Goal: Task Accomplishment & Management: Use online tool/utility

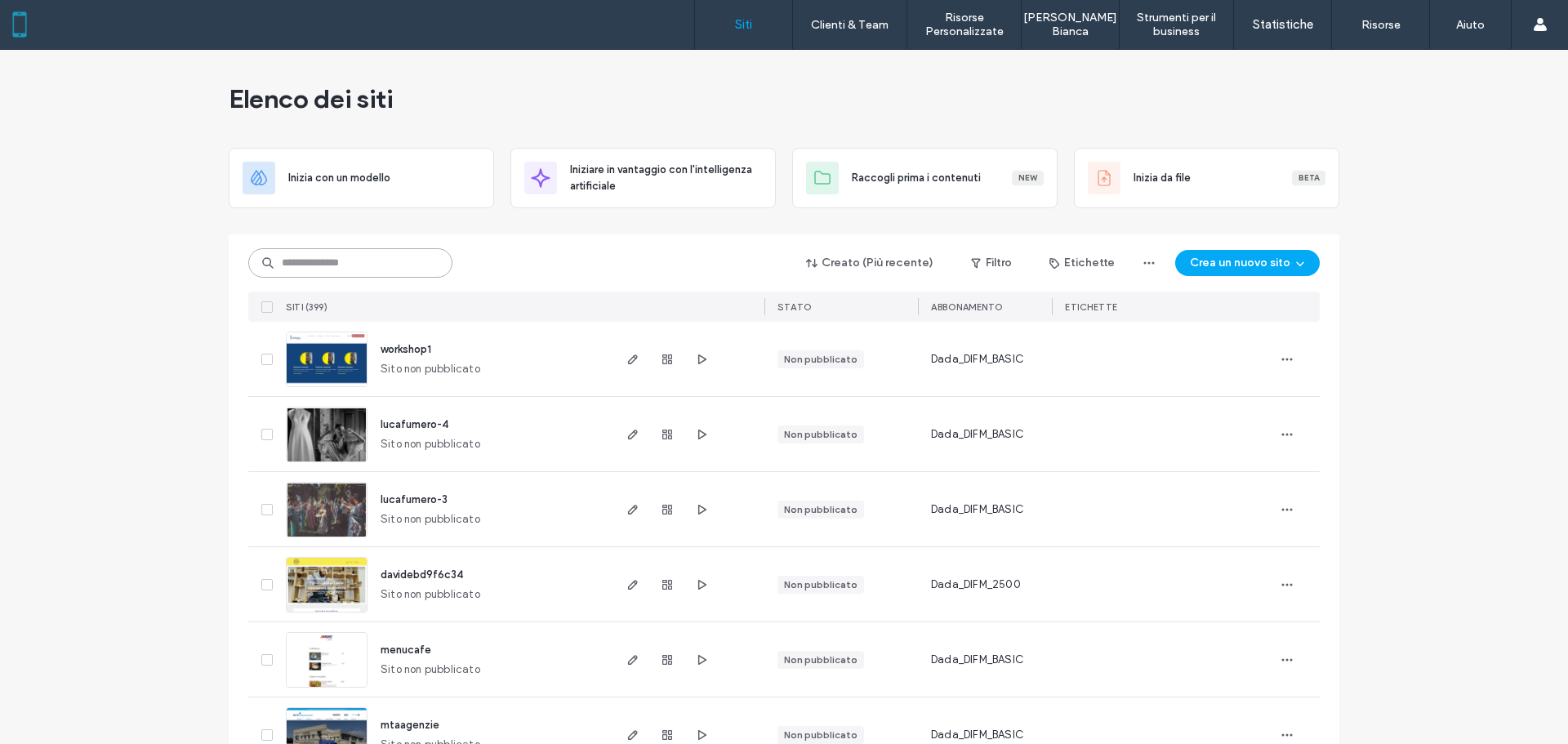
click at [329, 273] on input at bounding box center [350, 262] width 204 height 29
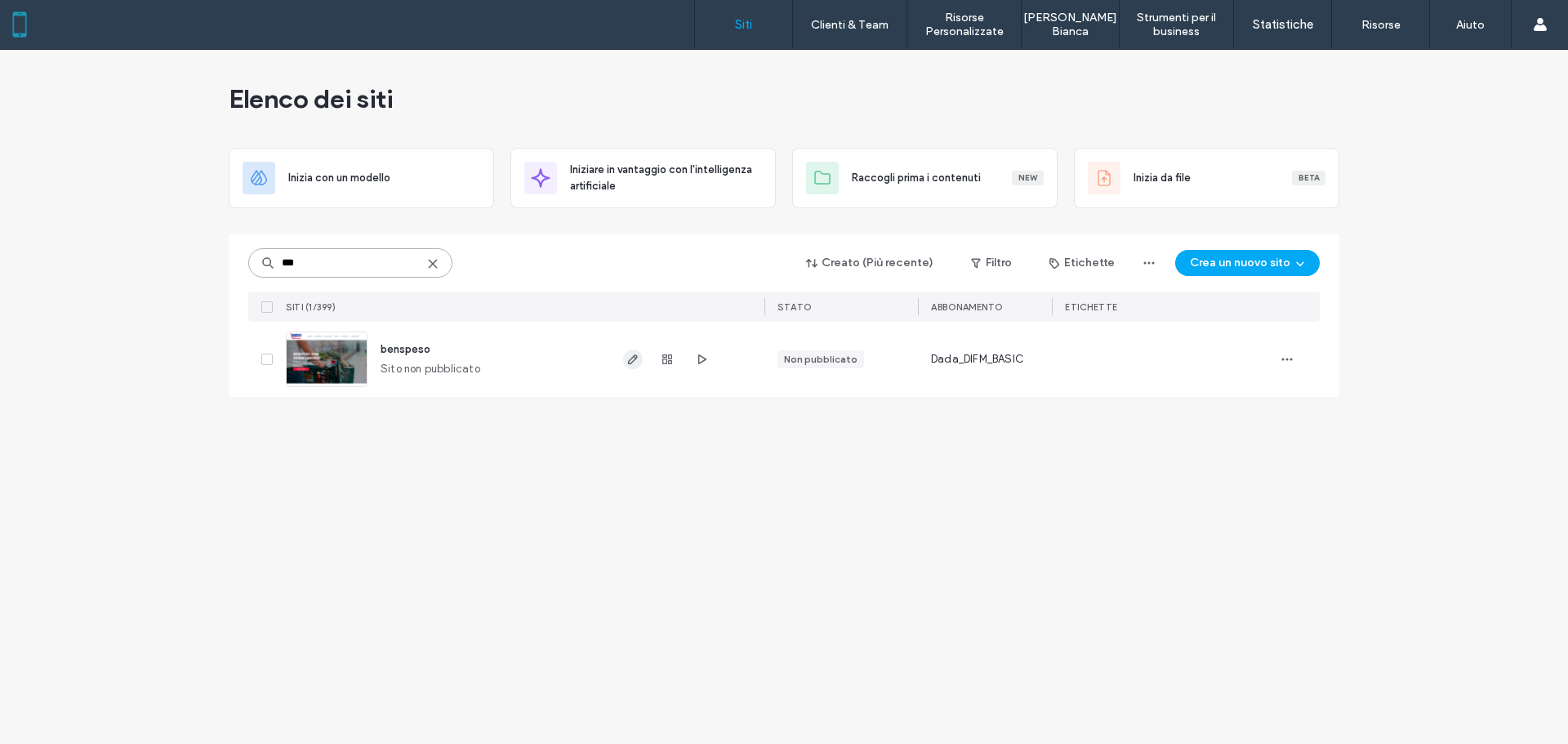
type input "***"
click at [629, 359] on icon "button" at bounding box center [633, 359] width 13 height 13
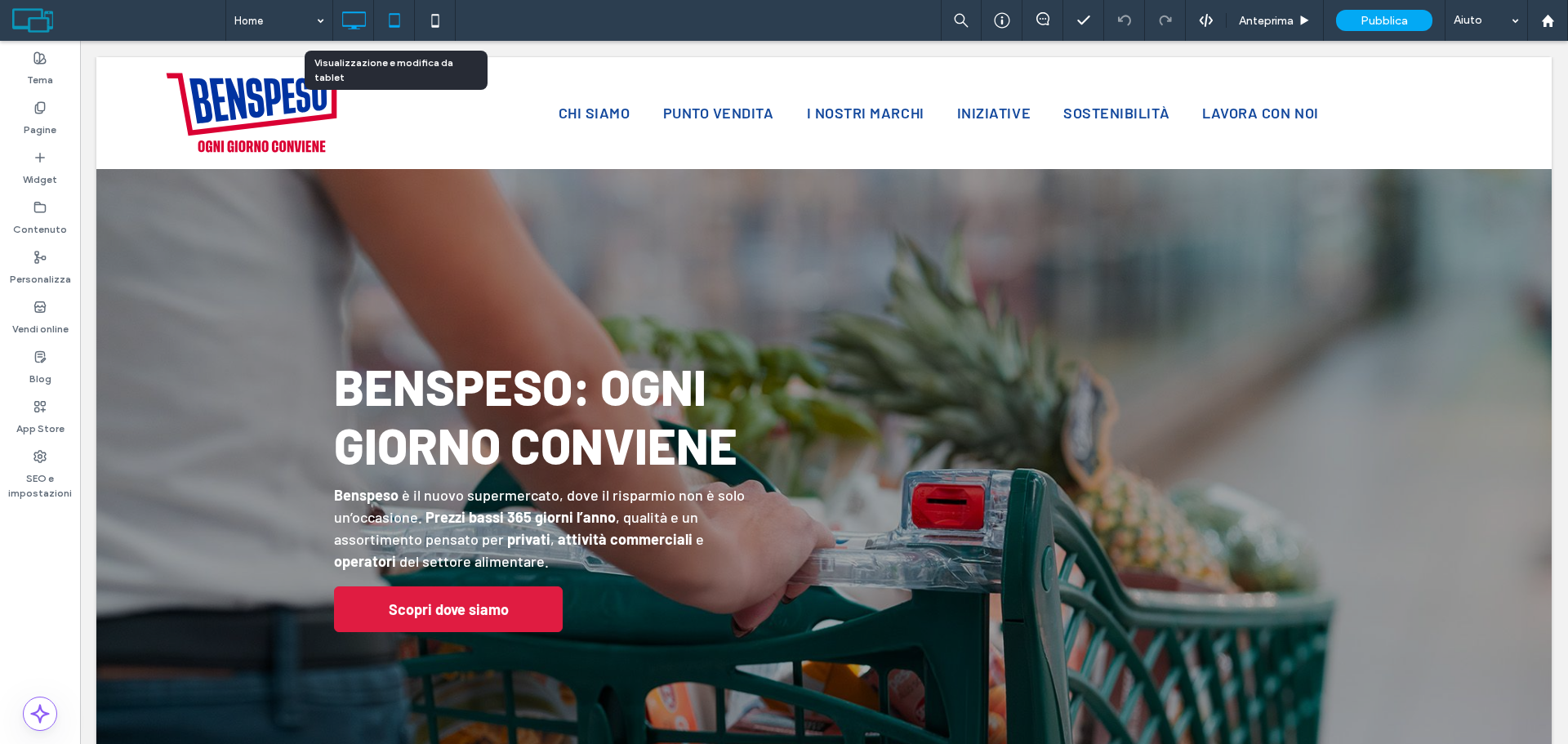
click at [385, 19] on icon at bounding box center [394, 20] width 33 height 33
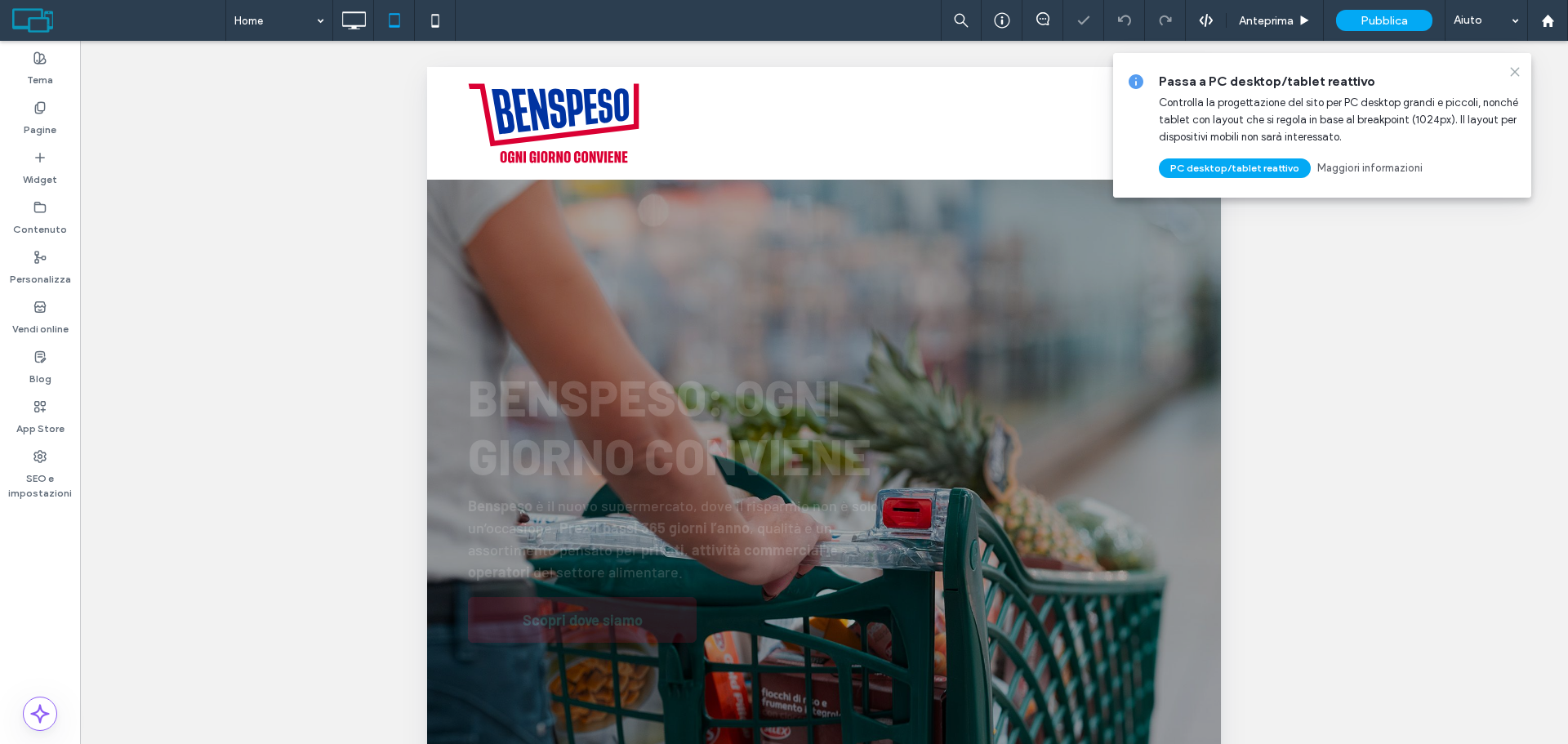
click at [1509, 68] on icon at bounding box center [1514, 72] width 13 height 13
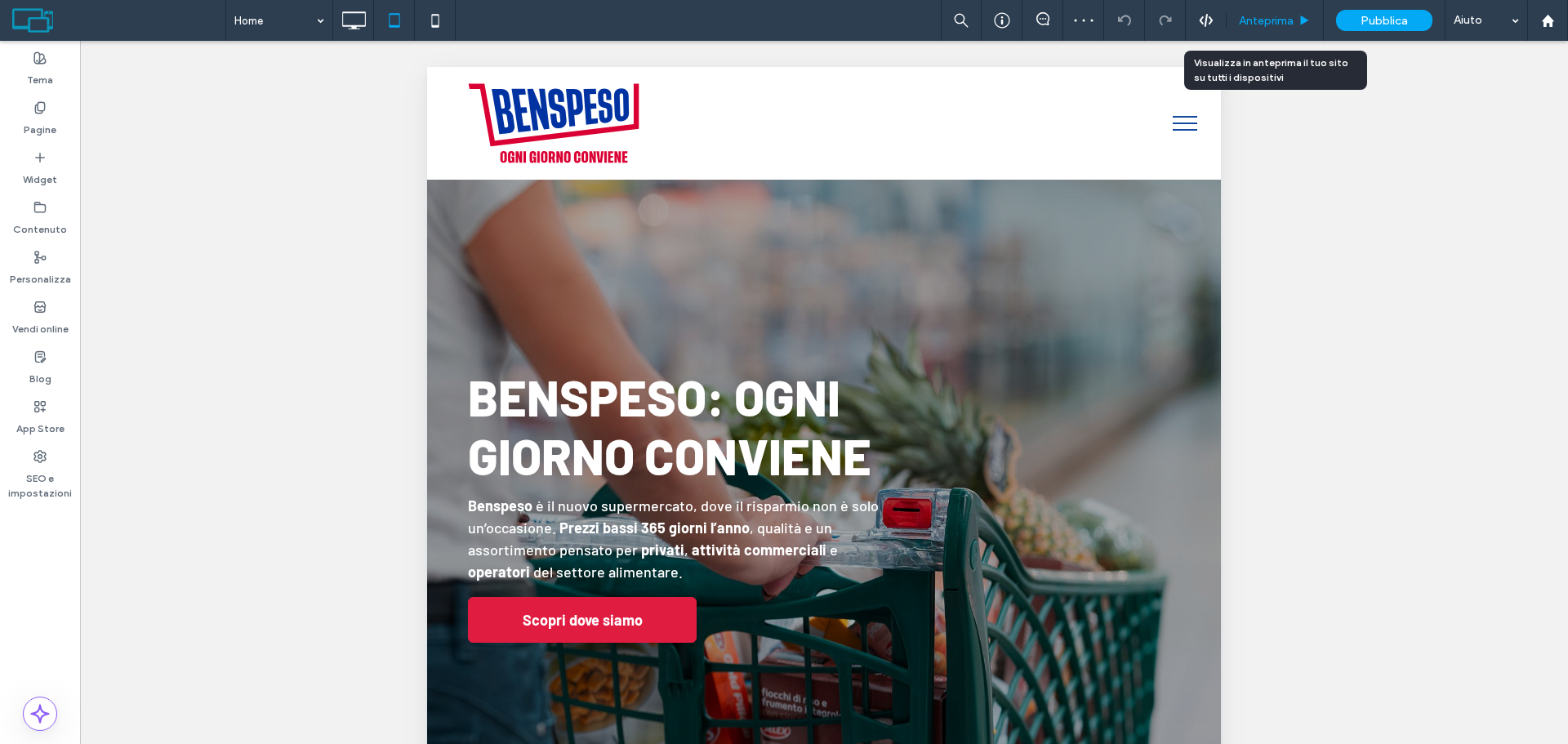
drag, startPoint x: 1250, startPoint y: 26, endPoint x: 61, endPoint y: 27, distance: 1189.0
click at [1250, 26] on span "Anteprima" at bounding box center [1266, 21] width 55 height 14
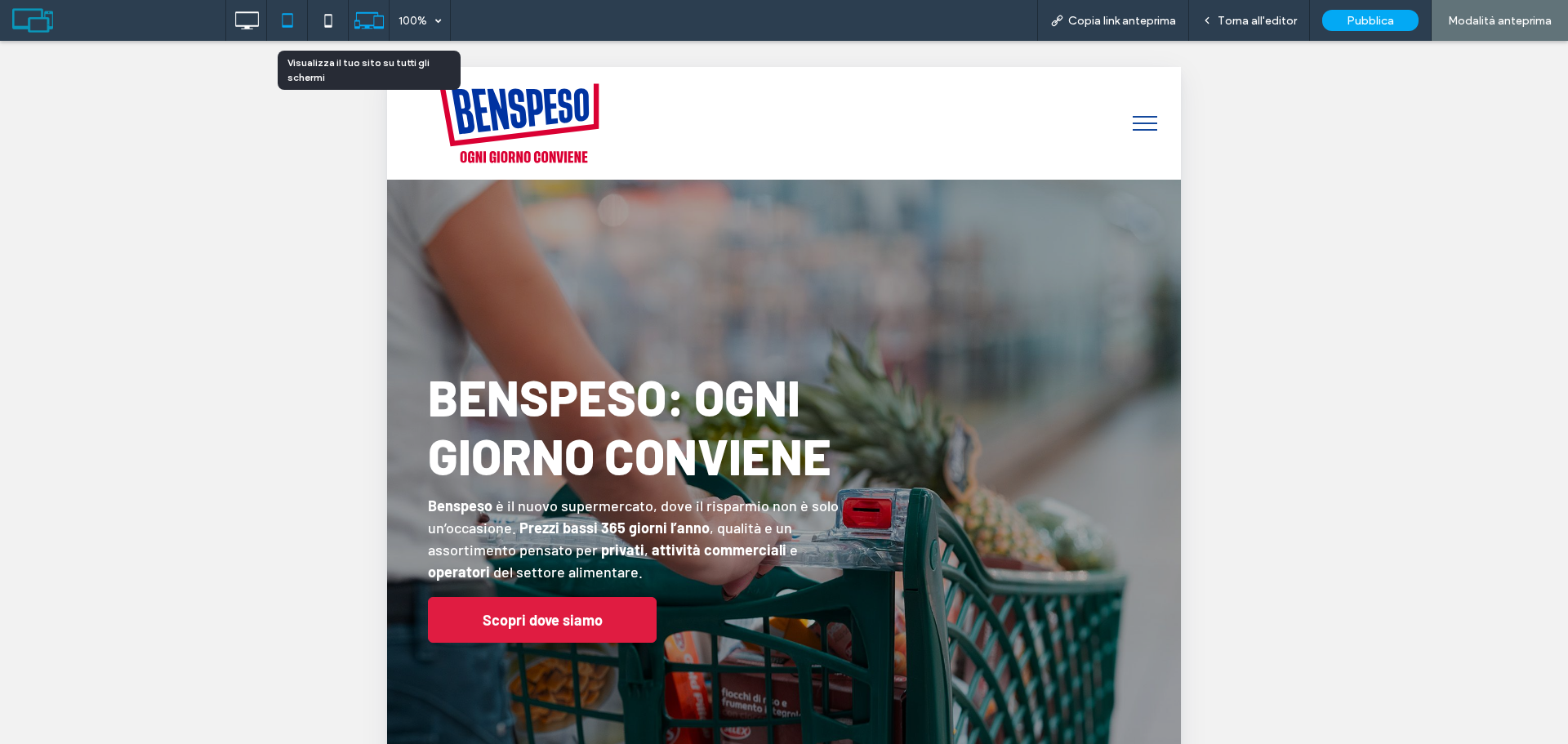
click at [360, 34] on icon at bounding box center [369, 20] width 31 height 31
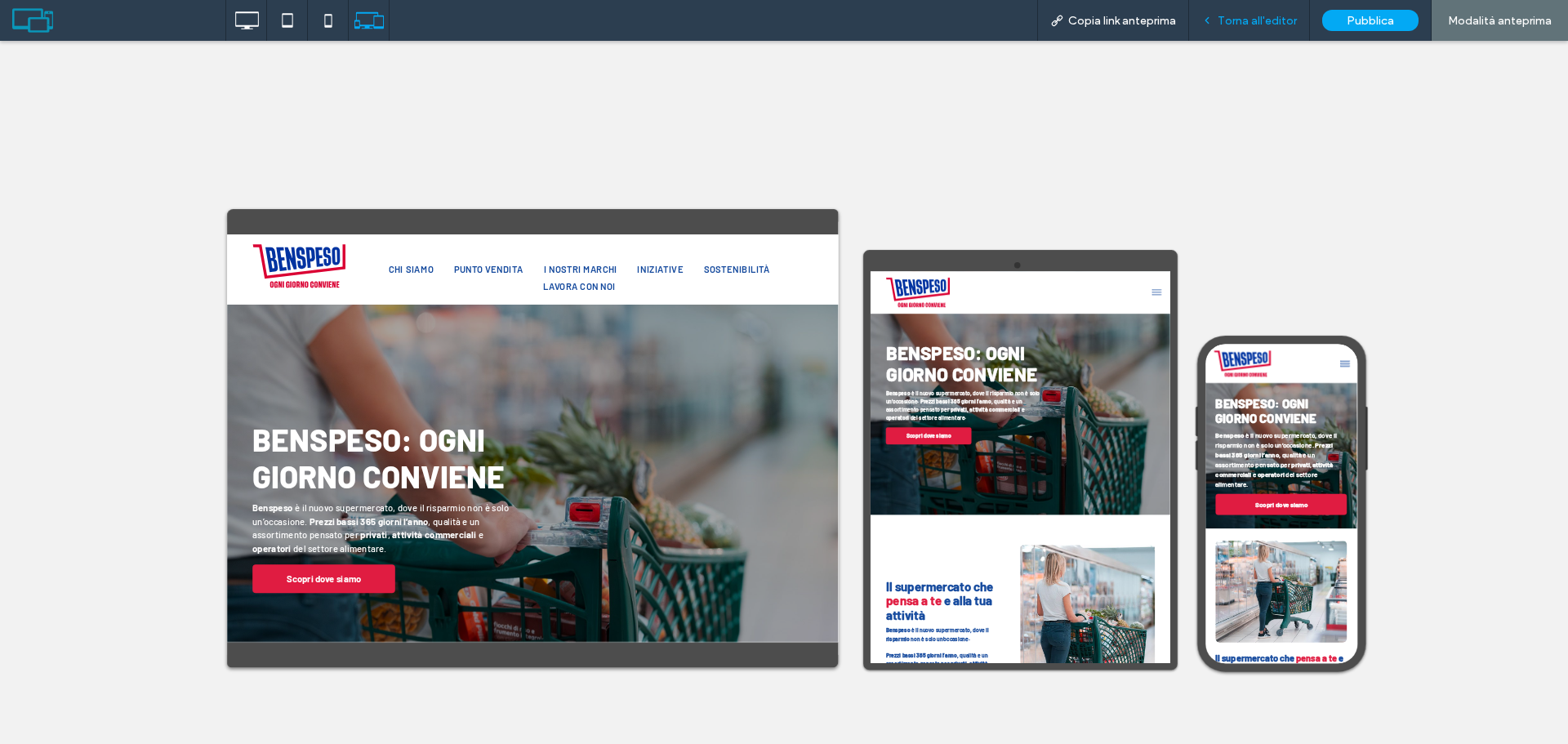
click at [1263, 28] on div "Torna all'editor" at bounding box center [1249, 20] width 121 height 41
click at [1218, 26] on div "Torna all'editor" at bounding box center [1249, 21] width 120 height 14
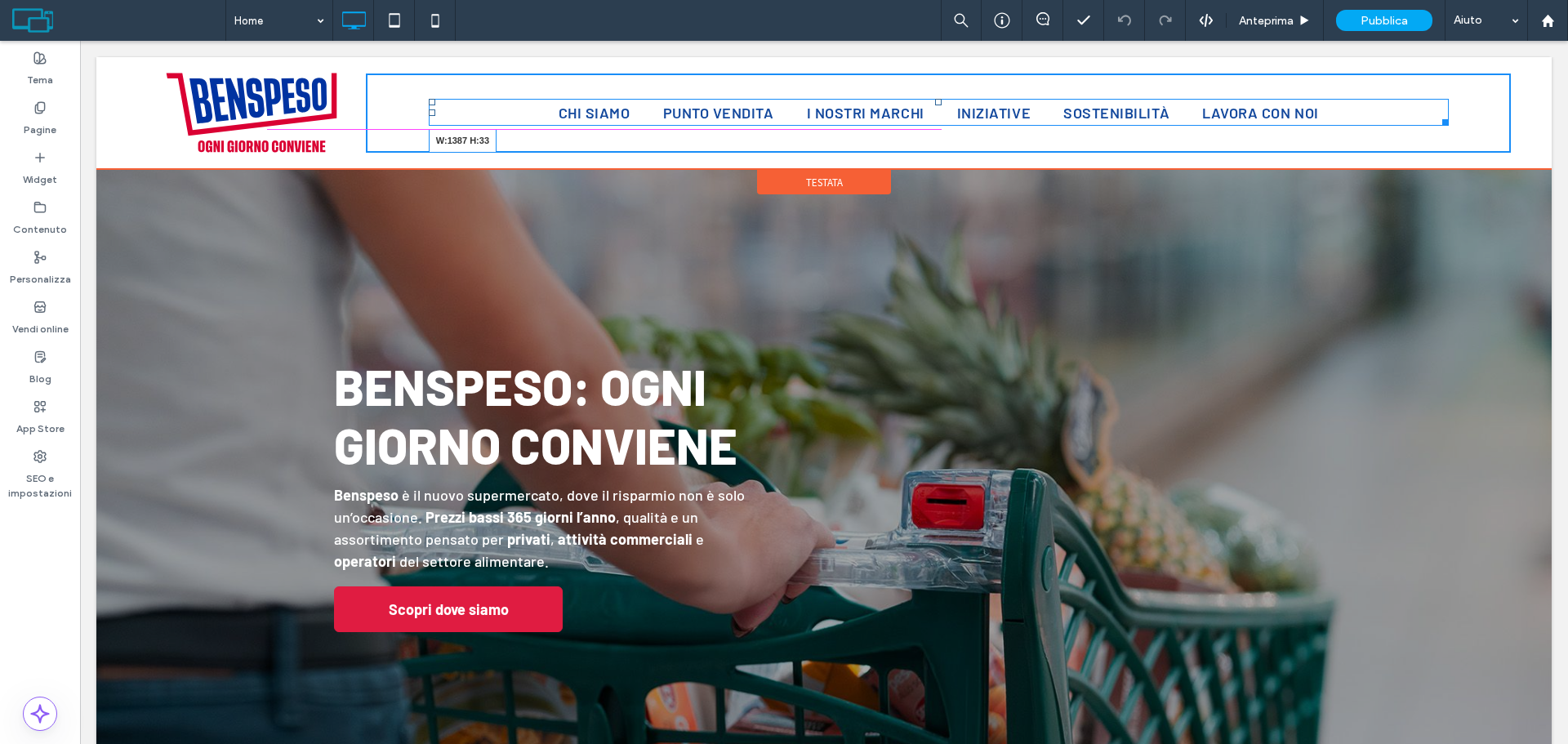
drag, startPoint x: 1433, startPoint y: 125, endPoint x: 1536, endPoint y: 120, distance: 103.1
click at [1536, 120] on div "Click To Paste Chi siamo Punto Vendita I nostri marchi Iniziative Sostenibilità…" at bounding box center [824, 113] width 1455 height 111
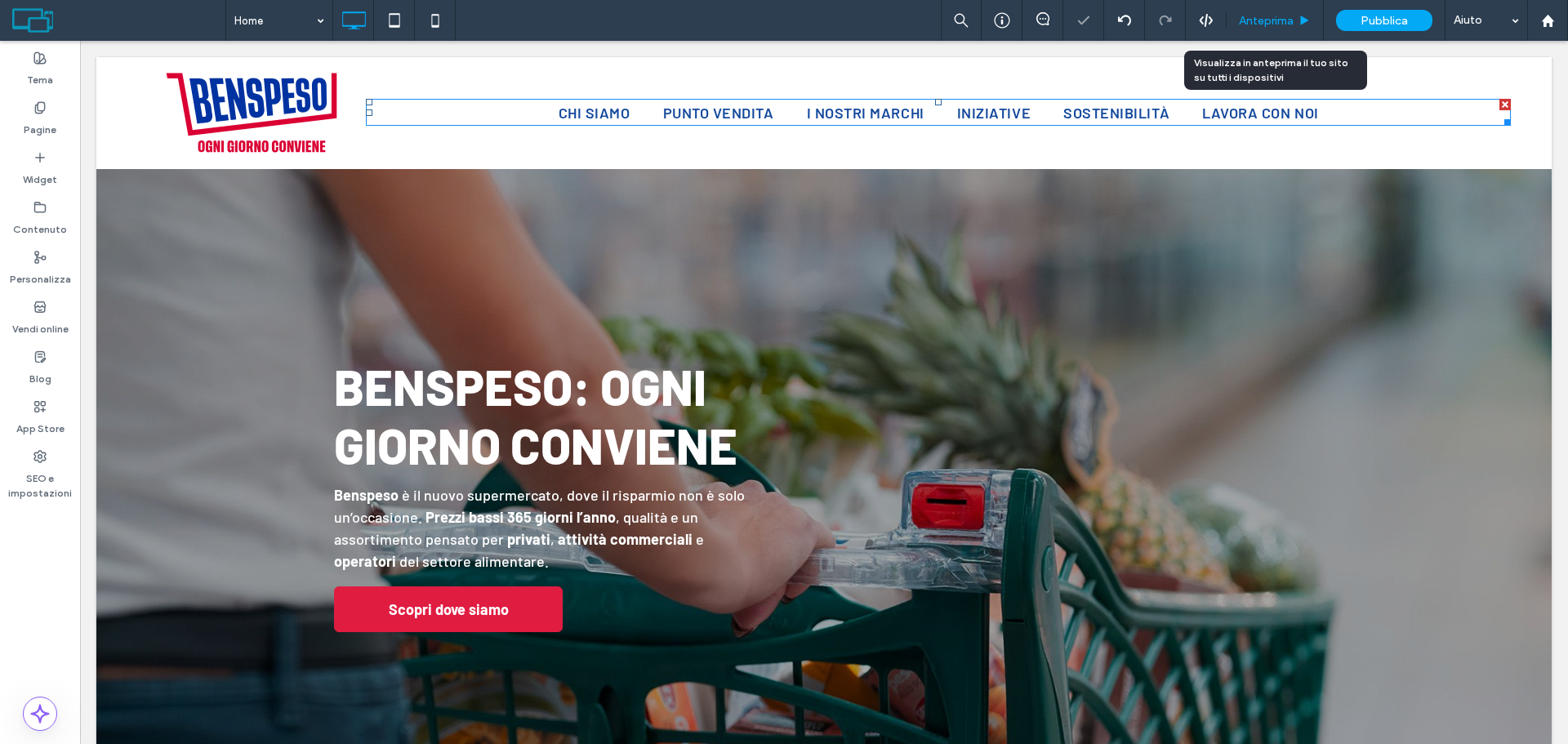
click at [1275, 27] on div "Anteprima" at bounding box center [1275, 20] width 97 height 41
click at [1272, 12] on div "Anteprima" at bounding box center [1275, 20] width 97 height 41
click at [1268, 25] on span "Anteprima" at bounding box center [1266, 21] width 55 height 14
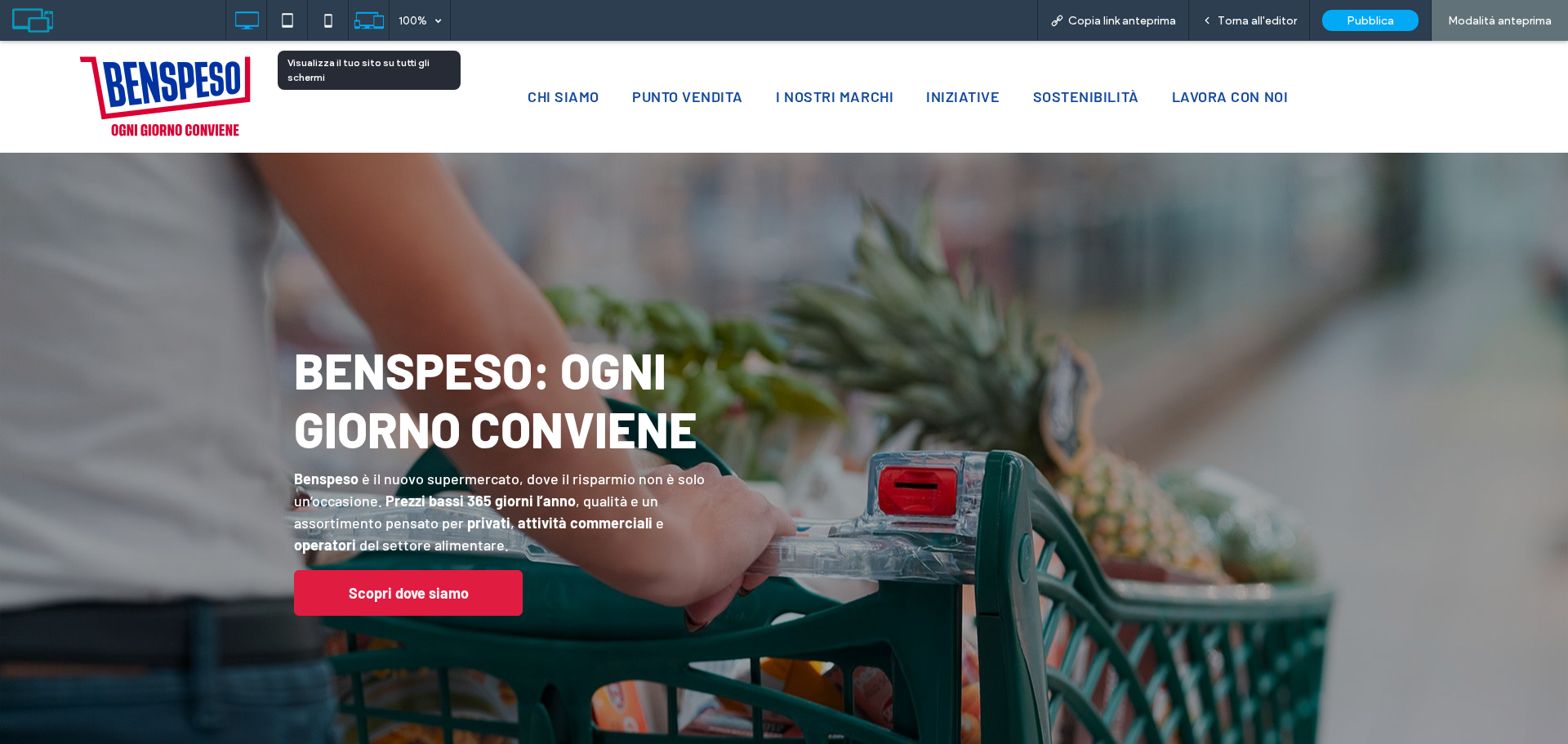
click at [375, 27] on use at bounding box center [368, 20] width 29 height 16
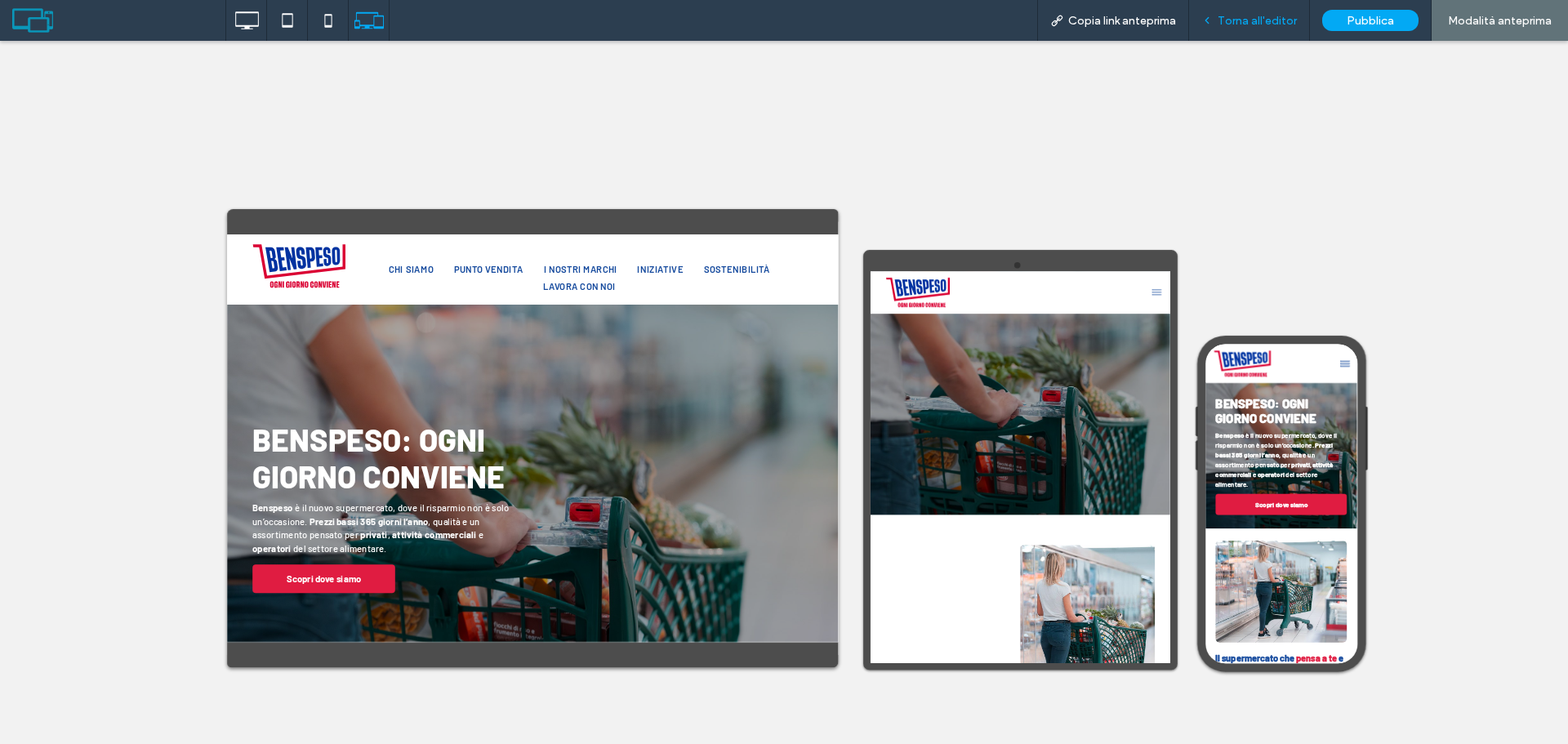
click at [1241, 16] on span "Torna all'editor" at bounding box center [1257, 21] width 79 height 14
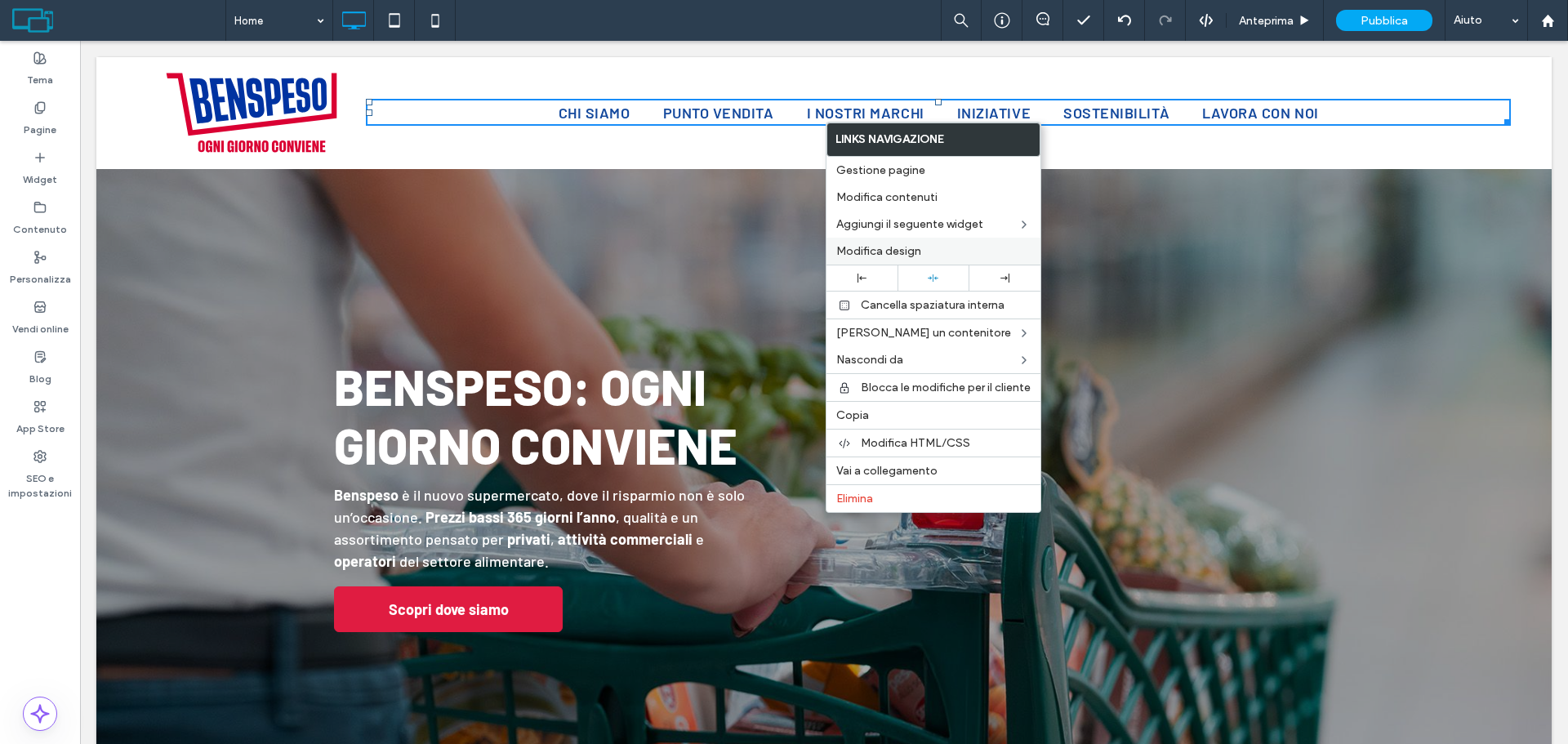
click at [910, 248] on span "Modifica design" at bounding box center [879, 251] width 85 height 14
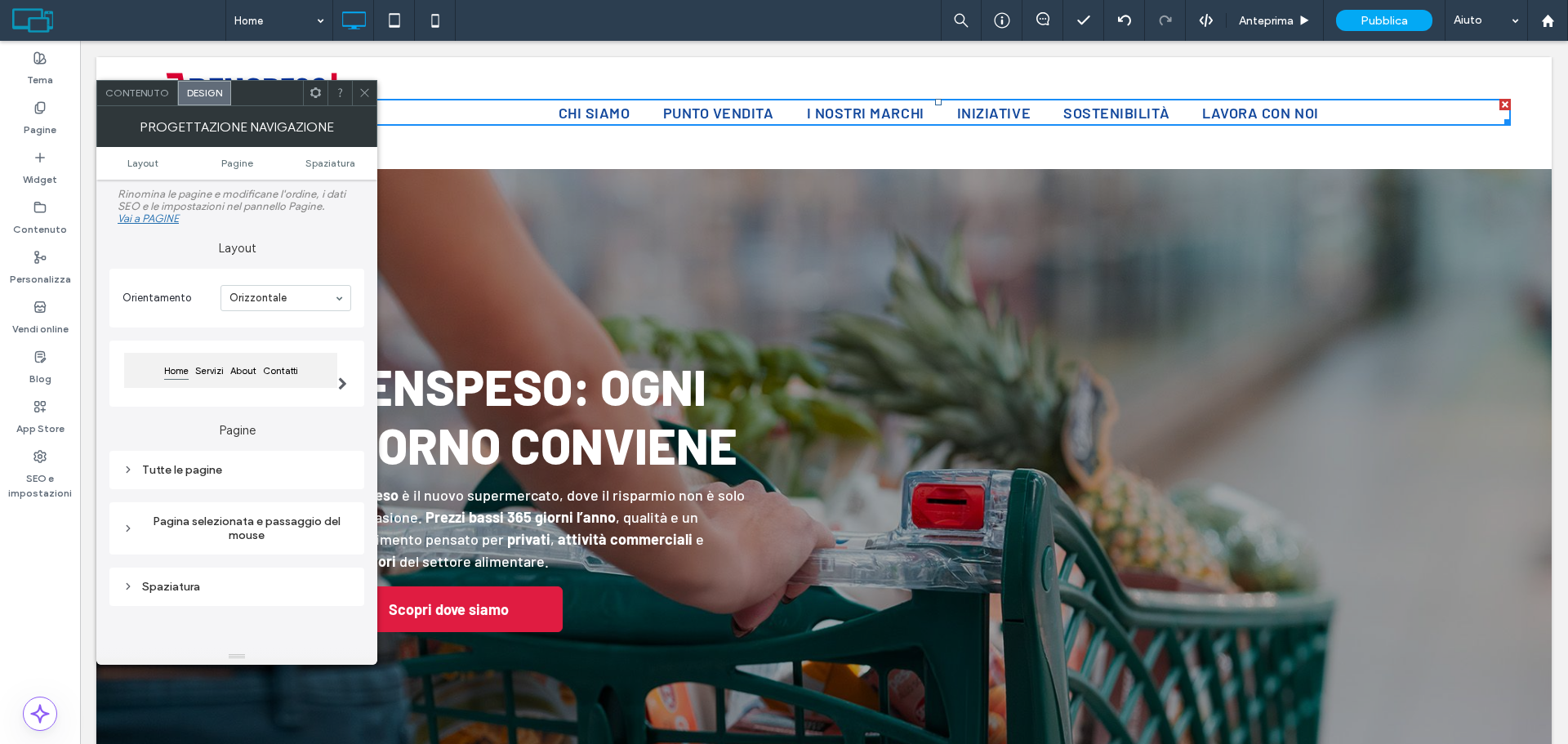
scroll to position [81, 0]
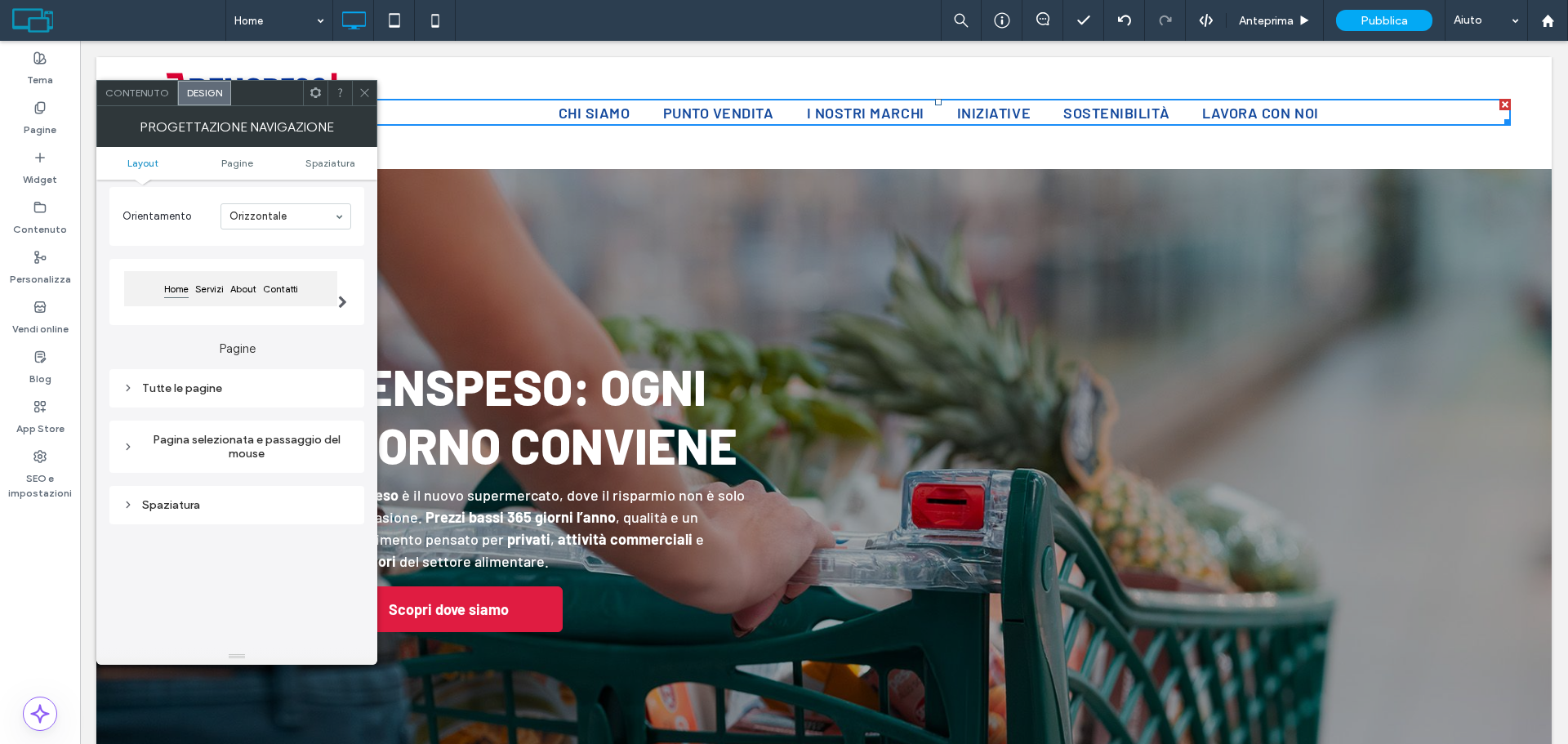
click at [181, 406] on div "Tutte le pagine" at bounding box center [237, 387] width 255 height 38
click at [195, 385] on div "Tutte le pagine" at bounding box center [236, 388] width 228 height 14
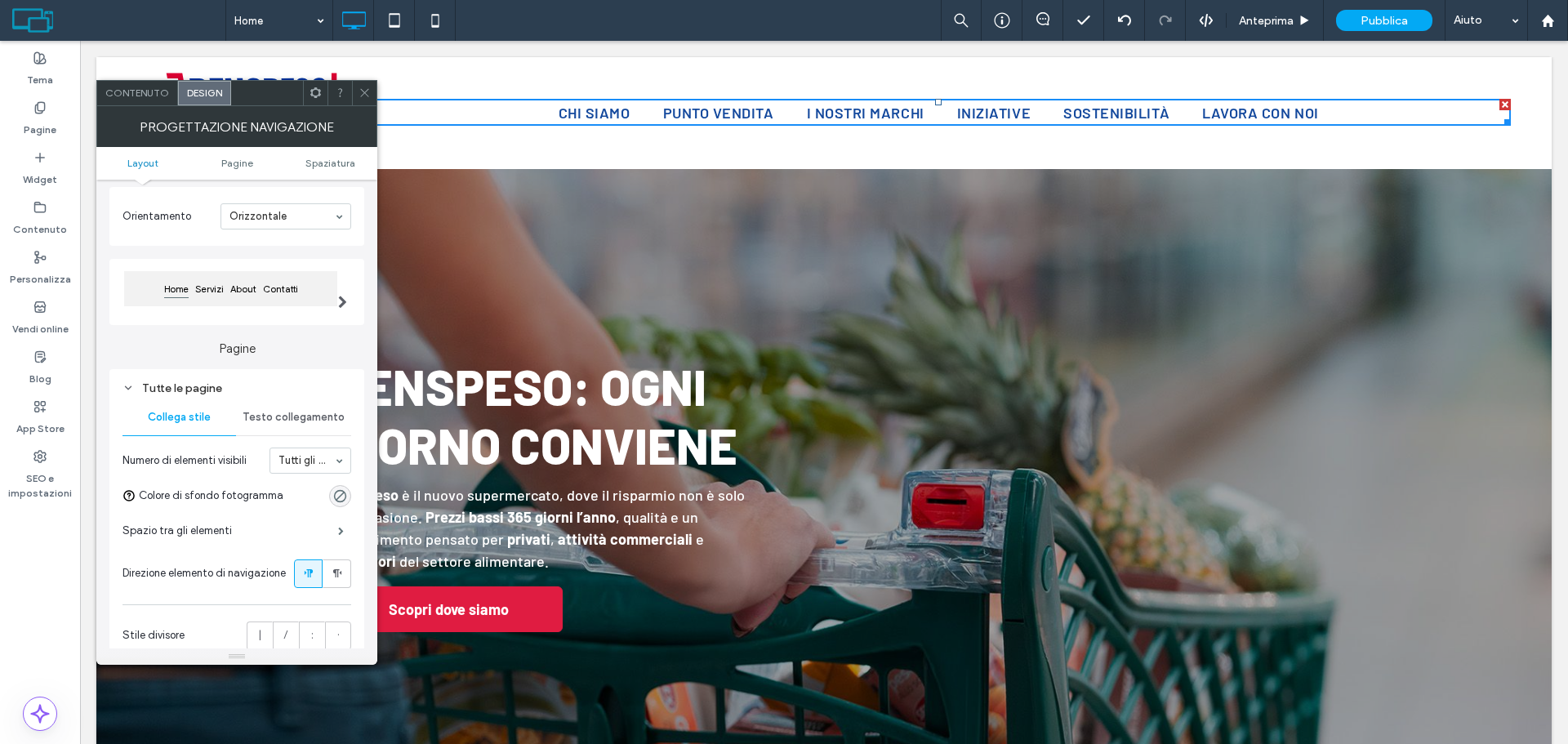
click at [296, 411] on span "Testo collegamento" at bounding box center [293, 417] width 102 height 13
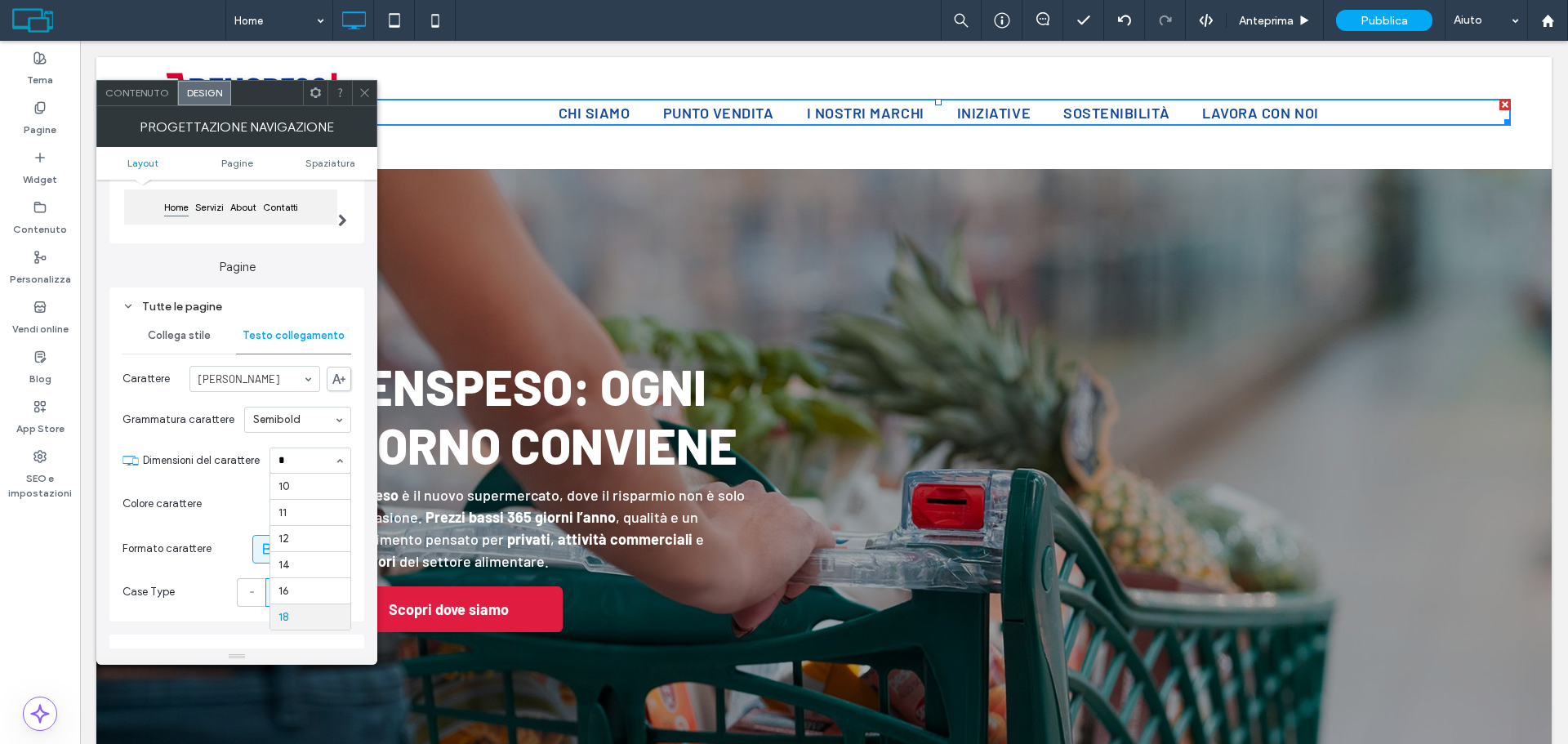
scroll to position [0, 0]
type input "**"
click at [358, 81] on span at bounding box center [365, 93] width 12 height 25
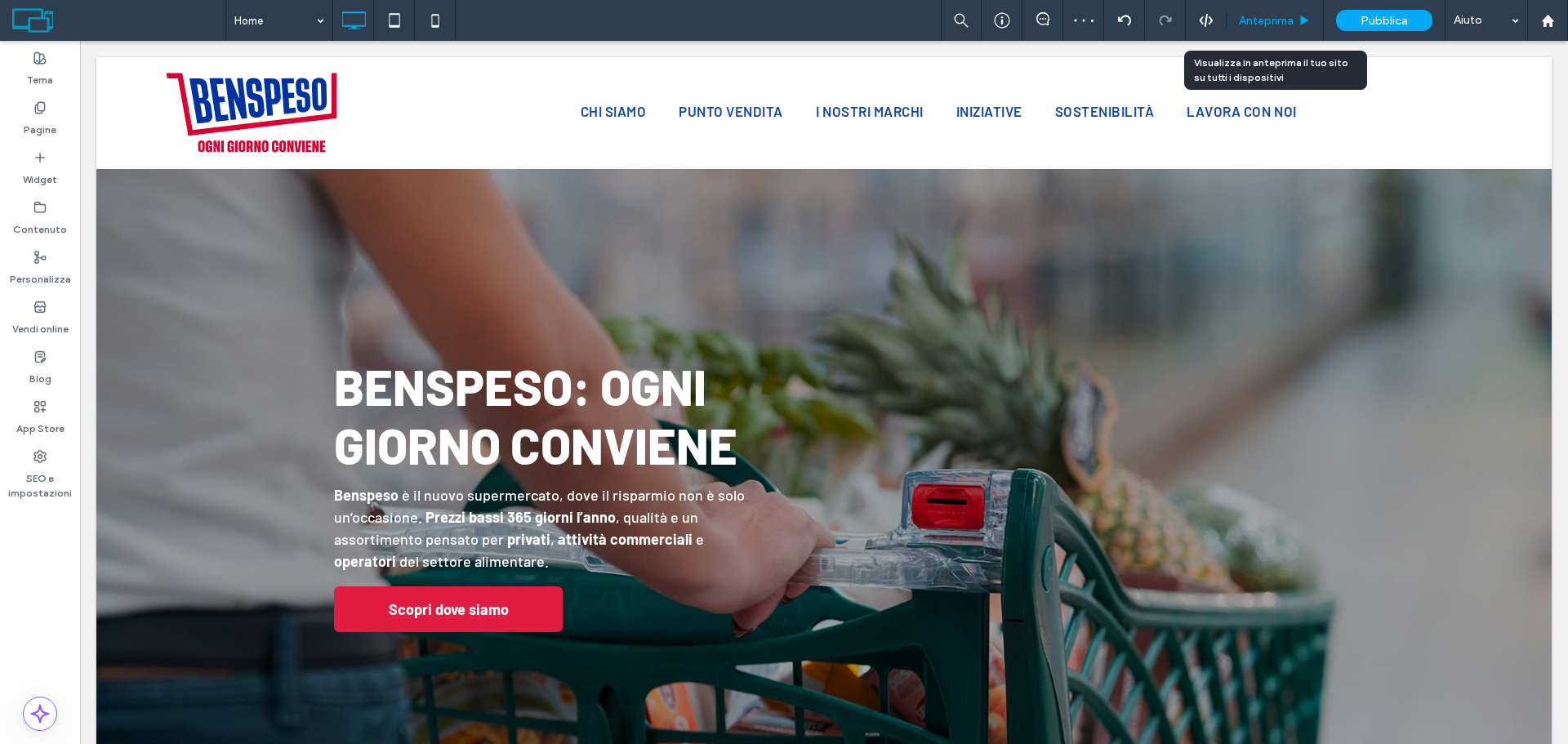
click at [1288, 23] on span "Anteprima" at bounding box center [1266, 21] width 55 height 14
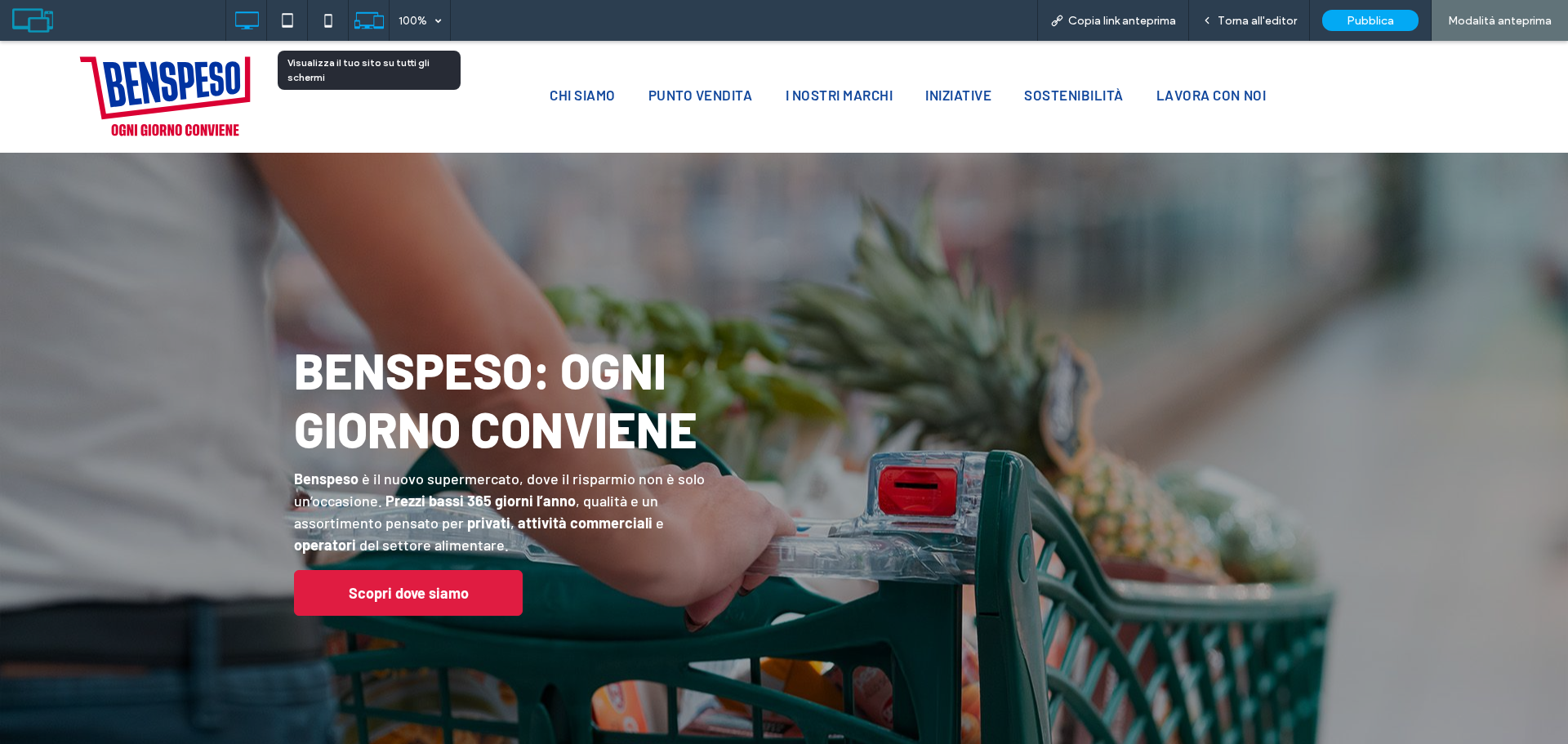
click at [371, 19] on icon at bounding box center [369, 20] width 31 height 31
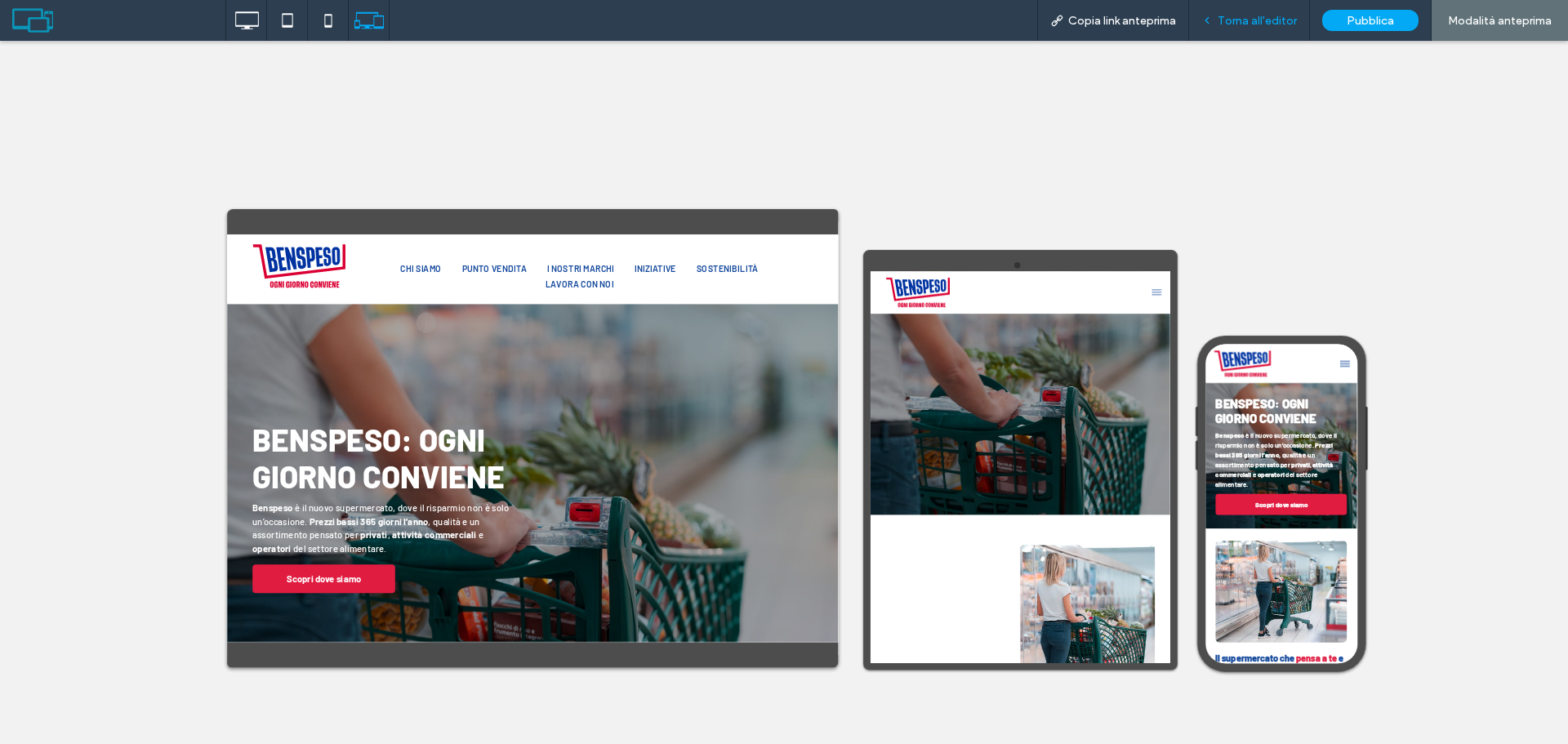
drag, startPoint x: 1241, startPoint y: 25, endPoint x: 1330, endPoint y: 146, distance: 150.2
click at [1241, 25] on span "Torna all'editor" at bounding box center [1257, 21] width 79 height 14
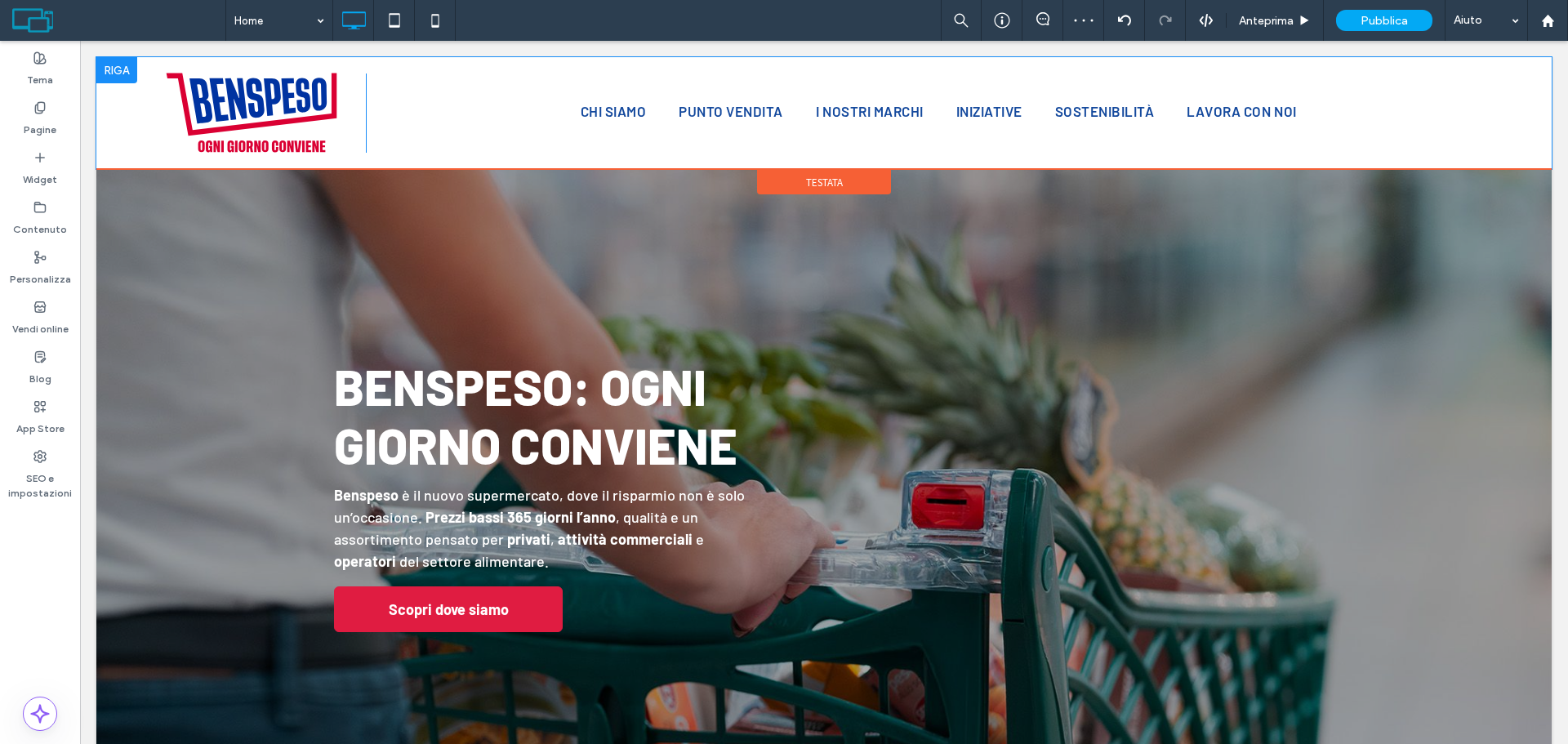
click at [1525, 125] on div "Click To Paste Chi siamo Punto Vendita I nostri marchi Iniziative Sostenibilità…" at bounding box center [824, 113] width 1455 height 111
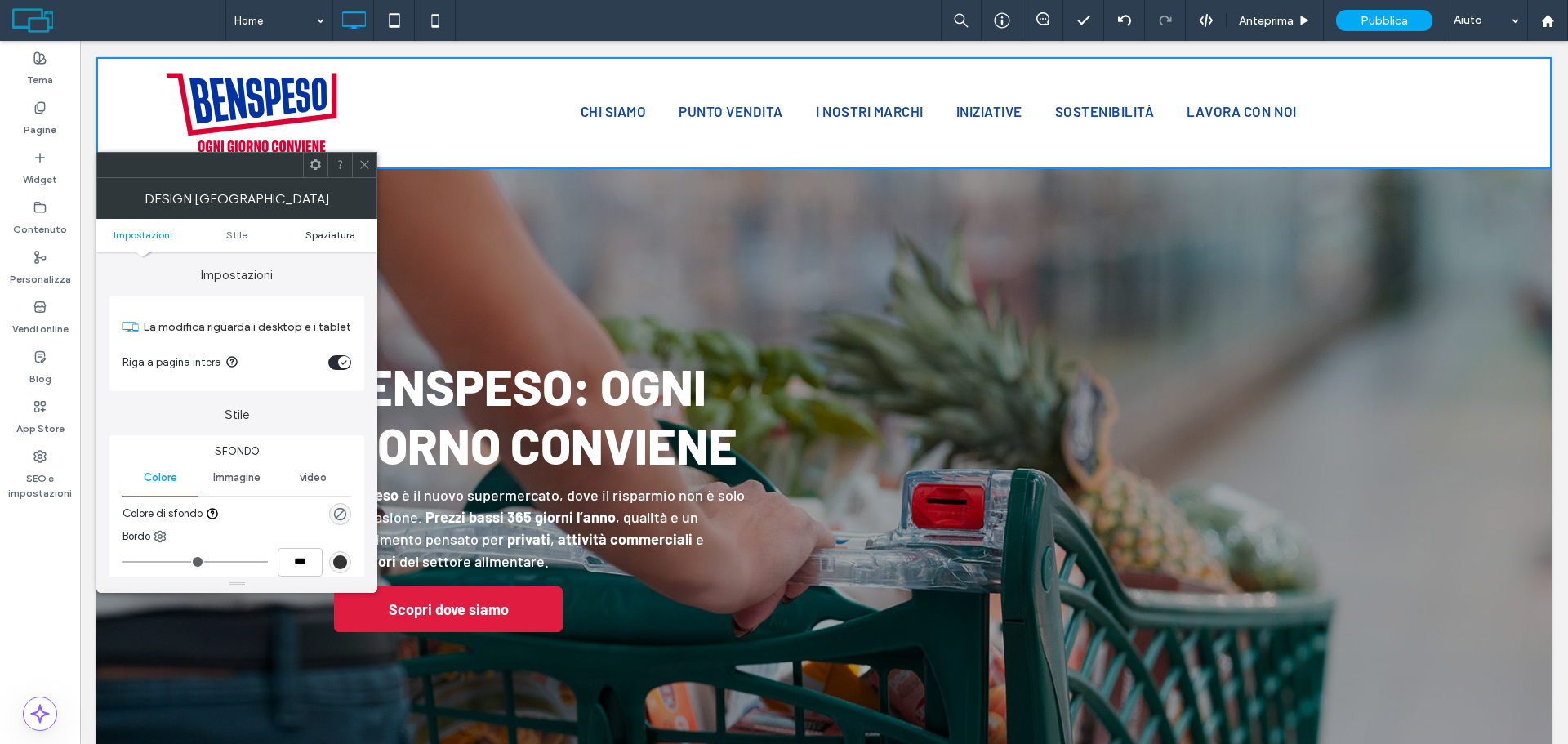
click at [332, 237] on span "Spaziatura" at bounding box center [330, 234] width 50 height 12
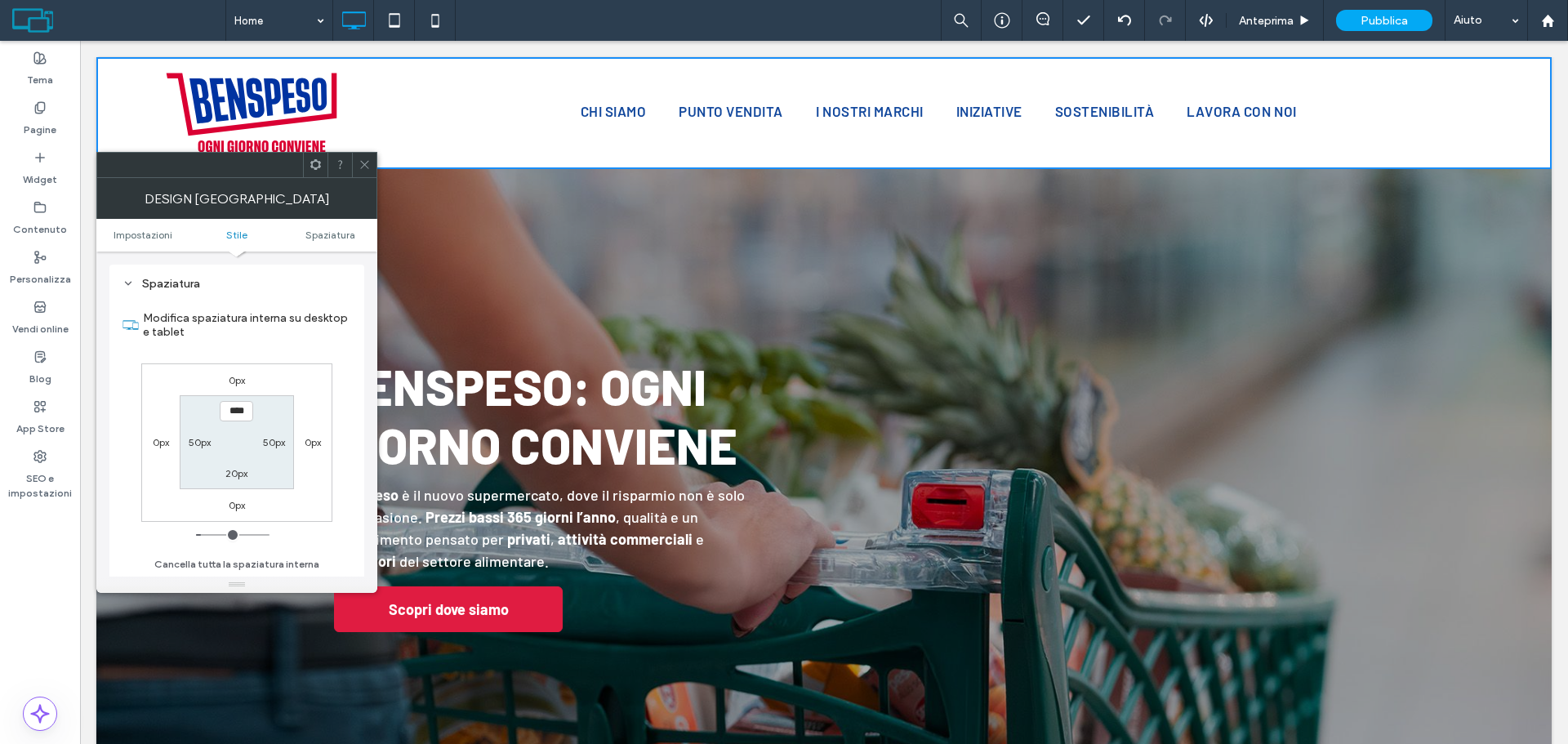
scroll to position [397, 0]
click at [193, 447] on label "50px" at bounding box center [199, 442] width 22 height 12
type input "**"
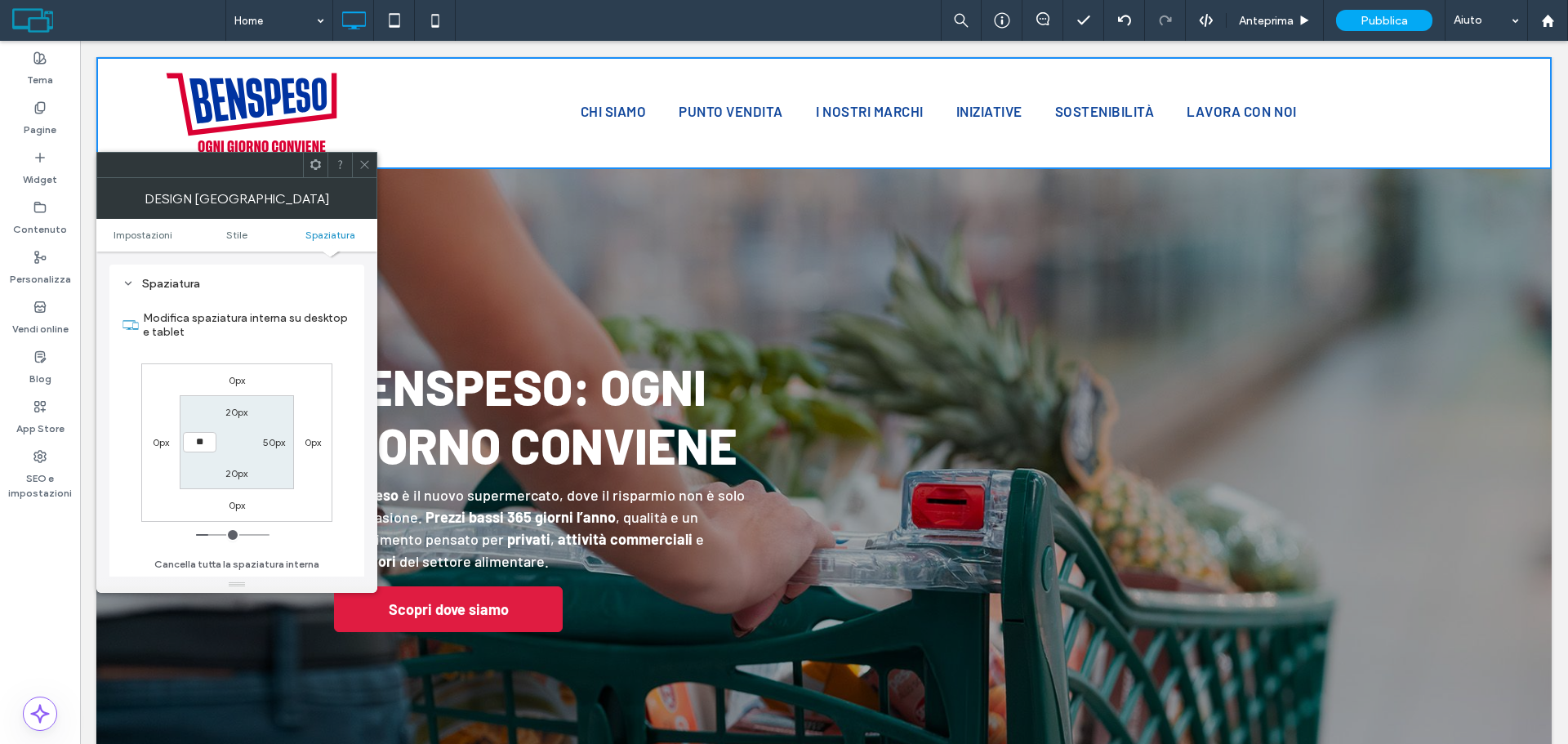
type input "****"
click at [269, 436] on label "50px" at bounding box center [273, 442] width 22 height 12
type input "**"
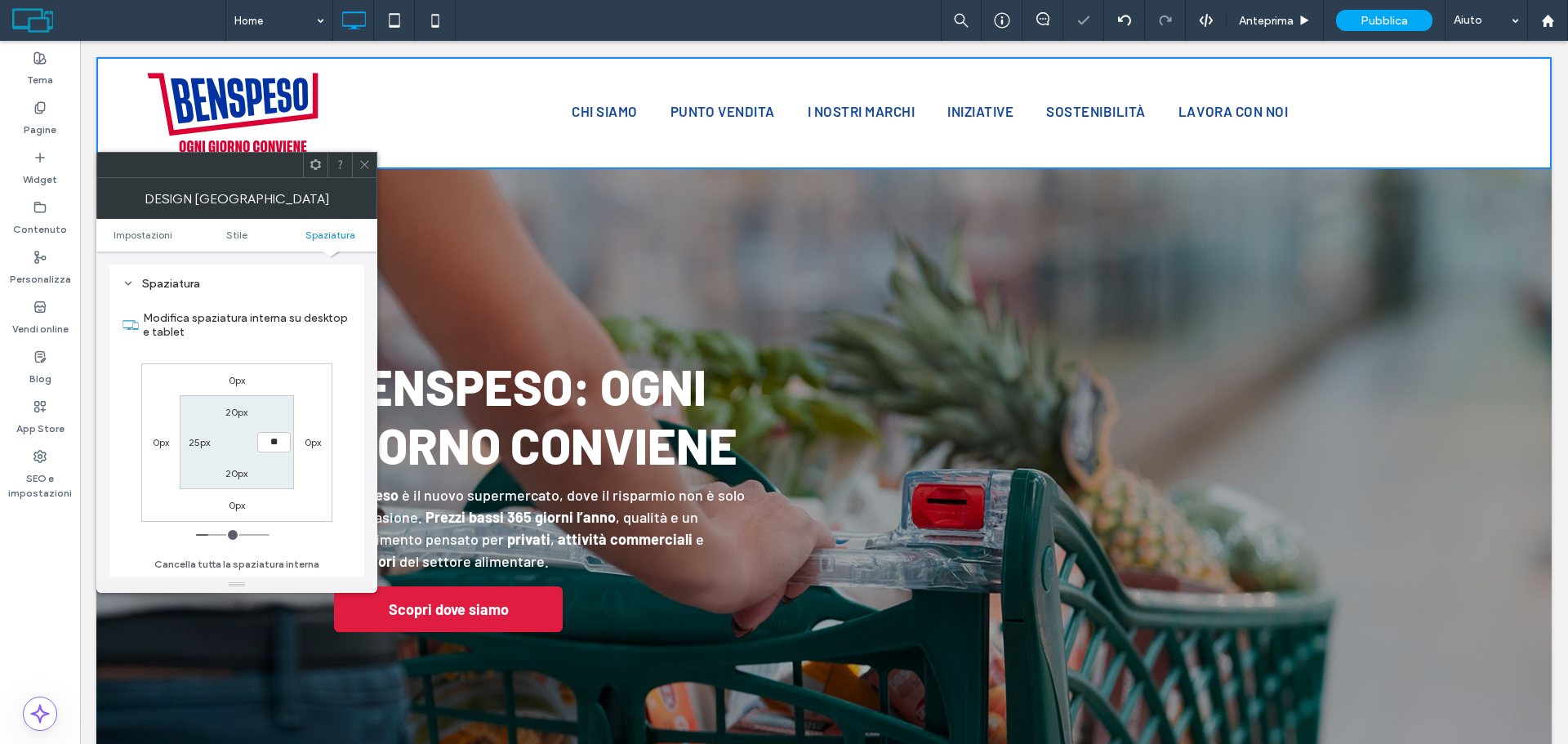
type input "****"
drag, startPoint x: 365, startPoint y: 174, endPoint x: 507, endPoint y: 91, distance: 164.5
click at [365, 174] on span at bounding box center [365, 165] width 12 height 25
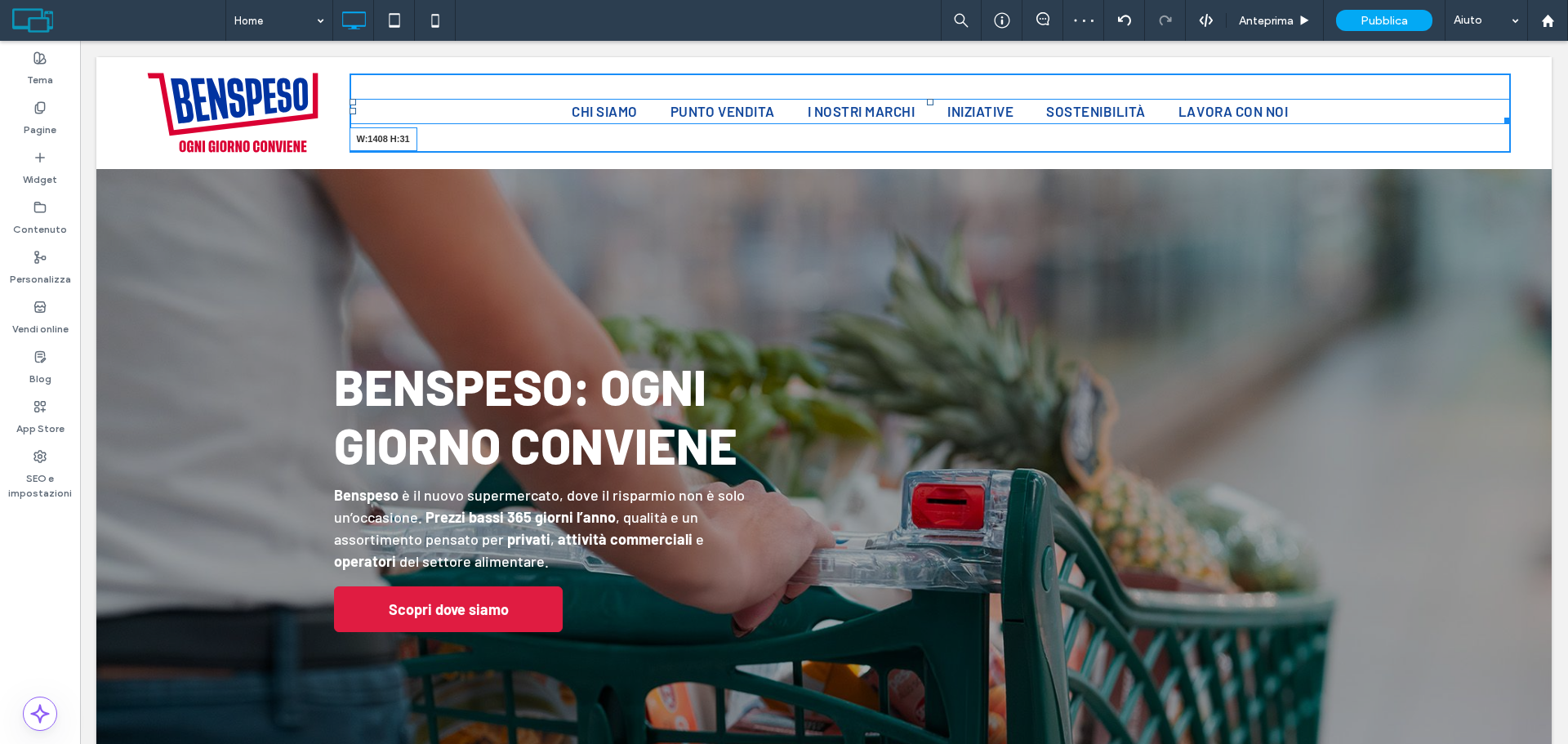
drag, startPoint x: 1493, startPoint y: 121, endPoint x: 1567, endPoint y: 115, distance: 74.2
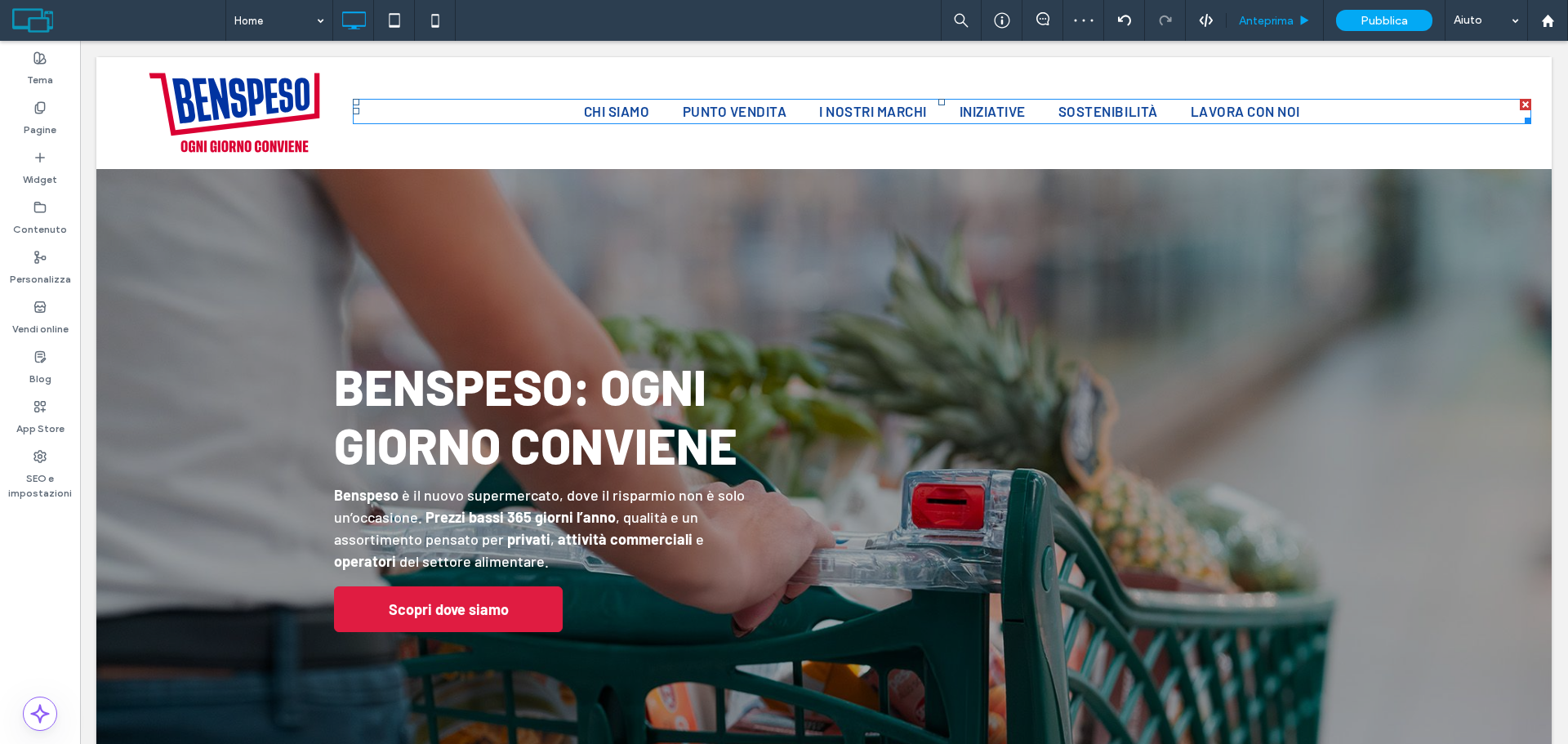
click at [1269, 20] on span "Anteprima" at bounding box center [1266, 21] width 55 height 14
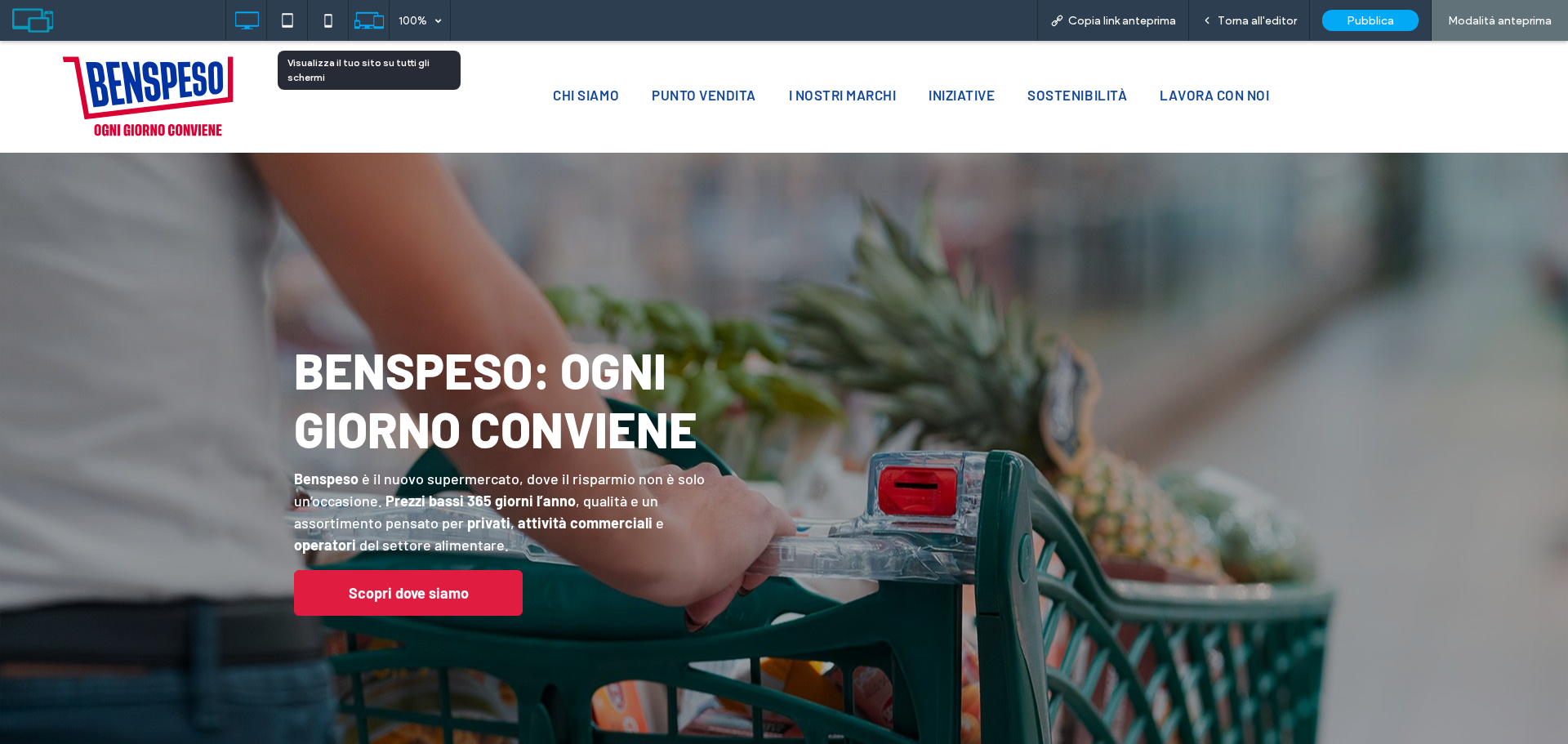
click at [369, 39] on div at bounding box center [369, 20] width 41 height 41
click at [362, 23] on icon at bounding box center [369, 20] width 31 height 31
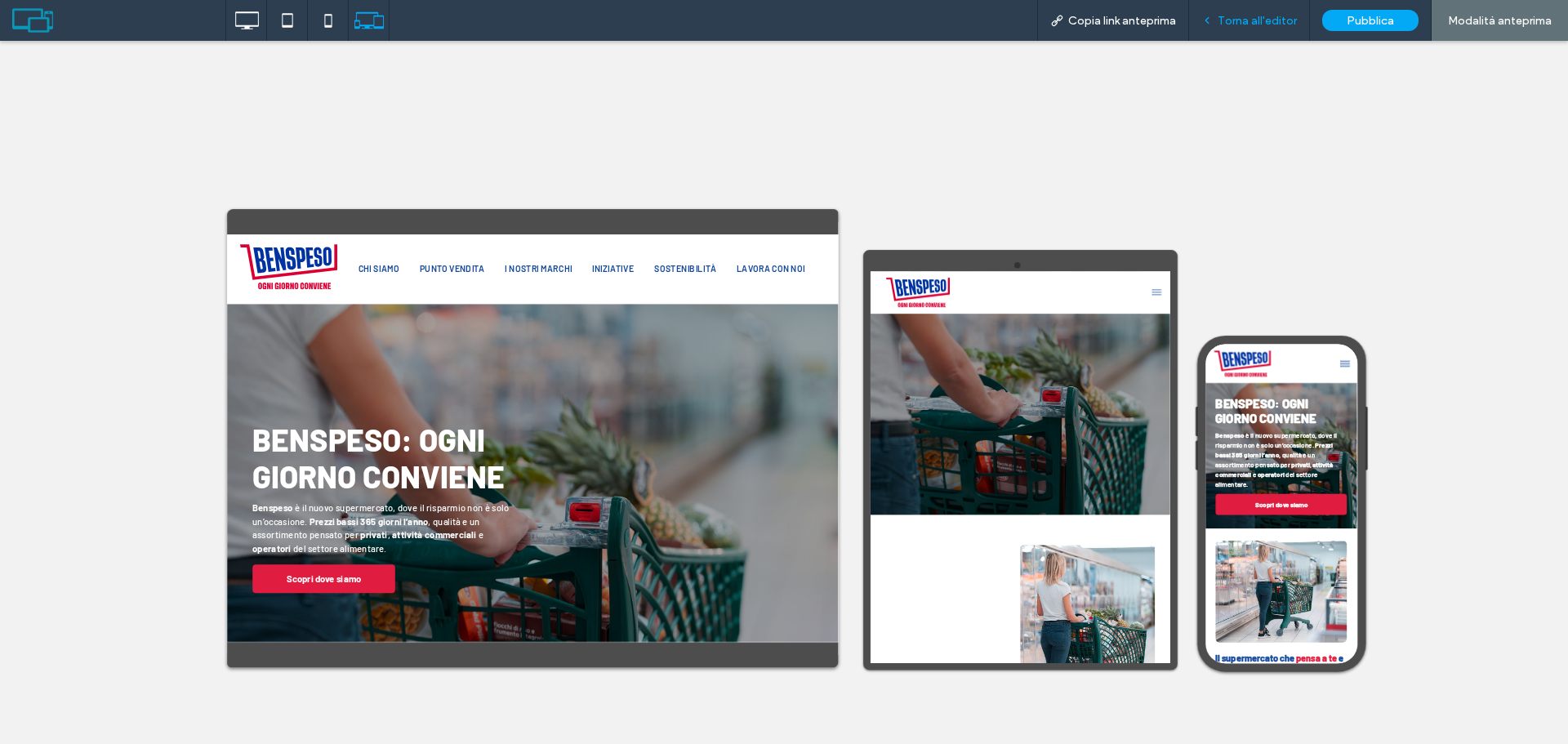
click at [1263, 18] on span "Torna all'editor" at bounding box center [1257, 21] width 79 height 14
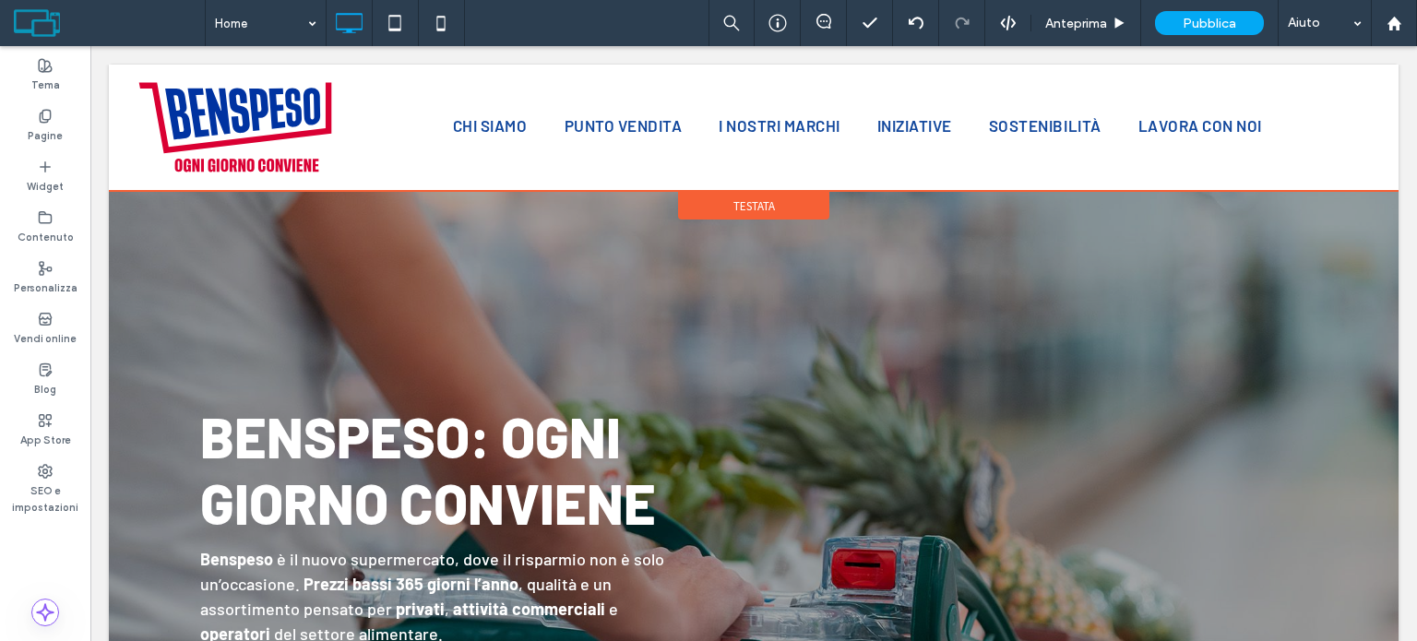
click at [762, 195] on div "Testata" at bounding box center [753, 206] width 151 height 28
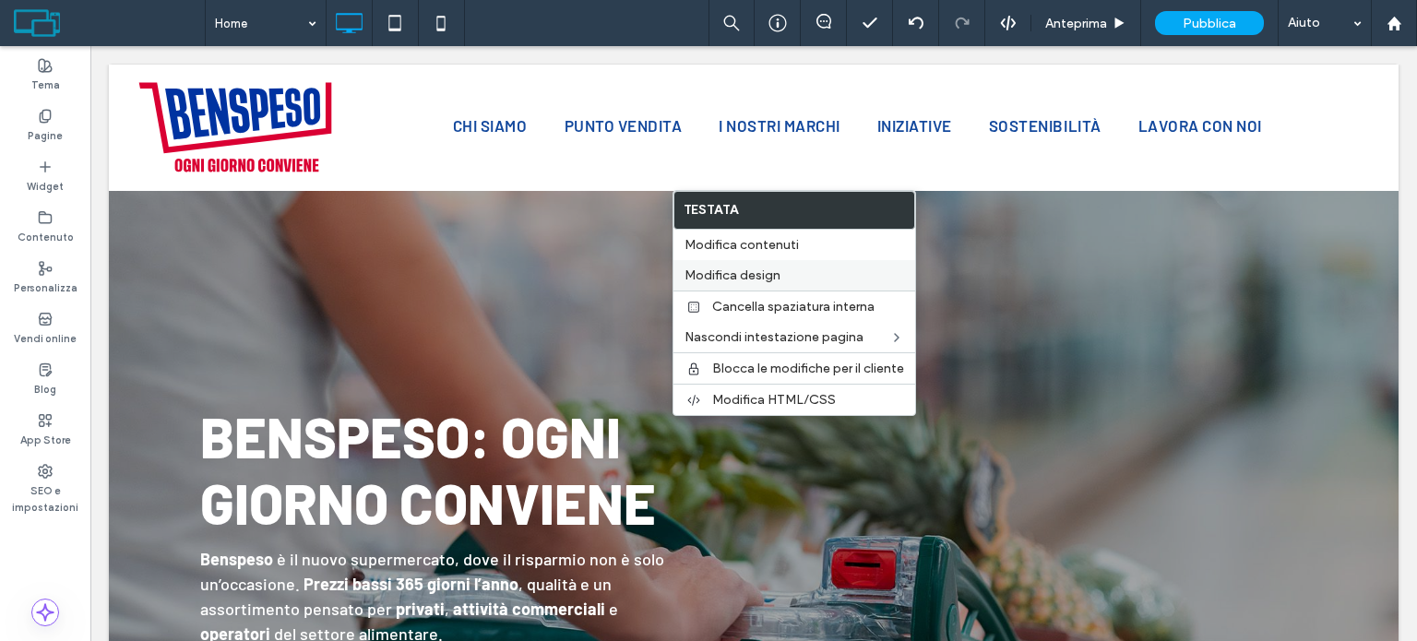
drag, startPoint x: 809, startPoint y: 282, endPoint x: 394, endPoint y: 270, distance: 415.4
click at [809, 282] on label "Modifica design" at bounding box center [795, 276] width 220 height 16
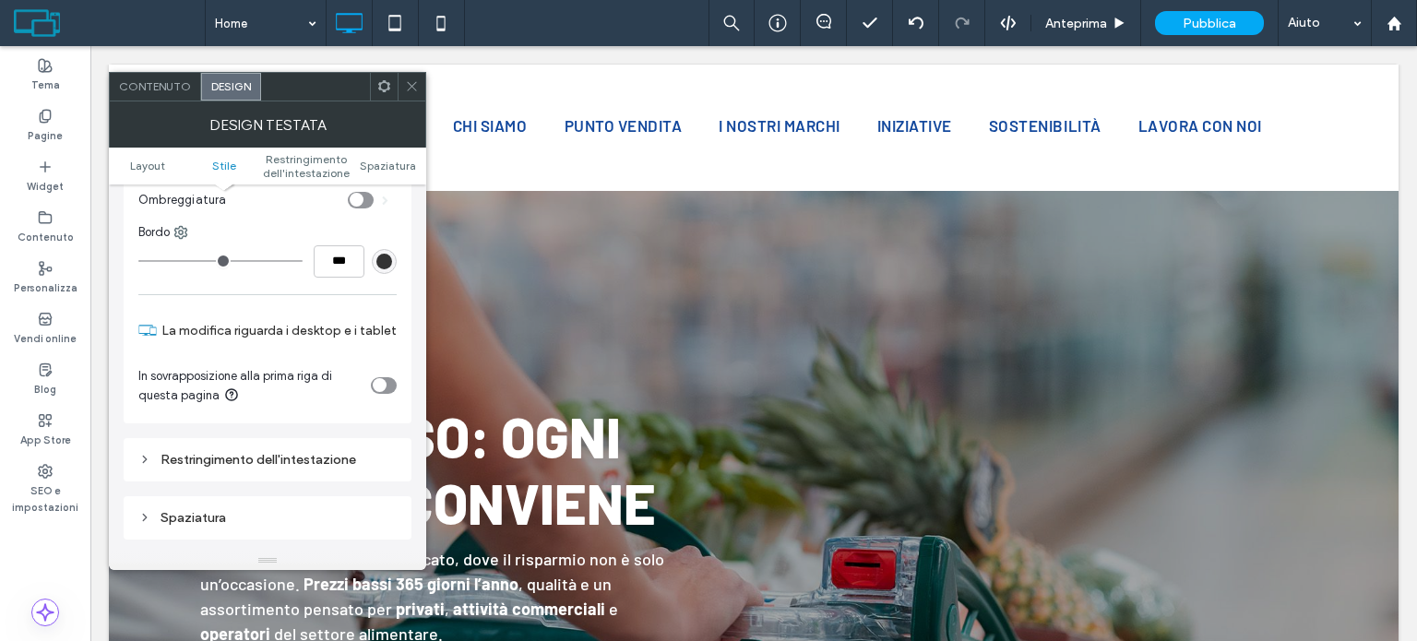
scroll to position [461, 0]
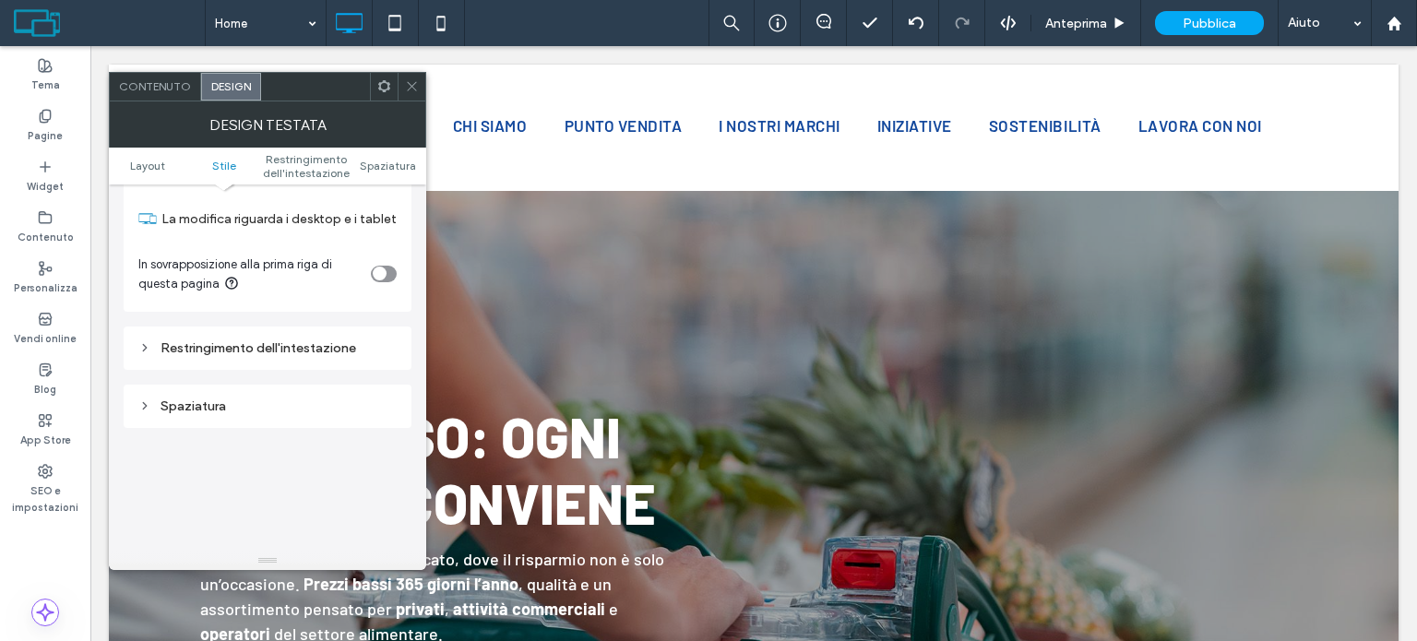
click at [290, 340] on div "Restringimento dell'intestazione" at bounding box center [267, 348] width 258 height 16
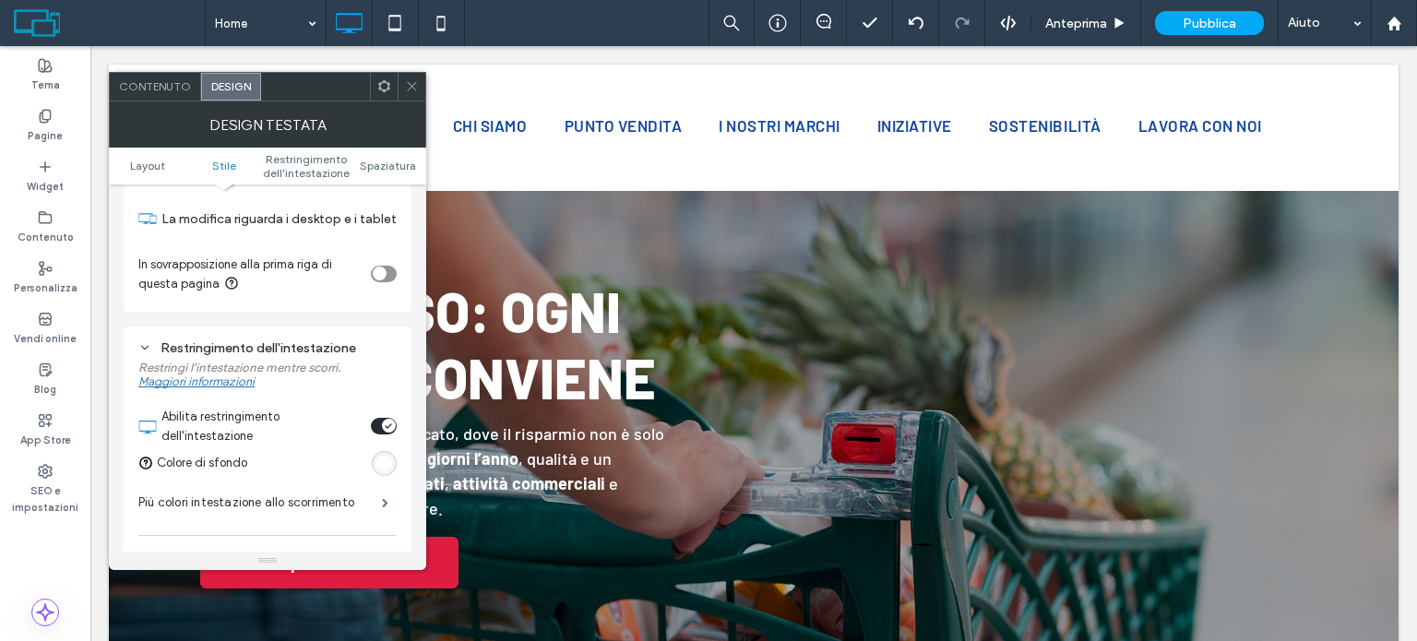
scroll to position [554, 0]
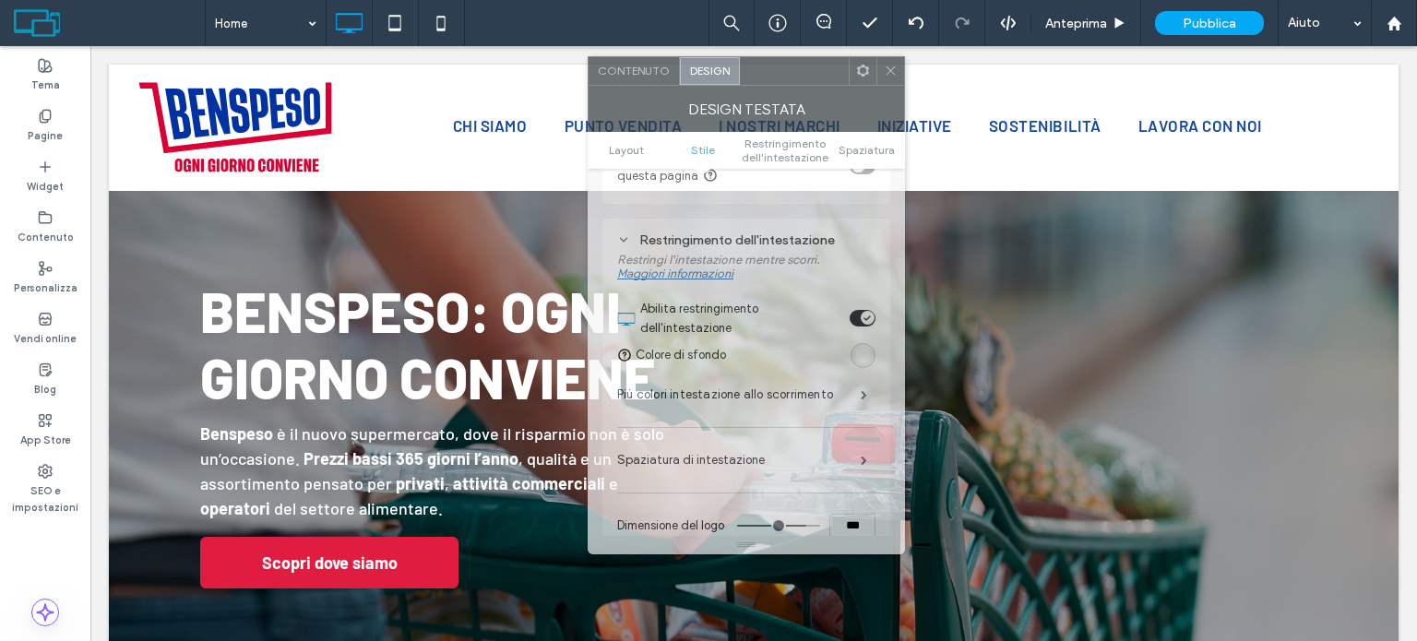
drag, startPoint x: 325, startPoint y: 88, endPoint x: 815, endPoint y: 116, distance: 490.8
click at [803, 72] on div at bounding box center [794, 71] width 109 height 28
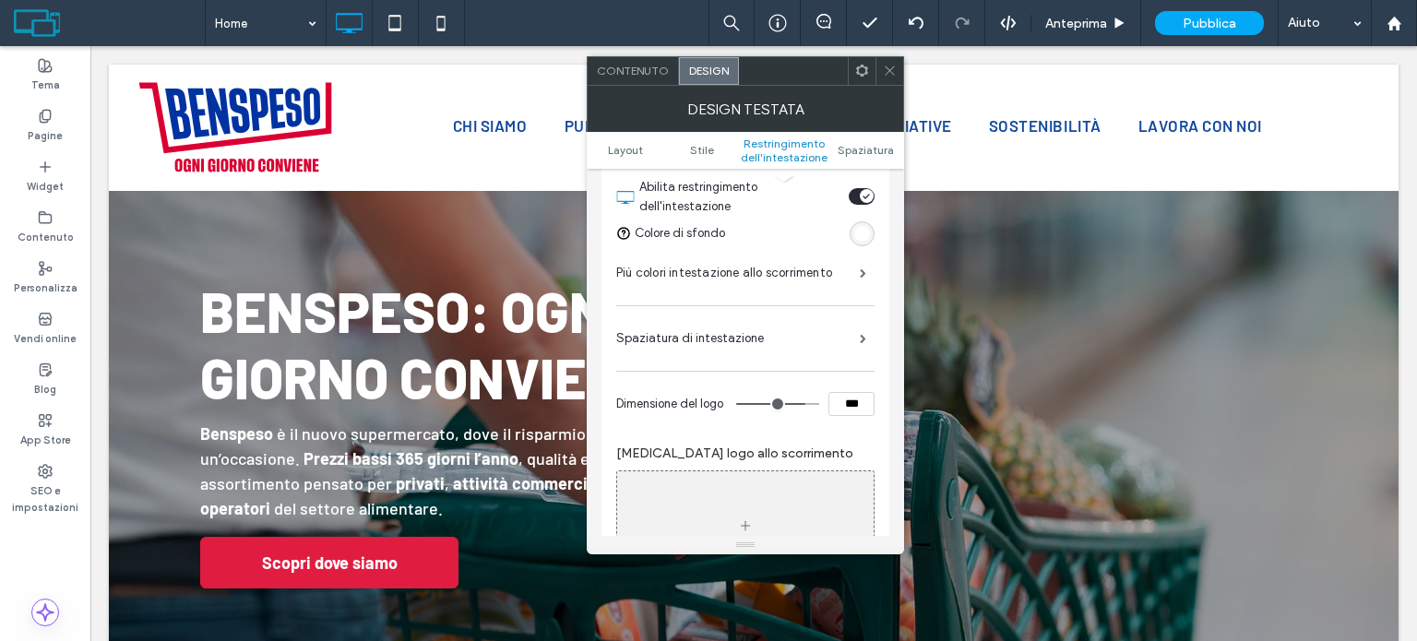
scroll to position [738, 0]
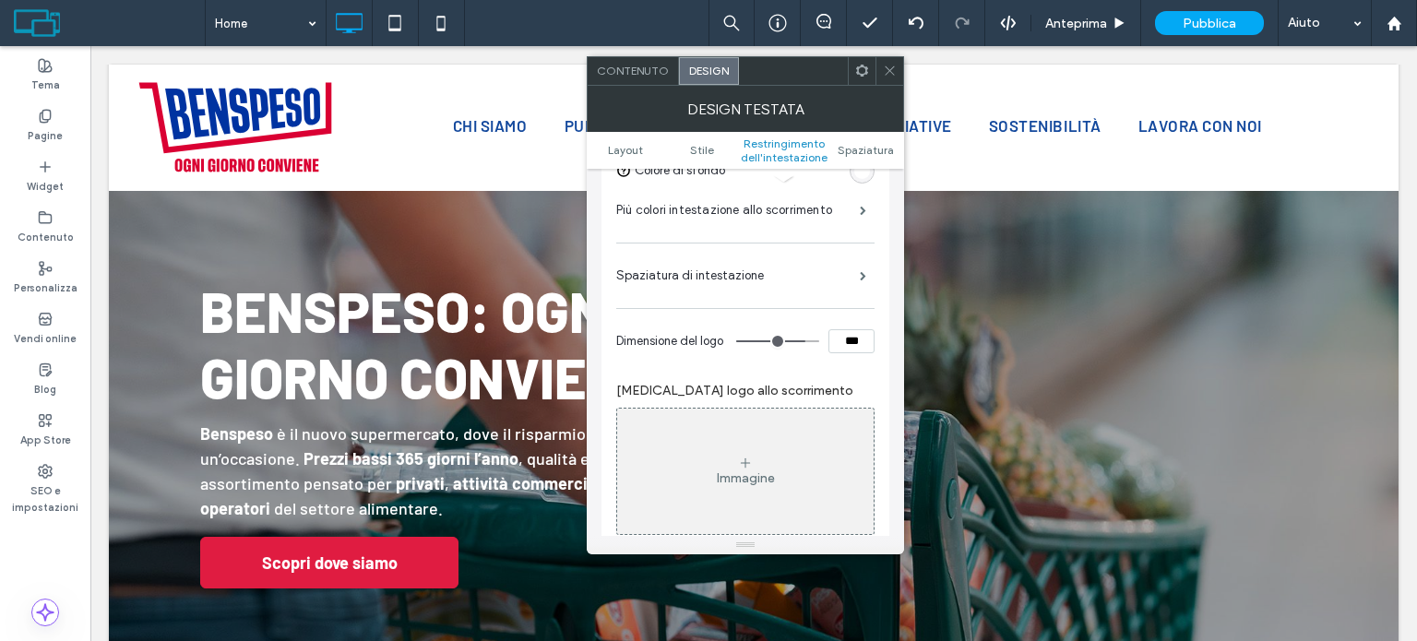
drag, startPoint x: 831, startPoint y: 329, endPoint x: 858, endPoint y: 329, distance: 26.8
click at [858, 329] on input "***" at bounding box center [852, 341] width 46 height 24
type input "***"
type input "**"
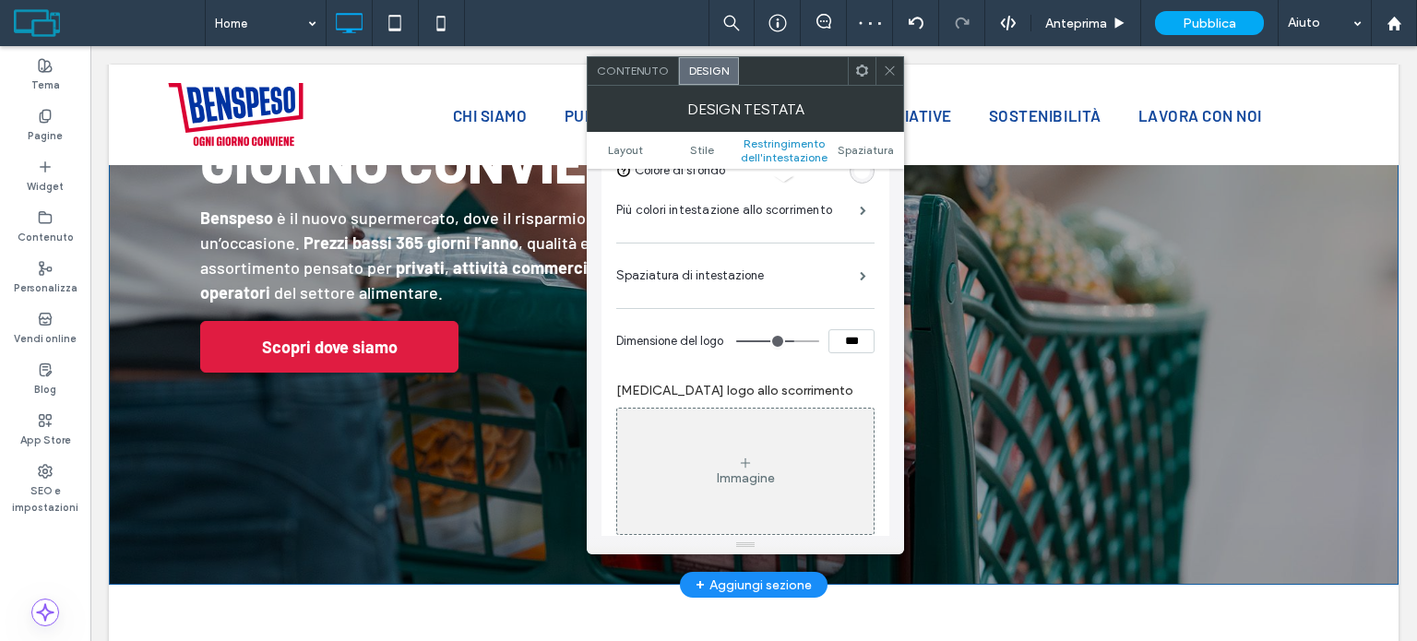
scroll to position [554, 0]
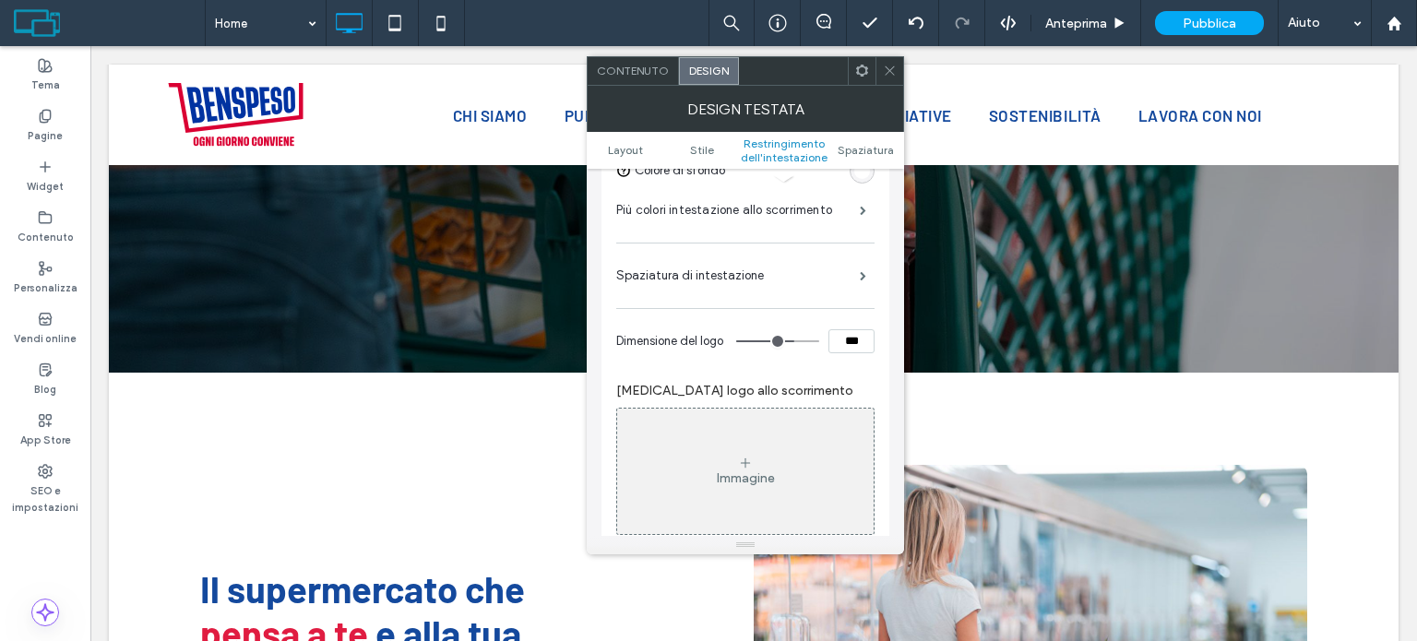
click at [847, 329] on input "***" at bounding box center [852, 341] width 46 height 24
type input "***"
type input "**"
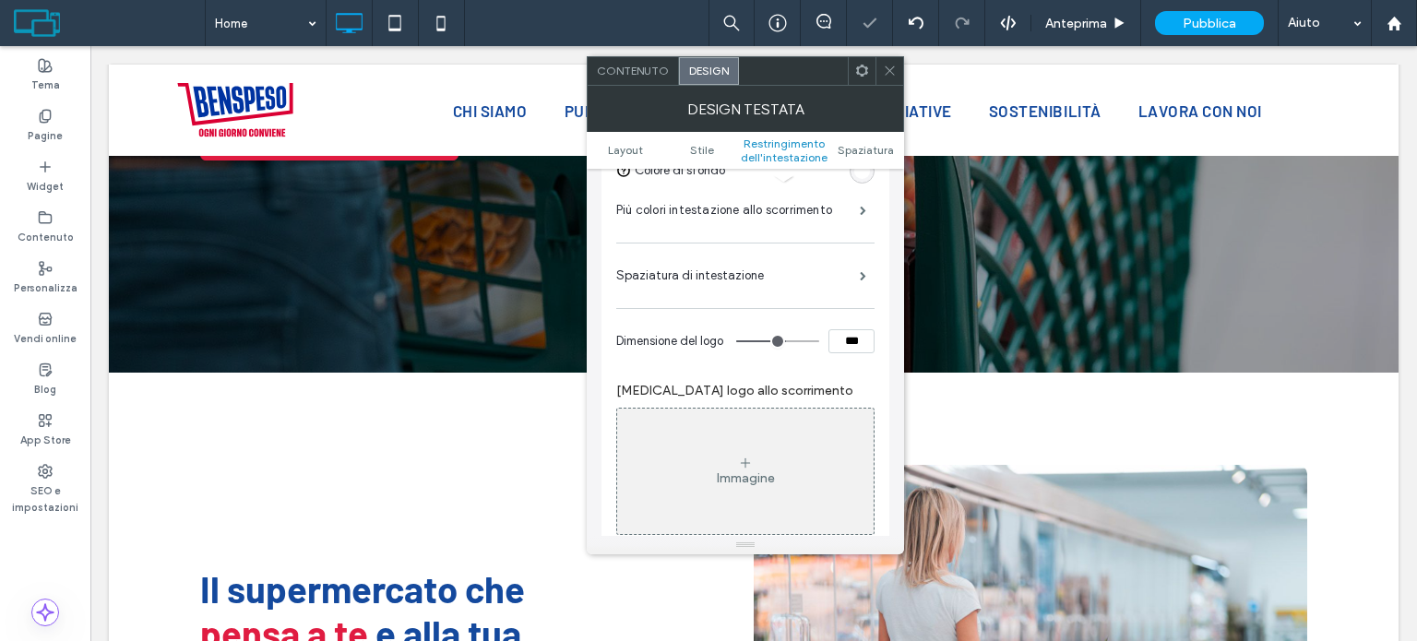
click at [893, 57] on span at bounding box center [890, 71] width 14 height 28
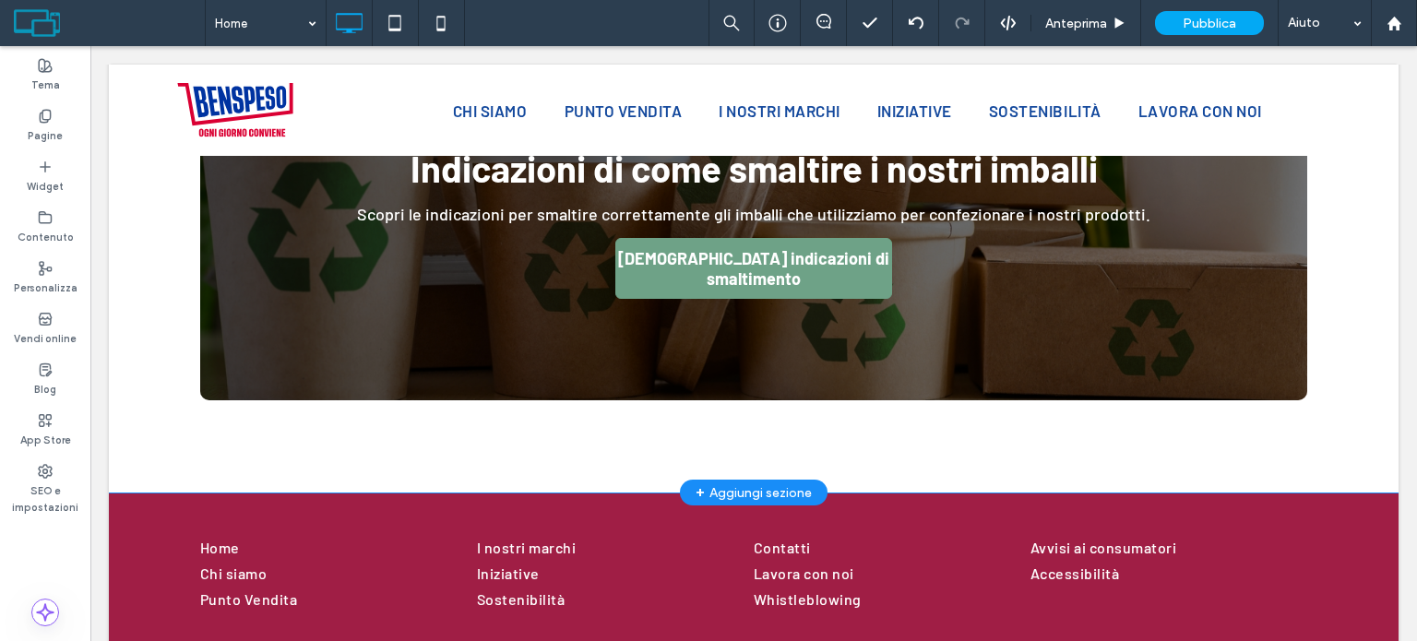
scroll to position [3126, 0]
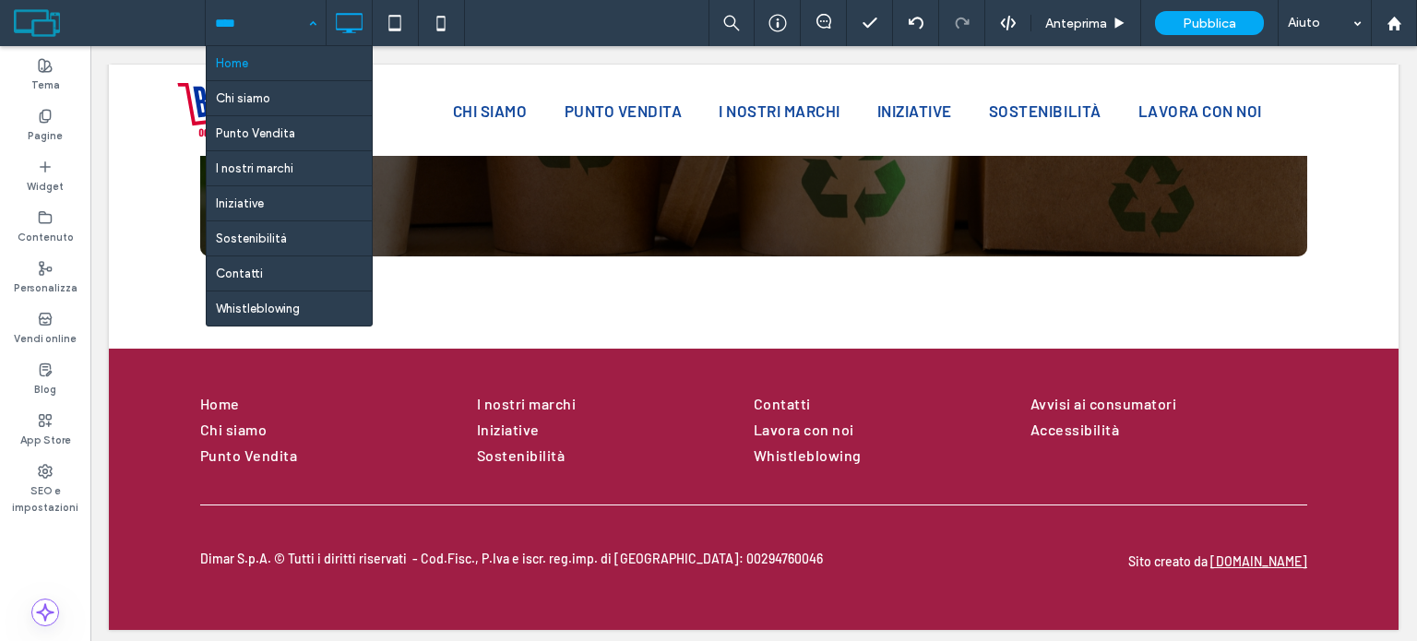
drag, startPoint x: 299, startPoint y: 32, endPoint x: 288, endPoint y: 62, distance: 31.5
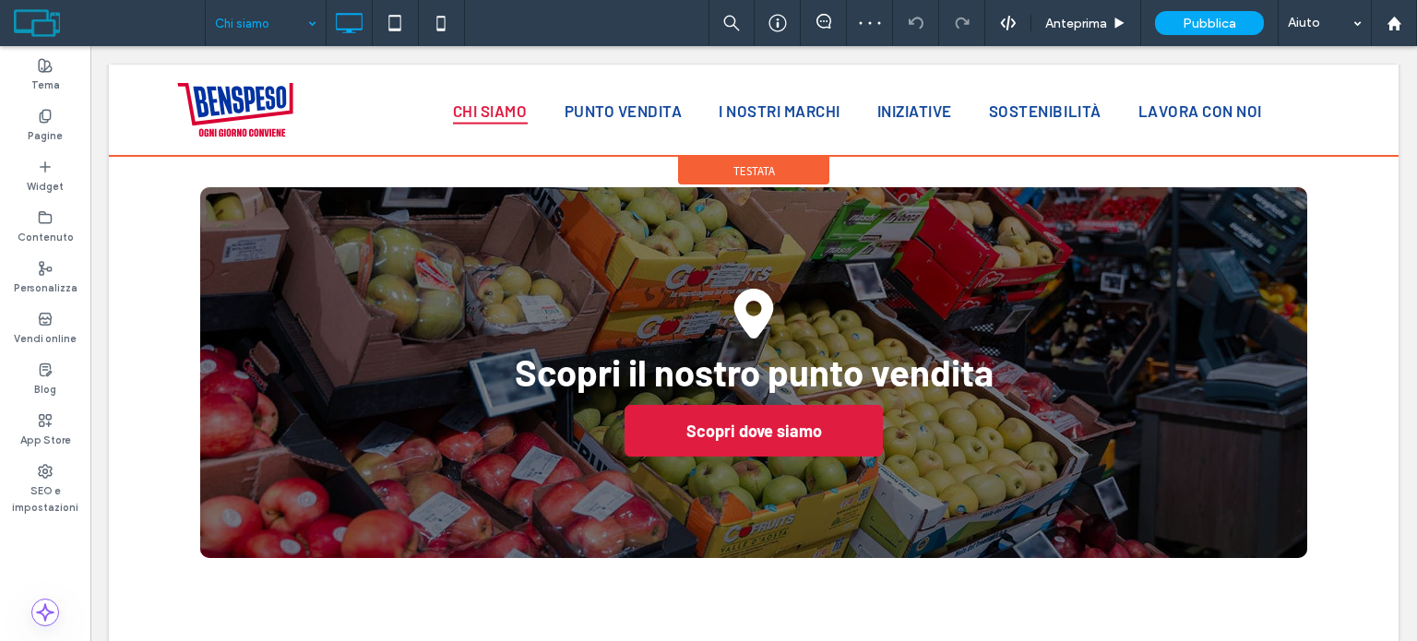
scroll to position [2475, 0]
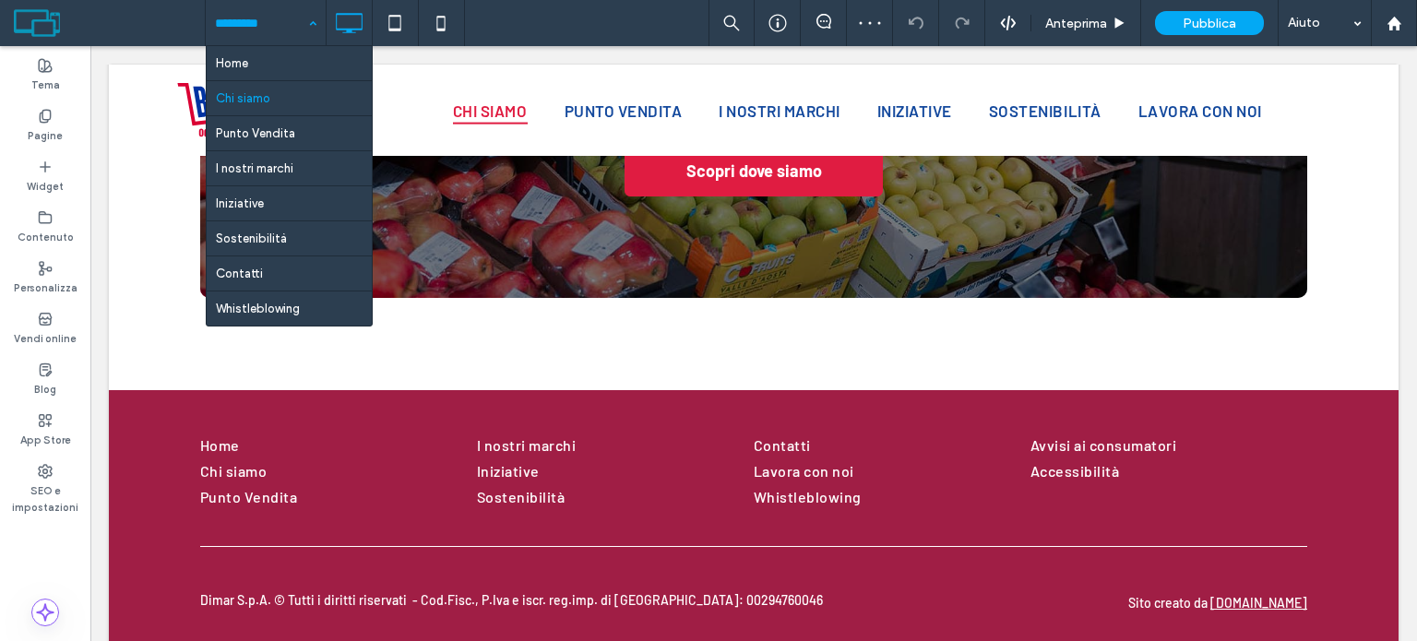
click at [288, 37] on input at bounding box center [261, 23] width 92 height 46
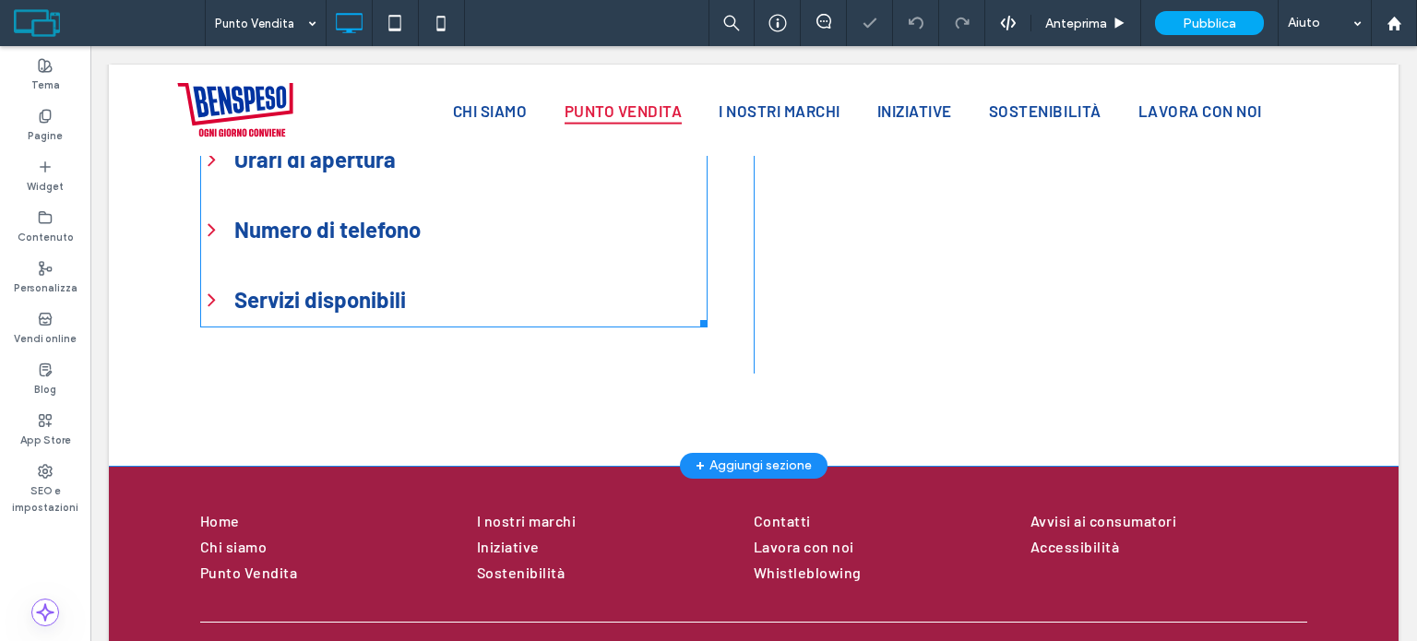
scroll to position [777, 0]
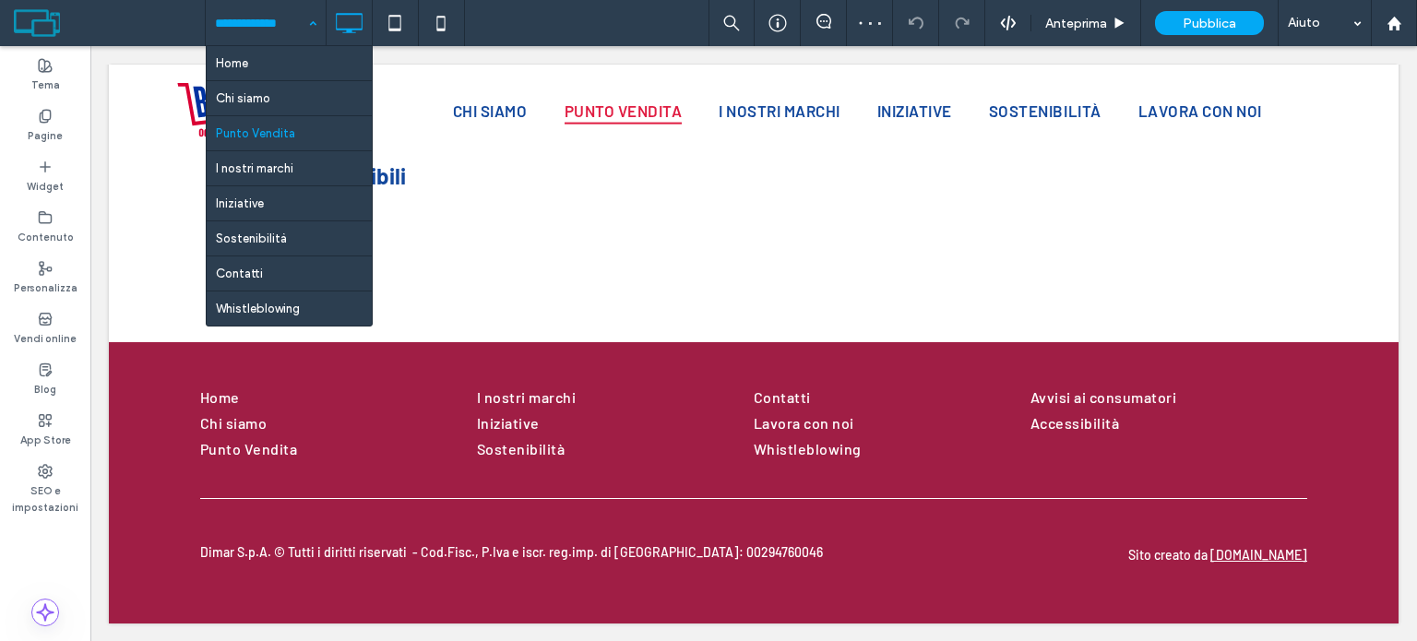
click at [268, 21] on input at bounding box center [261, 23] width 92 height 46
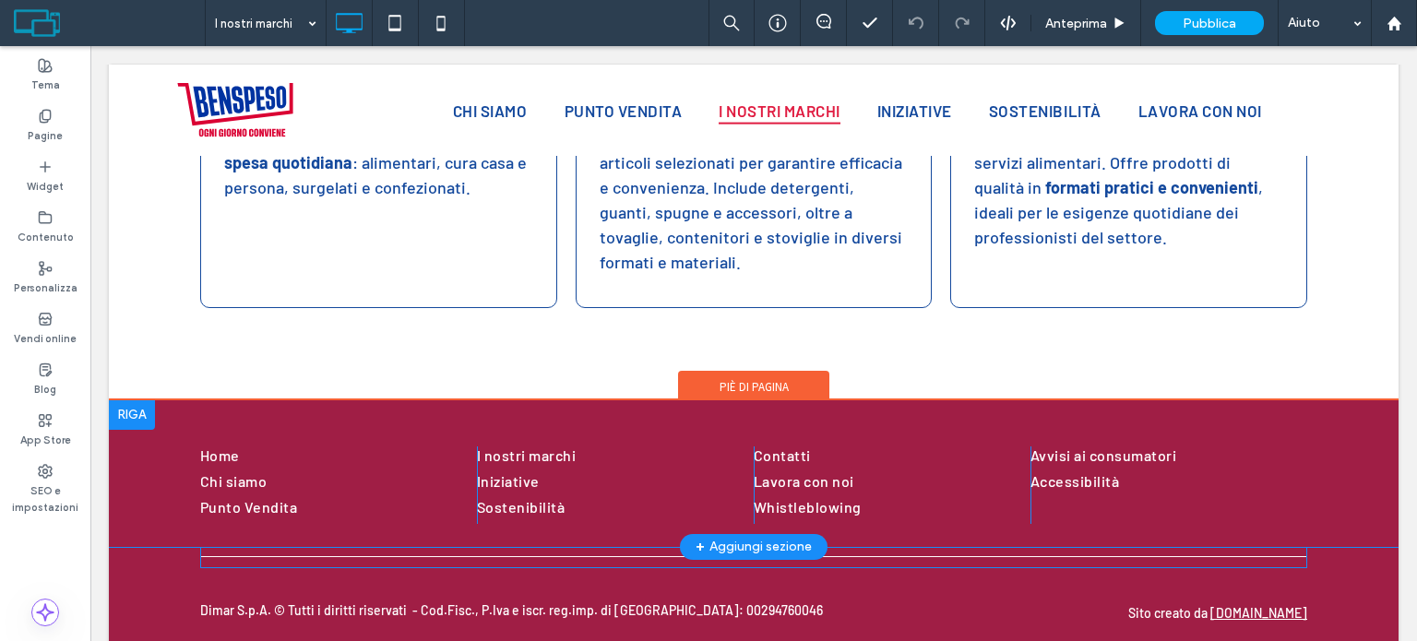
scroll to position [708, 0]
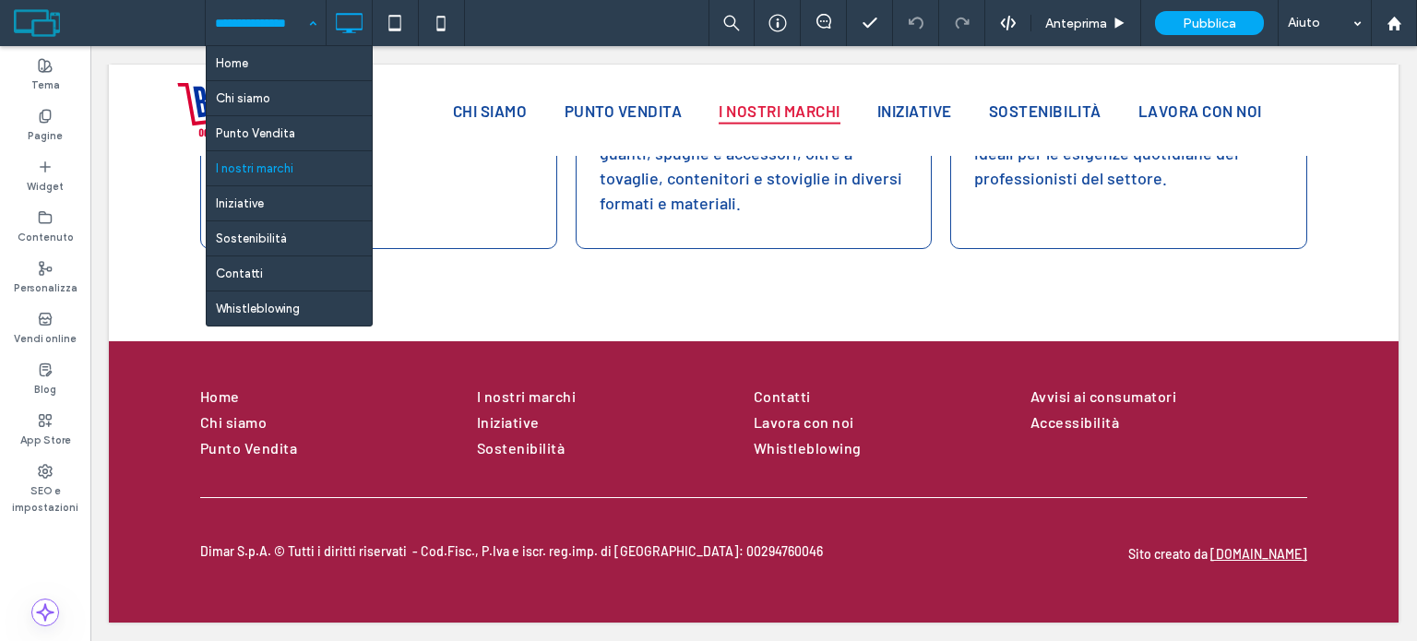
click at [265, 28] on input at bounding box center [261, 23] width 92 height 46
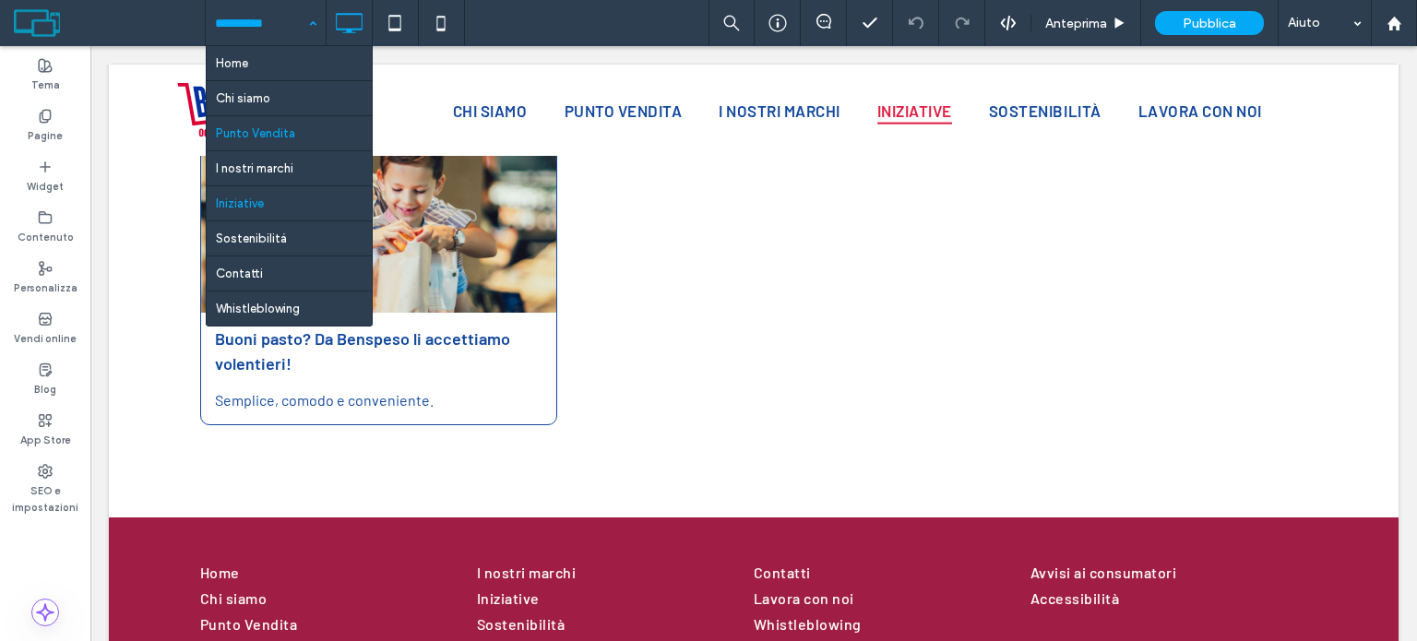
scroll to position [554, 0]
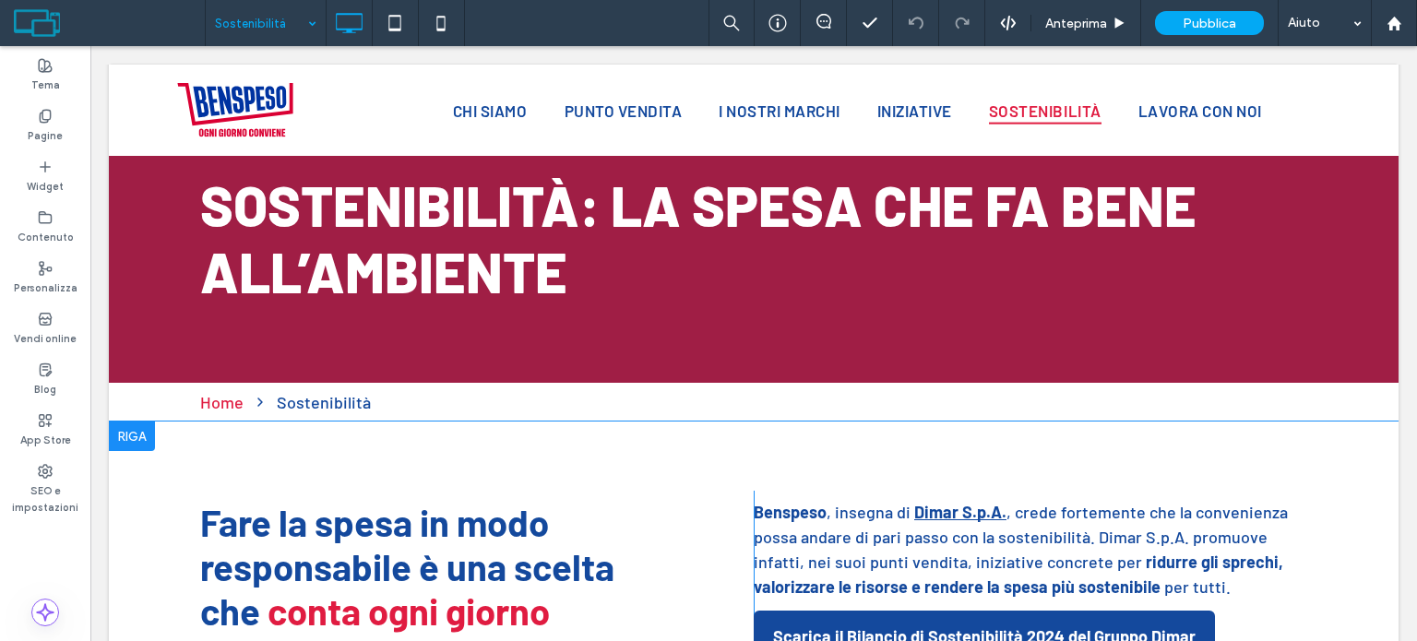
scroll to position [185, 0]
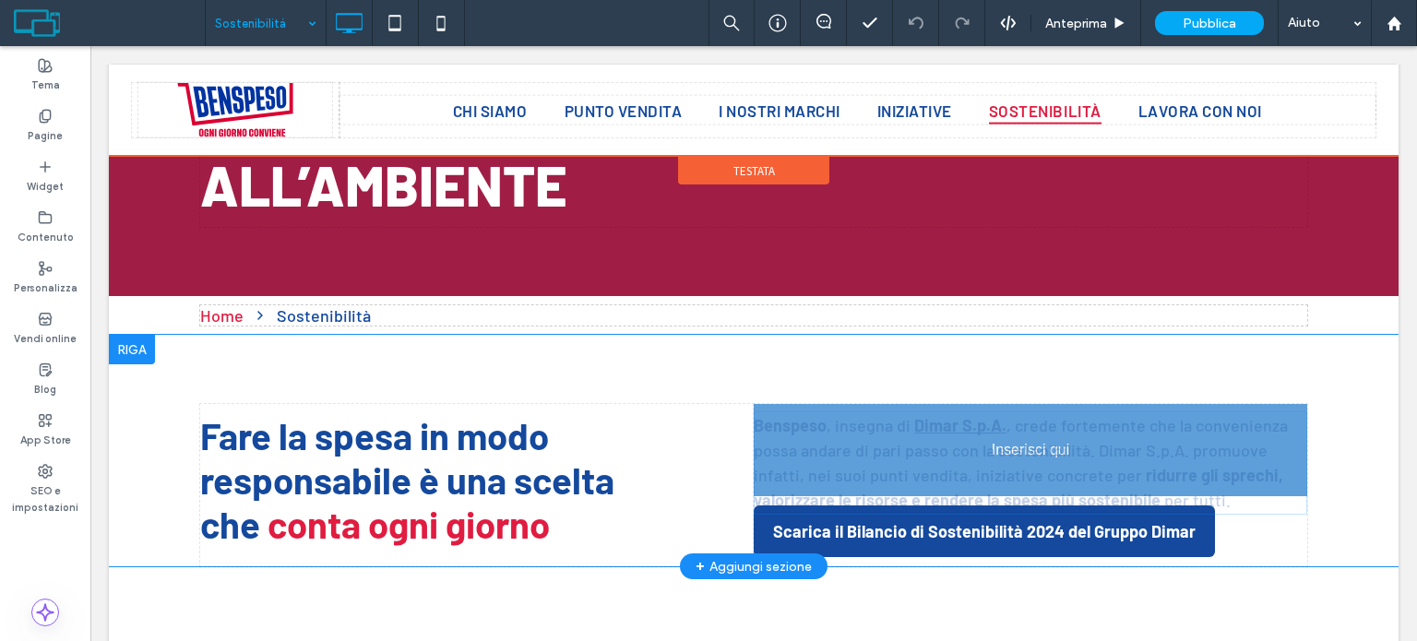
drag, startPoint x: 746, startPoint y: 457, endPoint x: 770, endPoint y: 410, distance: 52.8
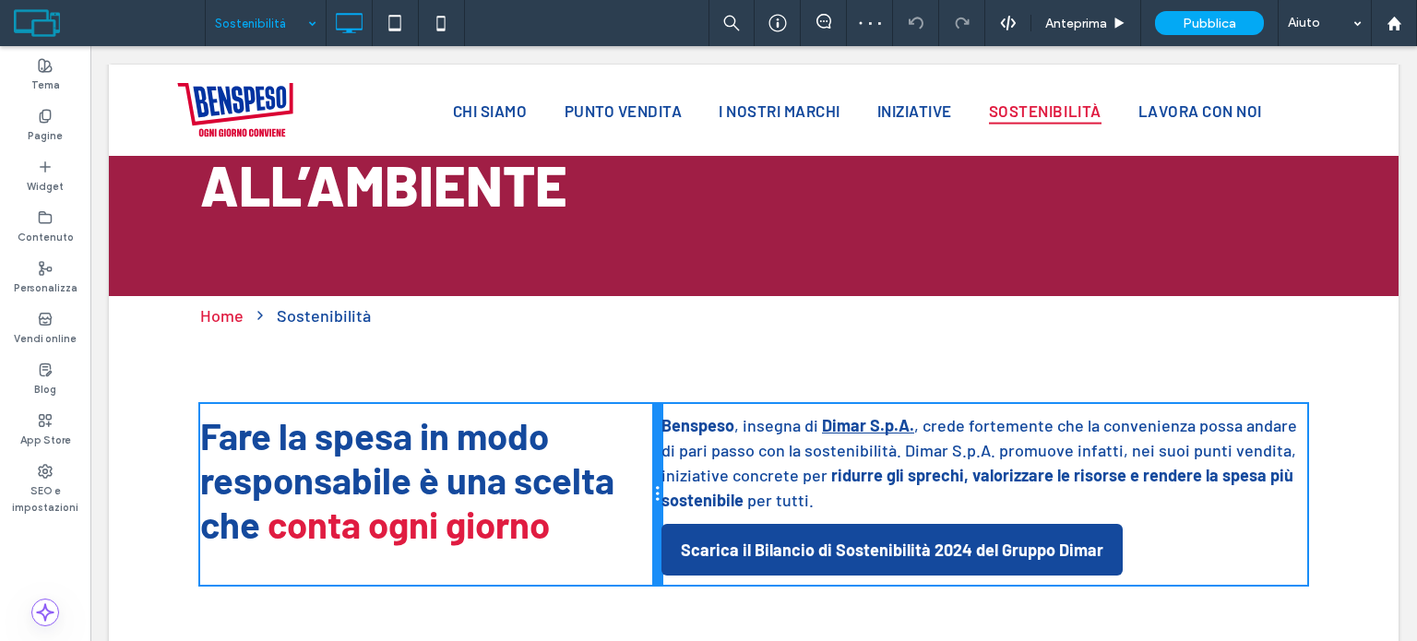
drag, startPoint x: 746, startPoint y: 511, endPoint x: 1044, endPoint y: 601, distance: 311.2
click at [676, 508] on div "Fare la spesa in modo responsabile è una scelta che conta ogni giorno Click To …" at bounding box center [753, 494] width 1107 height 181
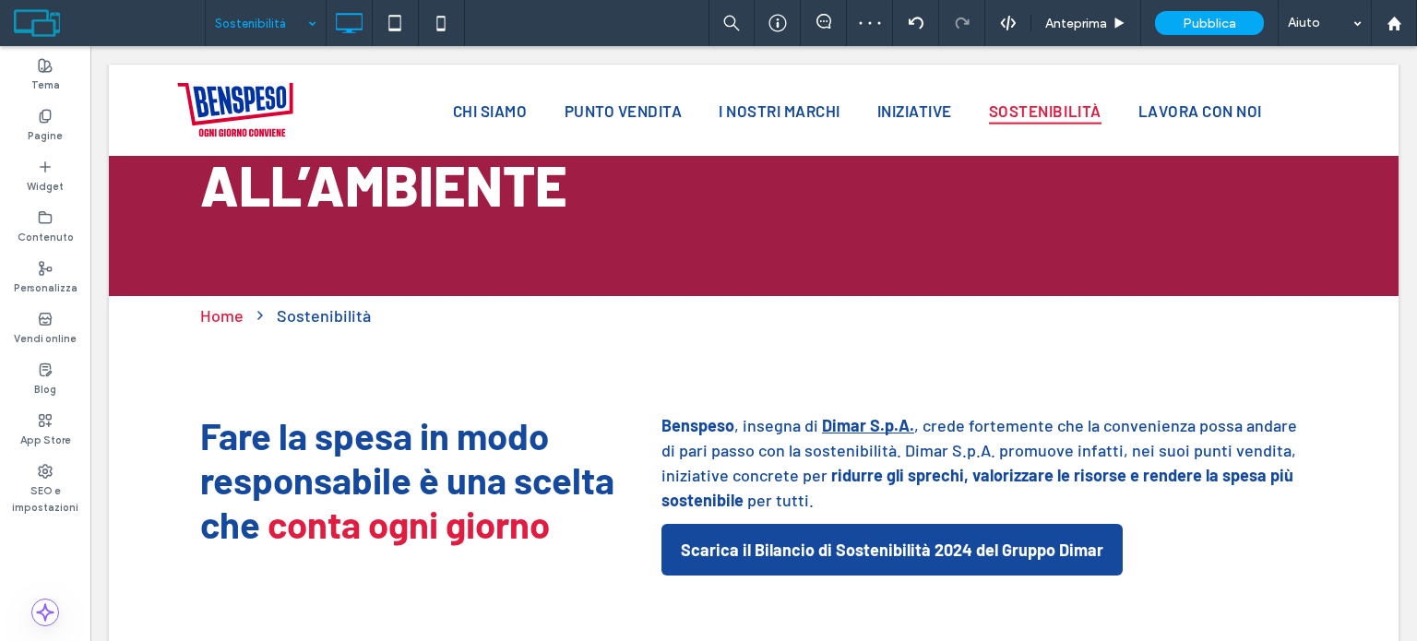
click at [631, 514] on div "Fare la spesa in modo responsabile è una scelta che conta ogni giorno Click To …" at bounding box center [430, 494] width 461 height 181
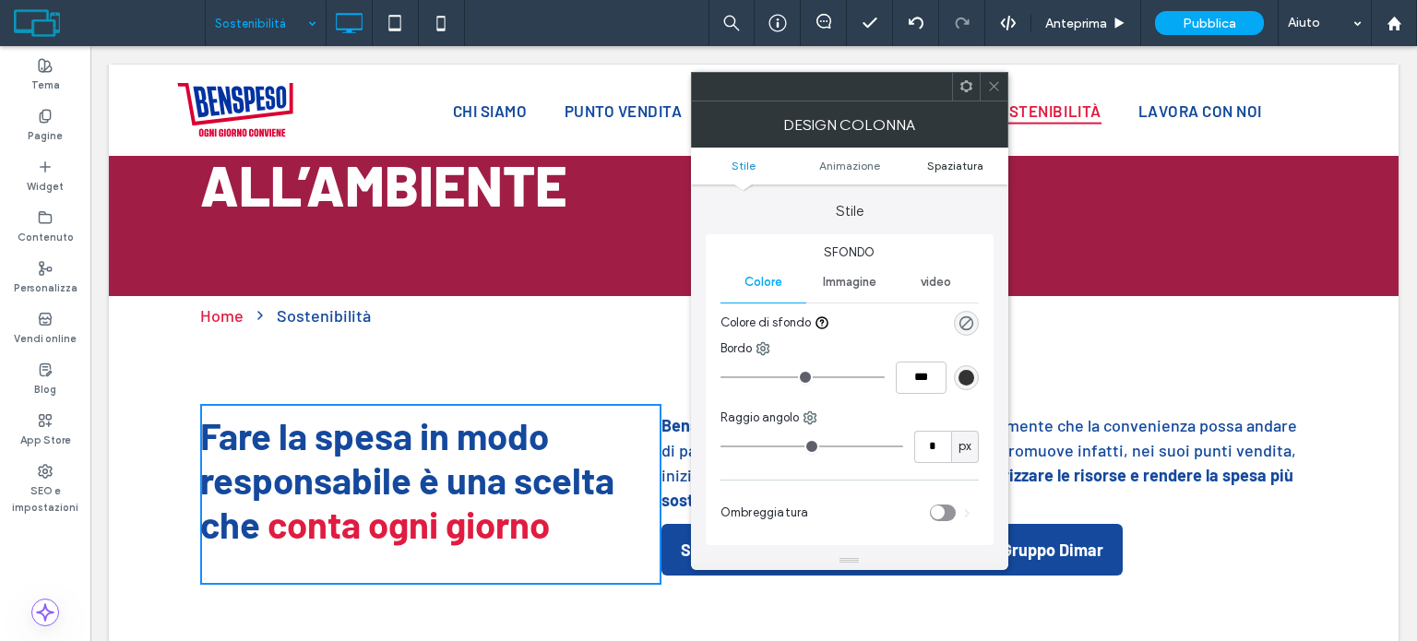
click at [937, 167] on span "Spaziatura" at bounding box center [955, 166] width 56 height 14
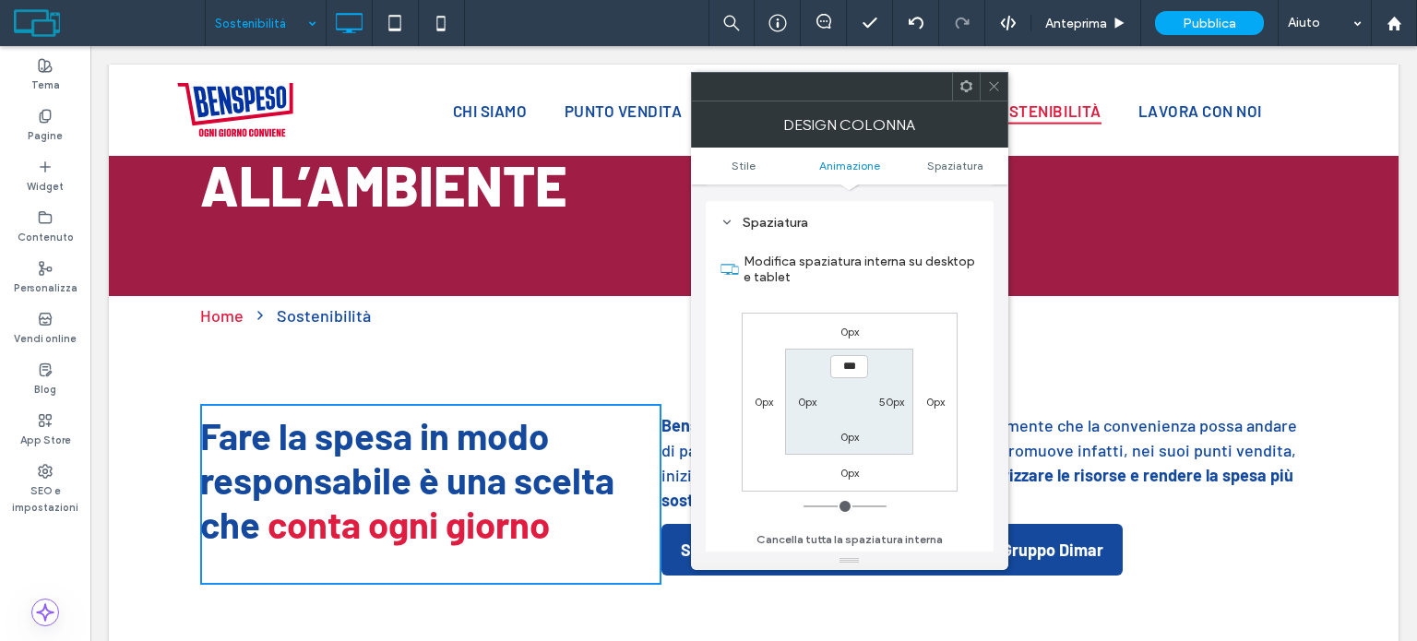
scroll to position [418, 0]
click at [889, 399] on label "50px" at bounding box center [891, 401] width 25 height 14
type input "**"
type input "*"
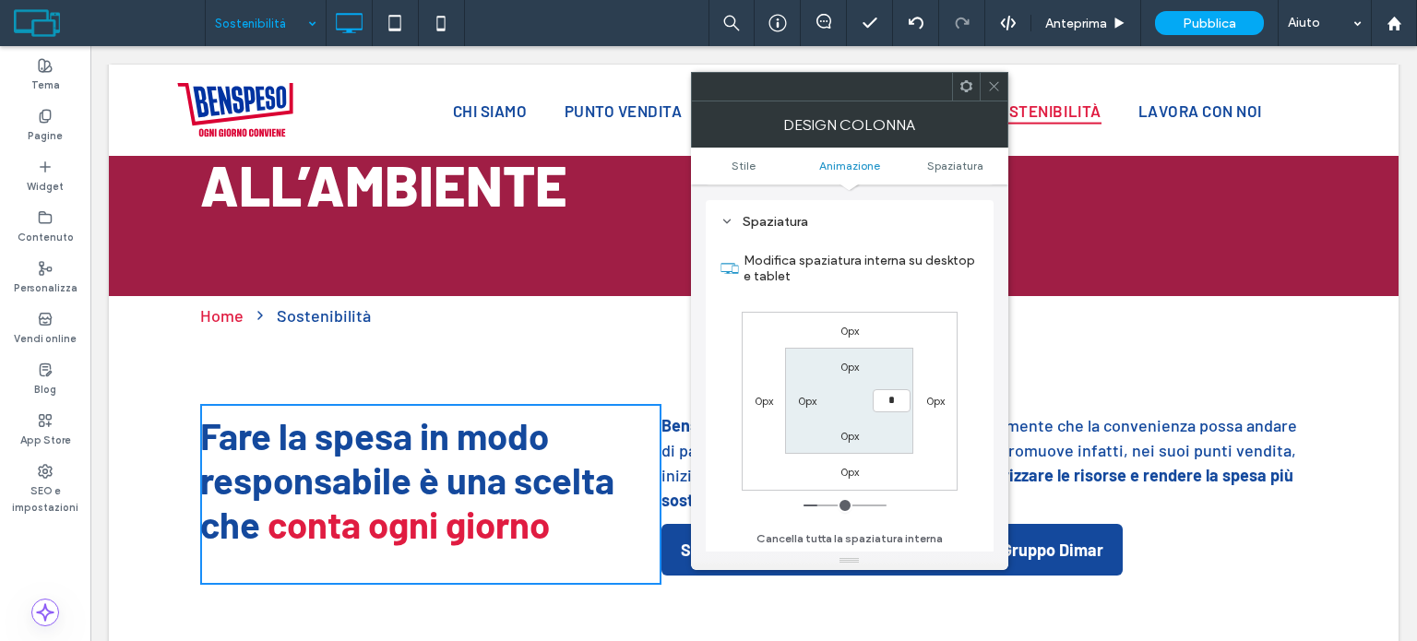
type input "***"
click at [992, 91] on icon at bounding box center [994, 86] width 14 height 14
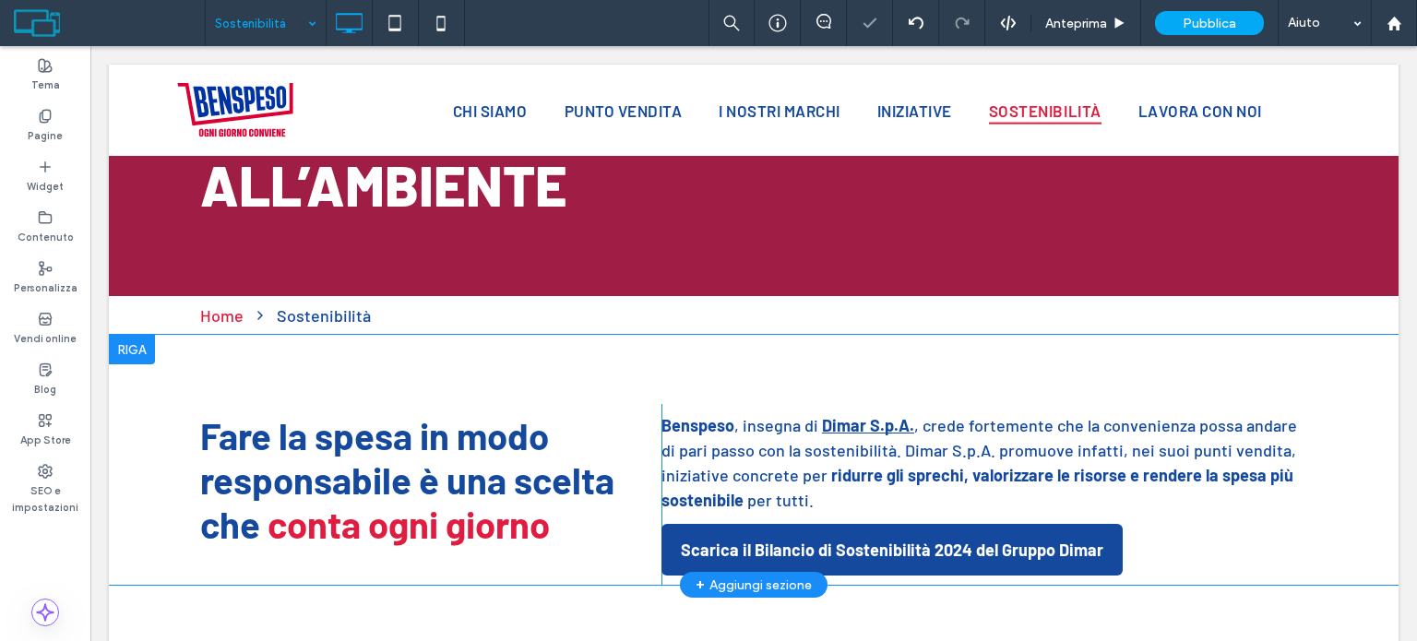
click at [1214, 545] on div "Benspeso , insegna di Dimar S.p.A. , crede fortemente che la convenienza possa …" at bounding box center [985, 494] width 646 height 181
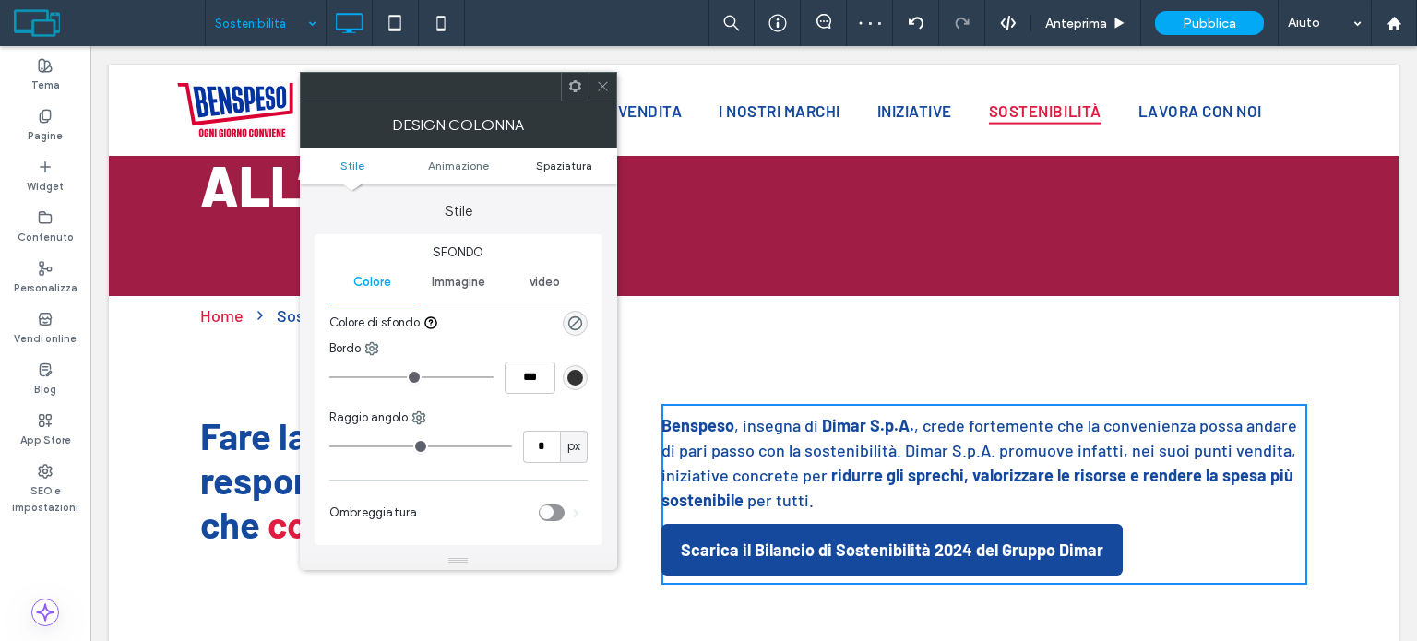
click at [566, 167] on span "Spaziatura" at bounding box center [564, 166] width 56 height 14
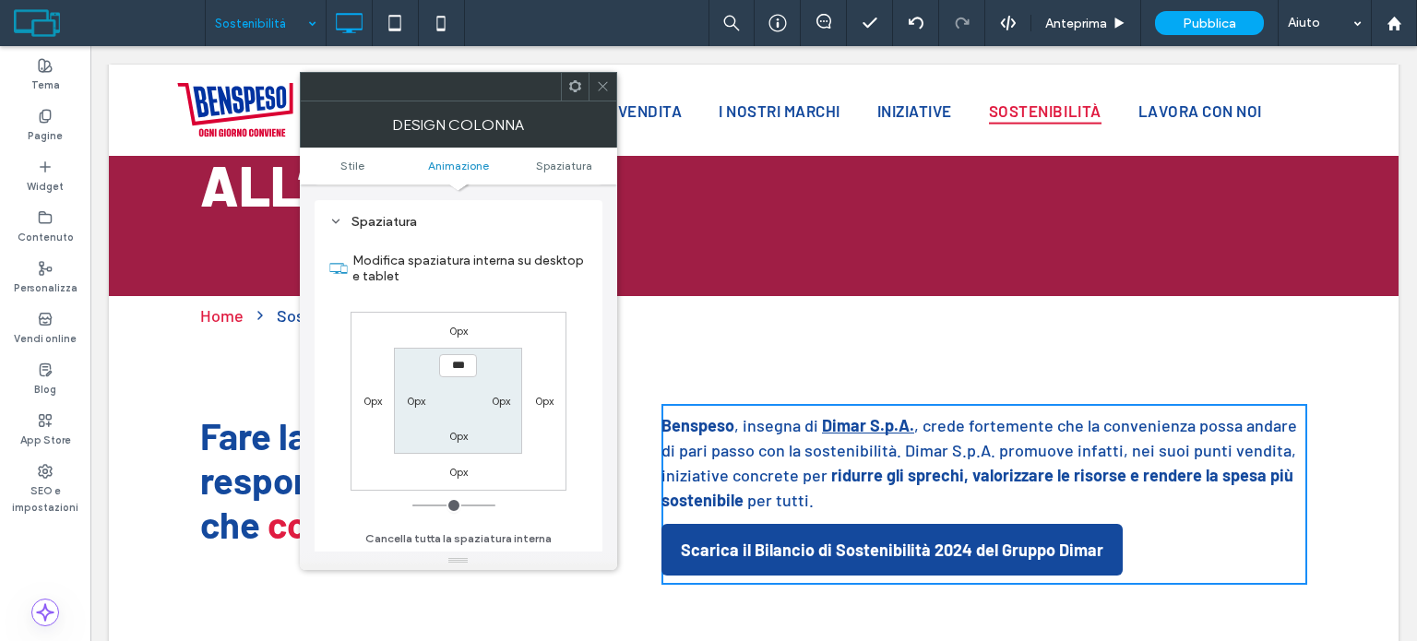
click at [417, 400] on label "0px" at bounding box center [416, 401] width 18 height 14
type input "**"
type input "****"
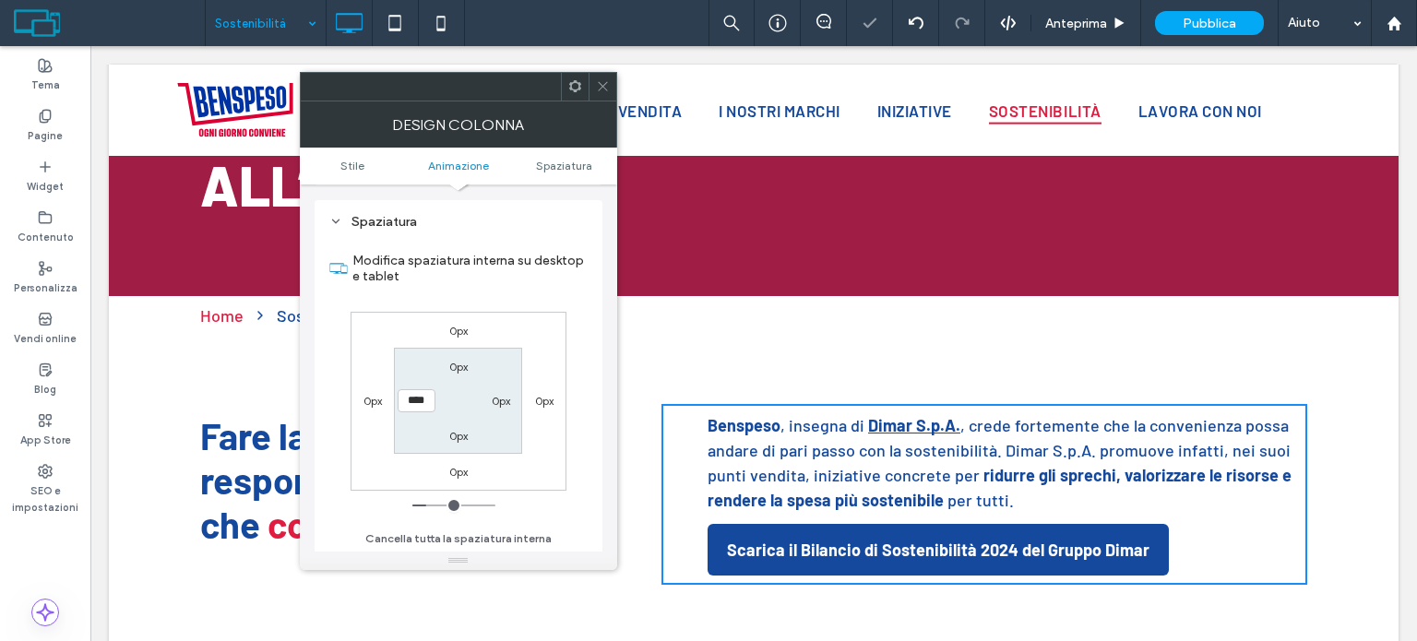
click at [590, 77] on div at bounding box center [603, 87] width 28 height 28
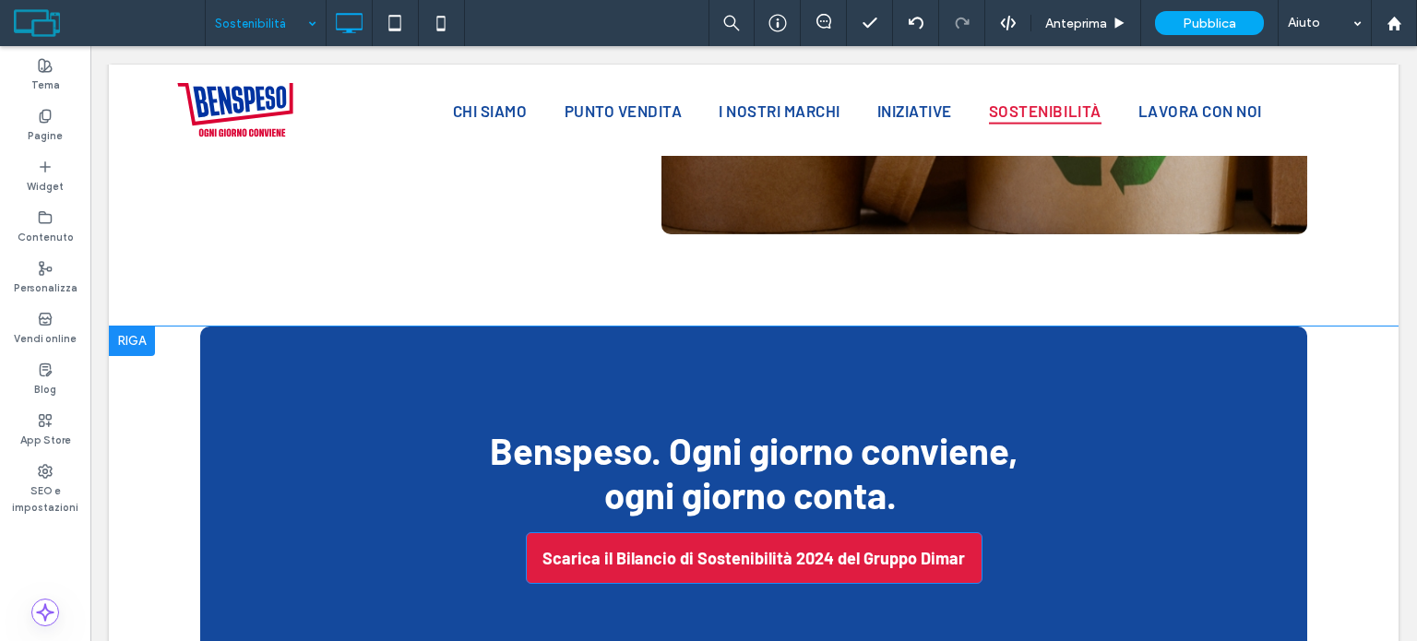
scroll to position [2583, 0]
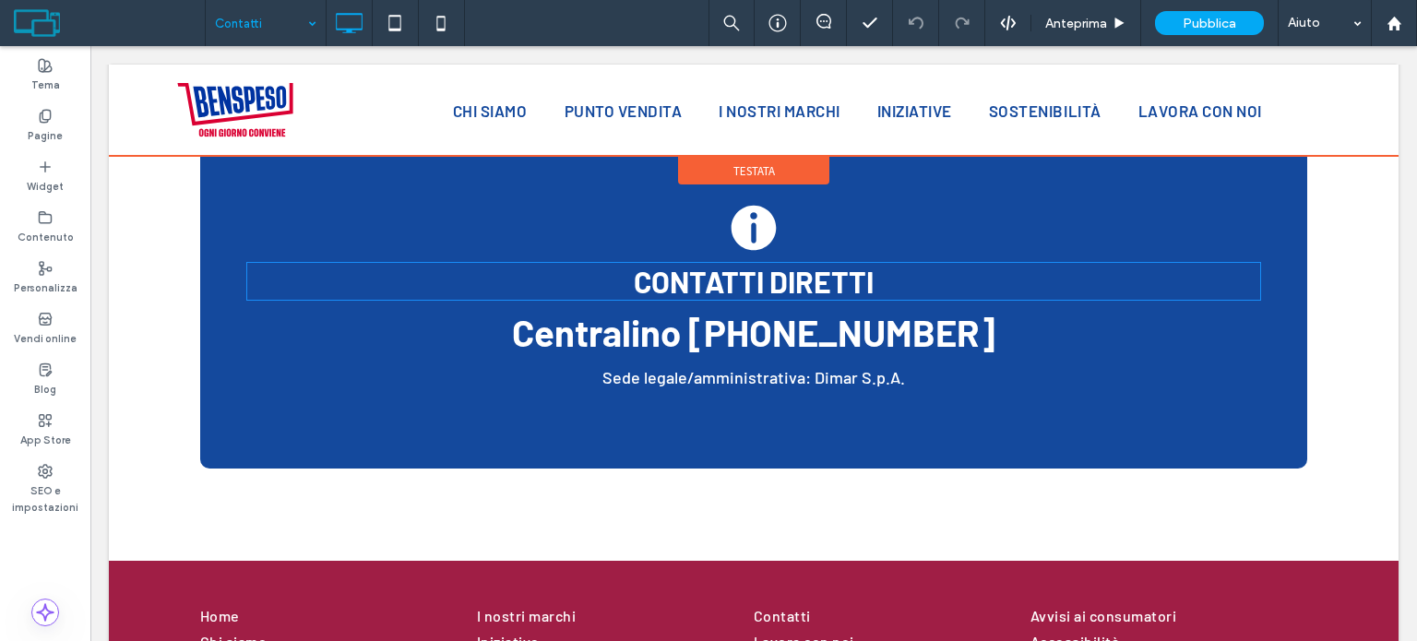
scroll to position [889, 0]
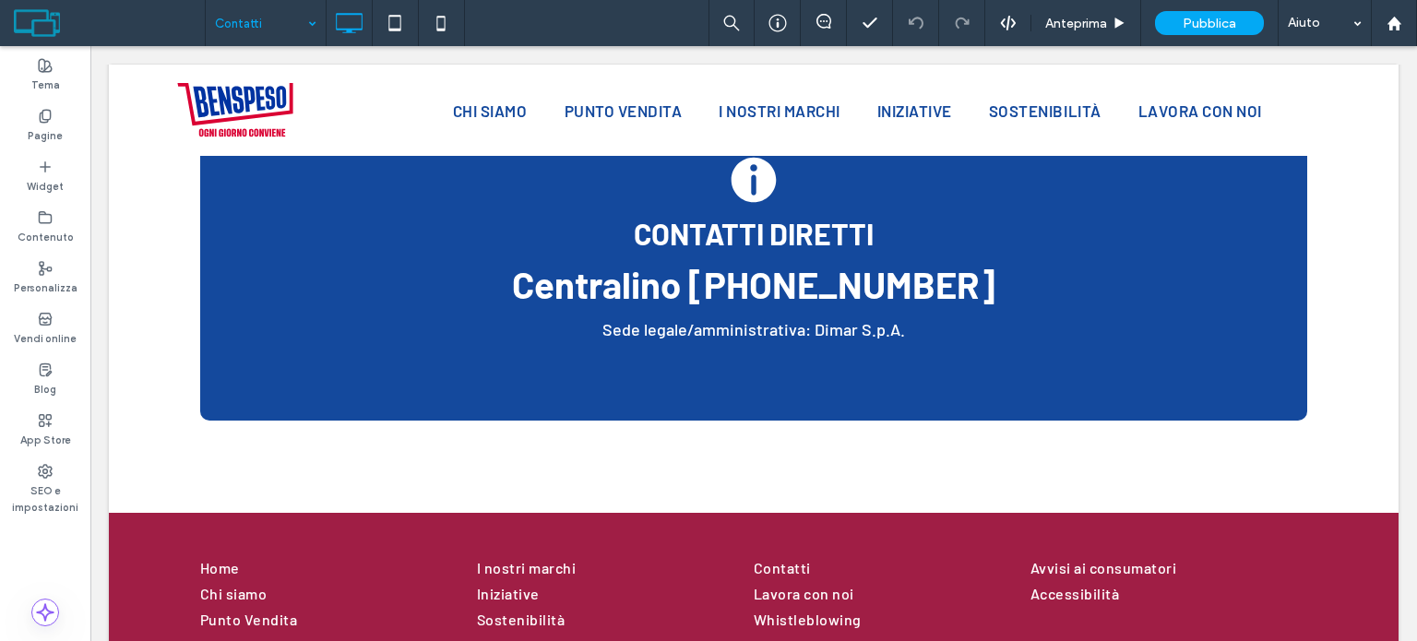
click at [274, 29] on input at bounding box center [261, 23] width 92 height 46
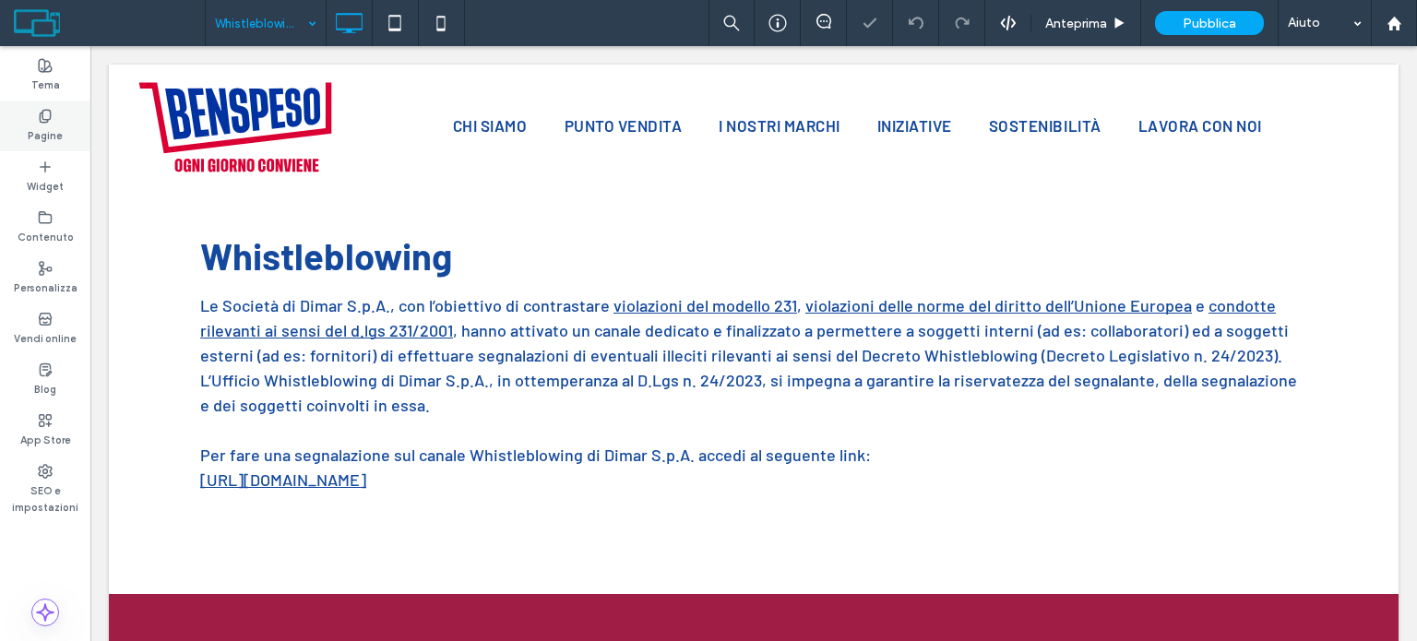
click at [54, 142] on label "Pagine" at bounding box center [45, 134] width 35 height 20
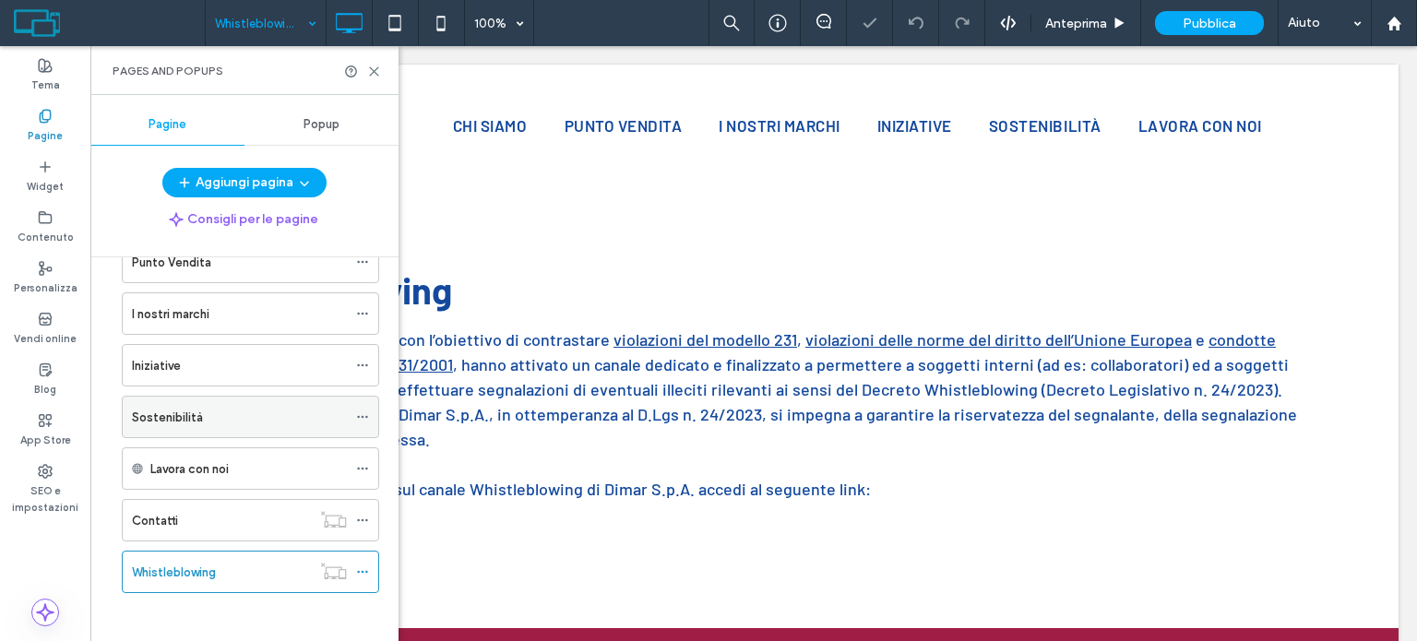
scroll to position [154, 0]
click at [370, 67] on use at bounding box center [374, 71] width 8 height 8
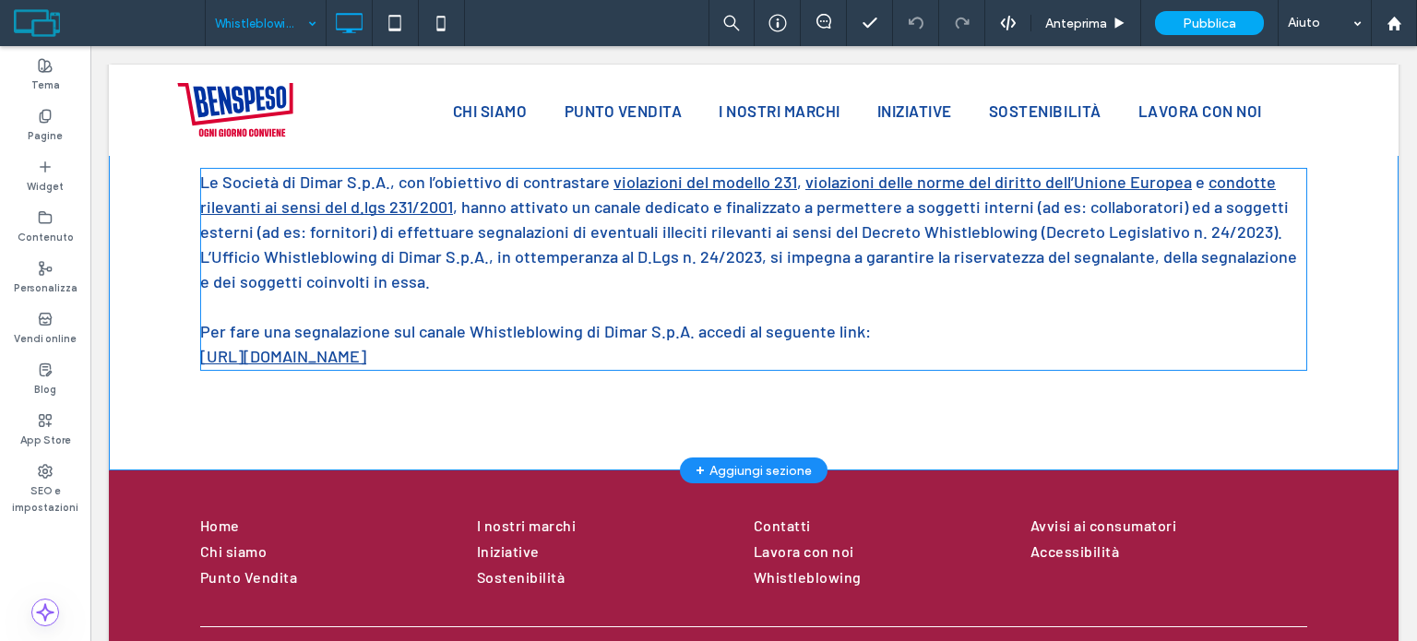
scroll to position [287, 0]
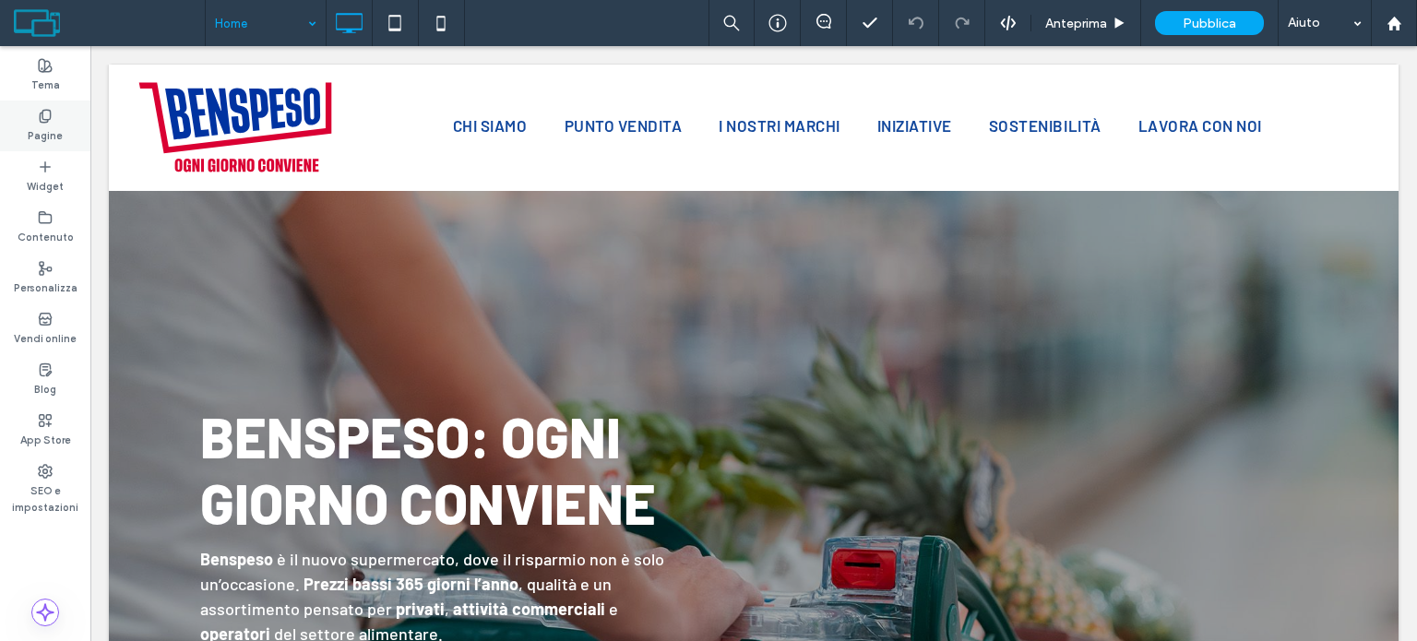
drag, startPoint x: 33, startPoint y: 124, endPoint x: 561, endPoint y: 213, distance: 535.3
click at [33, 124] on label "Pagine" at bounding box center [45, 134] width 35 height 20
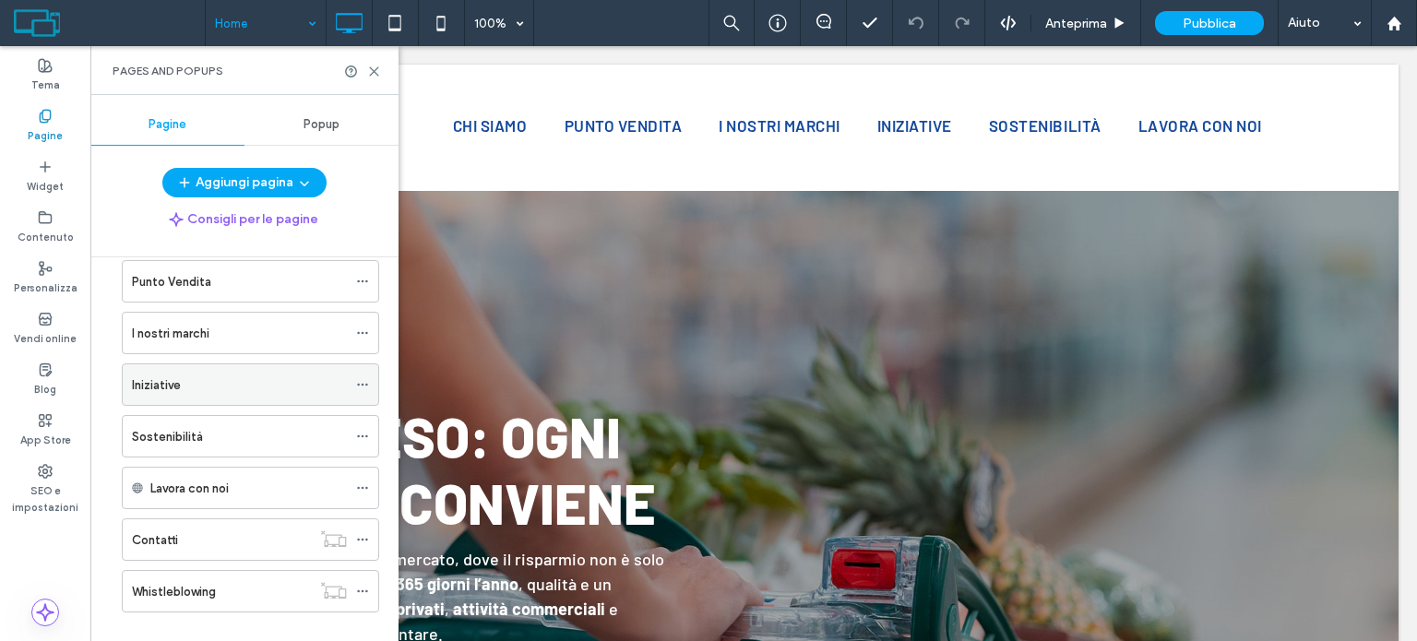
scroll to position [154, 0]
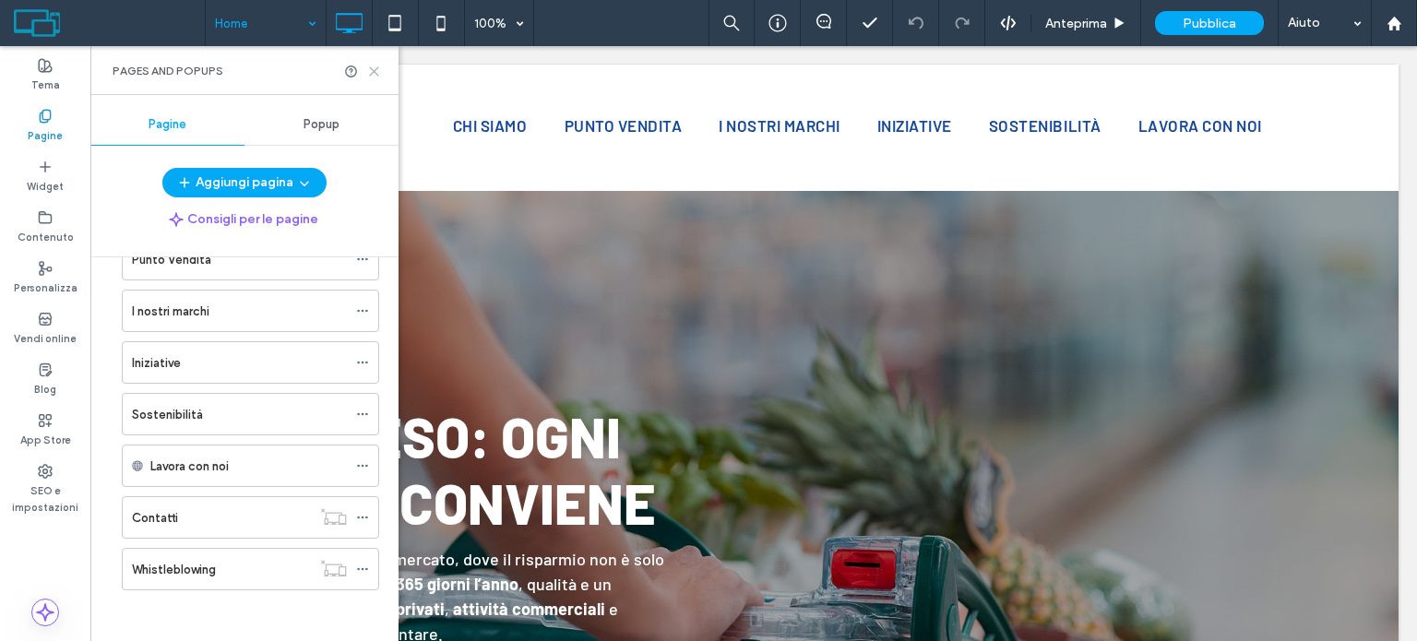
click at [374, 73] on icon at bounding box center [374, 72] width 14 height 14
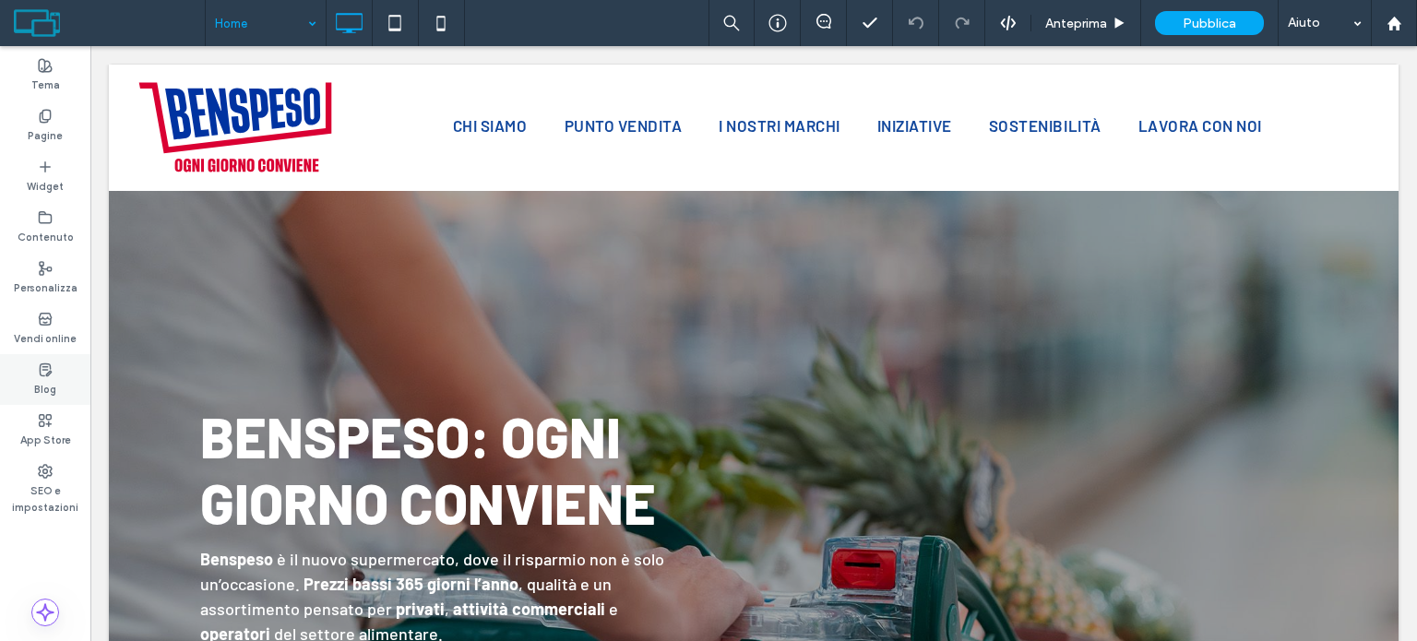
click at [30, 378] on div "Blog" at bounding box center [45, 379] width 90 height 51
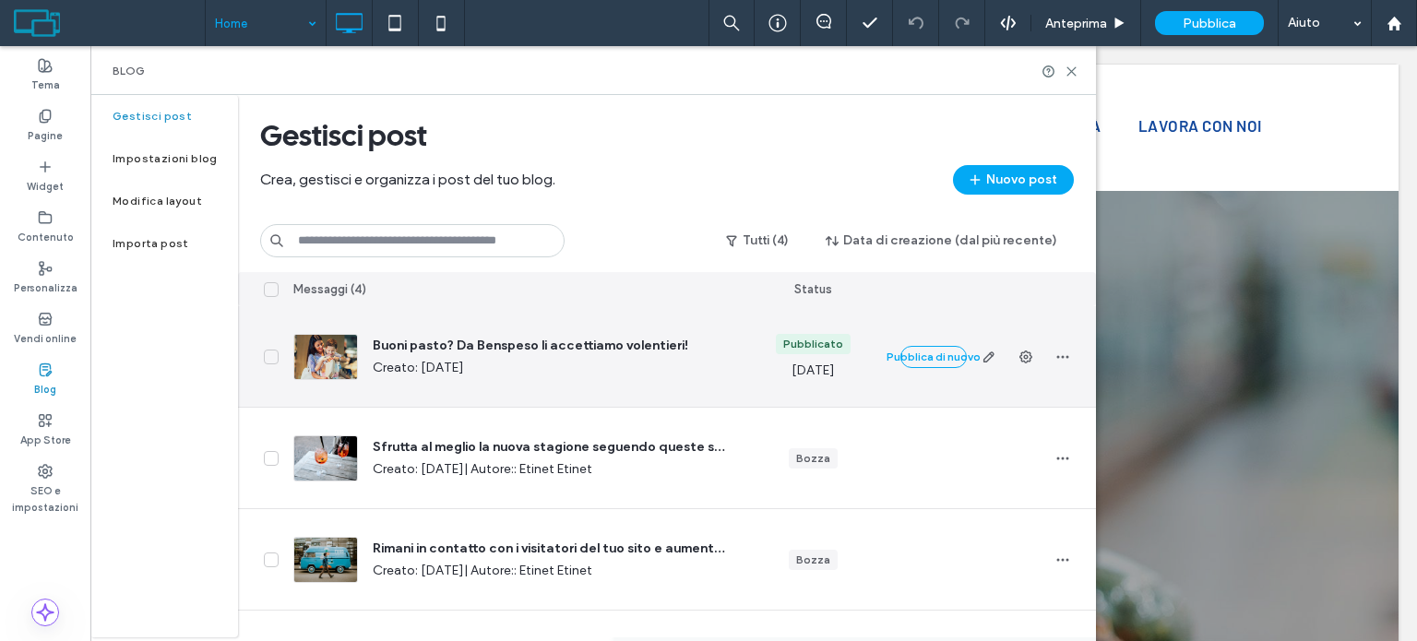
click at [690, 350] on span "Buoni pasto? Da Benspeso li accettiamo volentieri!" at bounding box center [551, 346] width 357 height 18
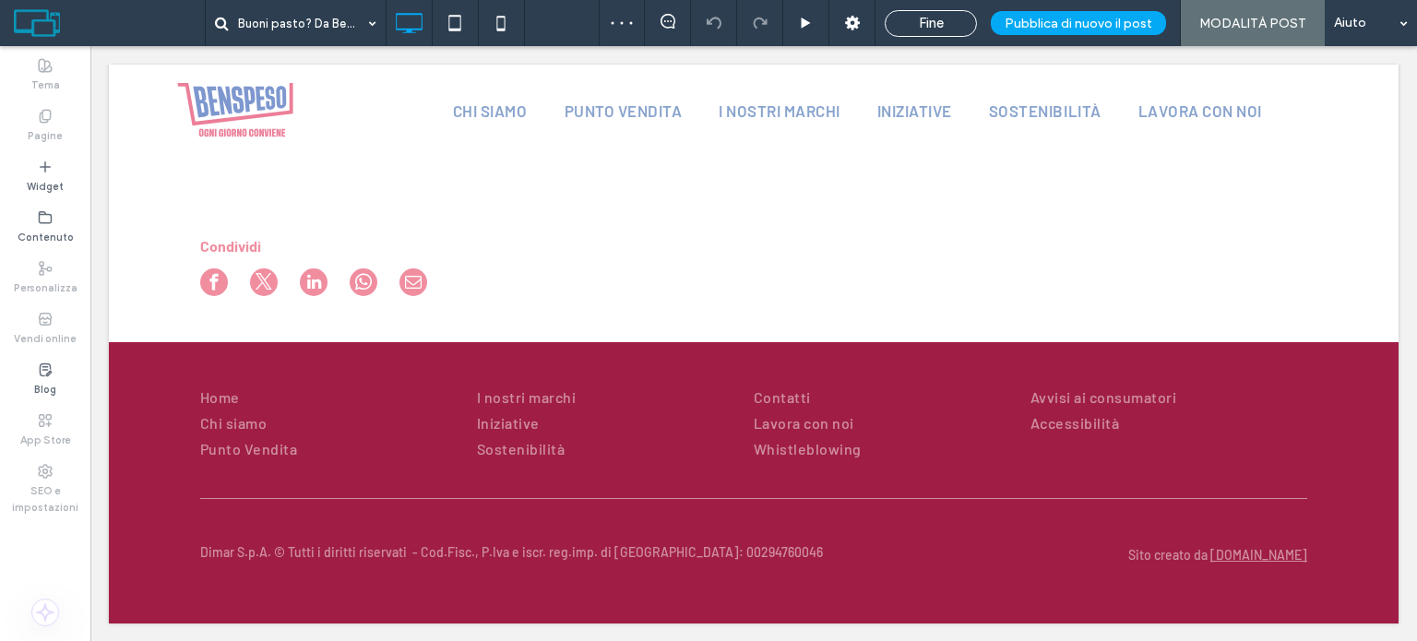
scroll to position [1211, 0]
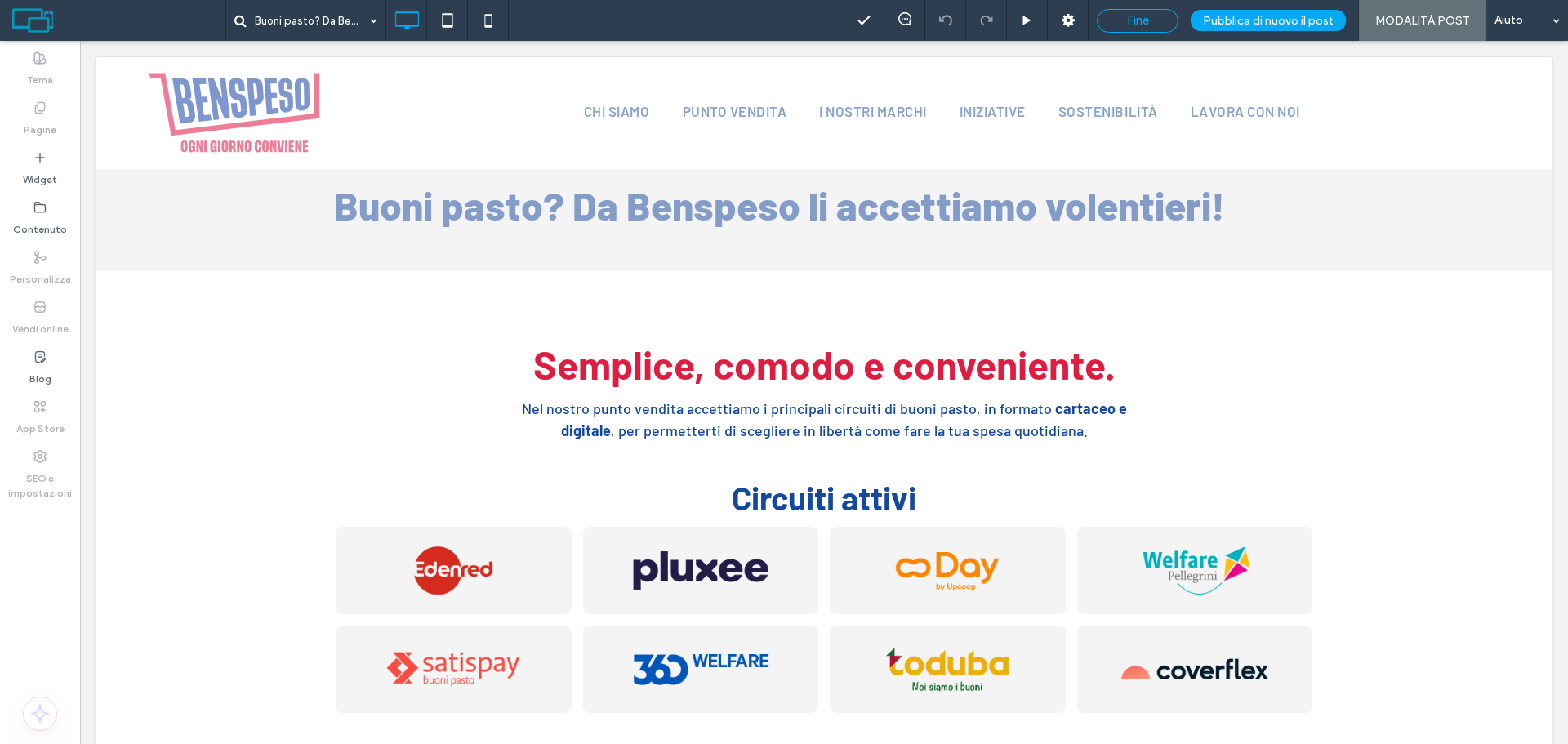
click at [1145, 16] on span "Fine" at bounding box center [1137, 20] width 22 height 15
